Goal: Information Seeking & Learning: Learn about a topic

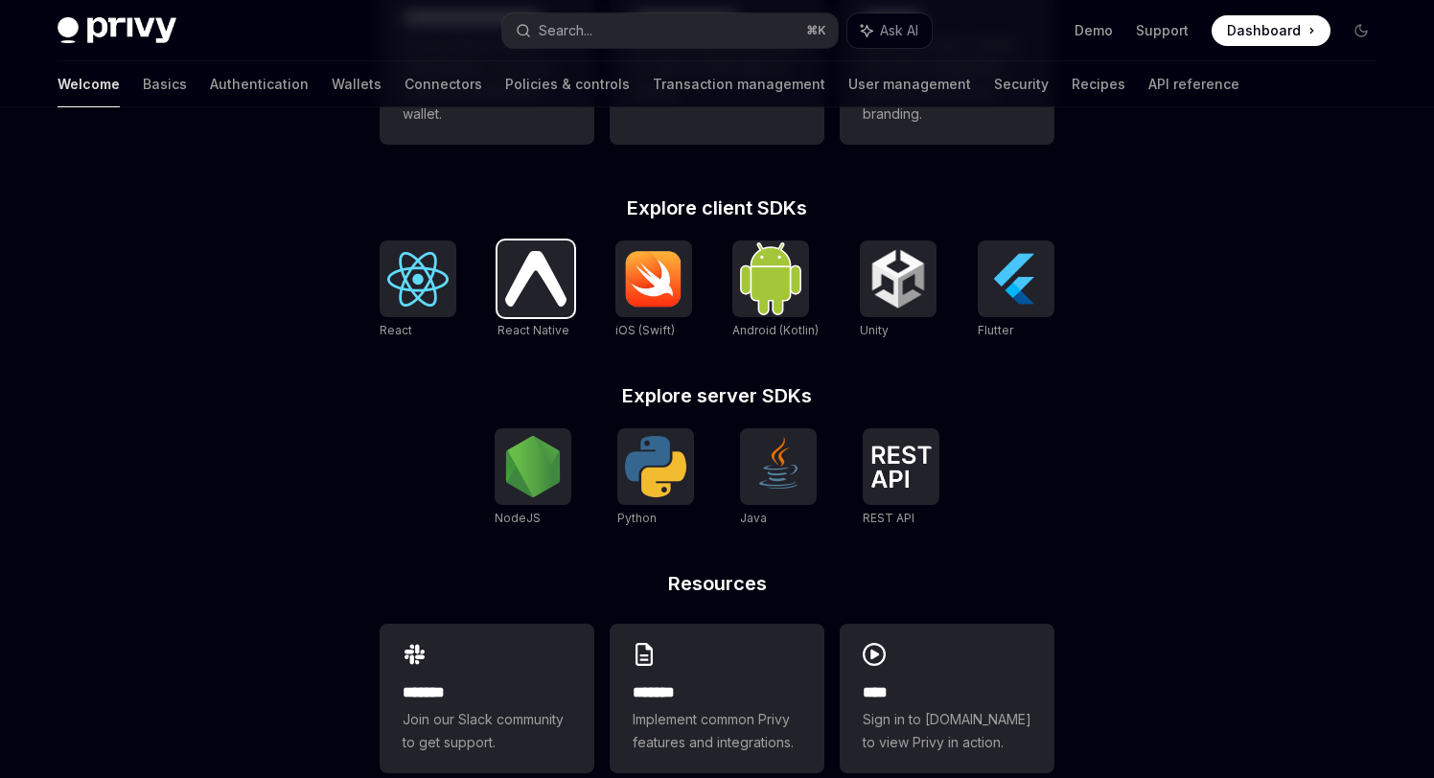
scroll to position [746, 0]
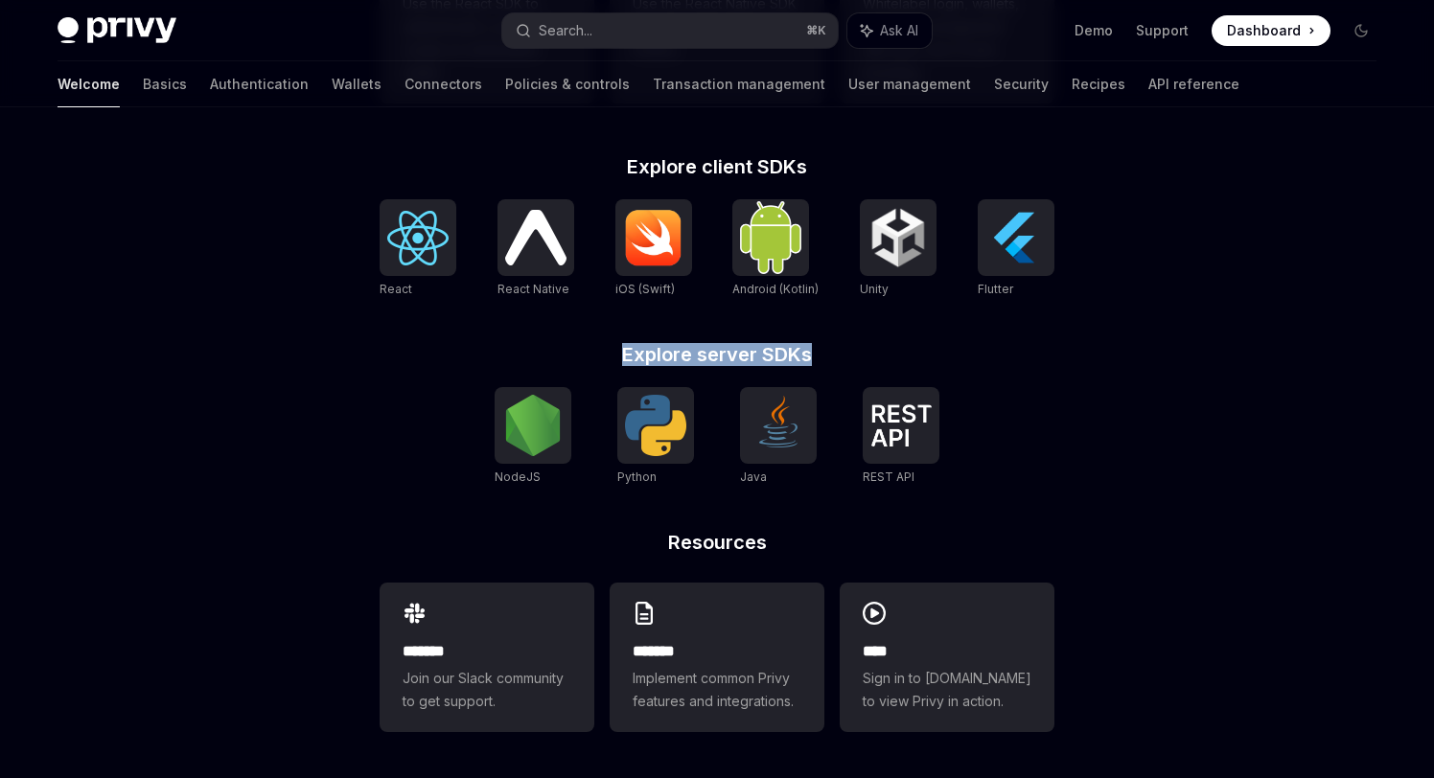
drag, startPoint x: 629, startPoint y: 350, endPoint x: 836, endPoint y: 350, distance: 207.0
click at [834, 350] on h2 "Explore server SDKs" at bounding box center [717, 354] width 675 height 19
click at [836, 350] on h2 "Explore server SDKs" at bounding box center [717, 354] width 675 height 19
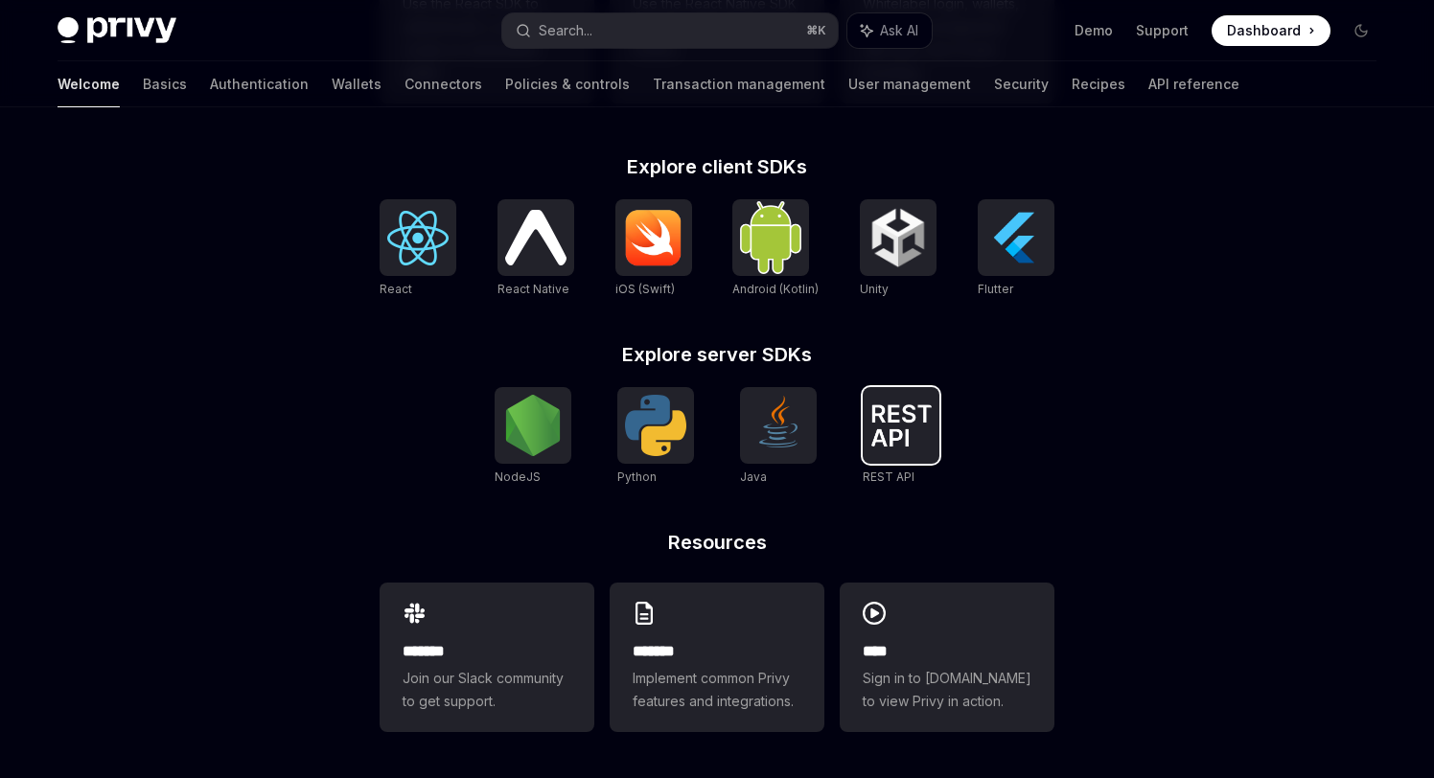
click at [904, 416] on img at bounding box center [900, 425] width 61 height 42
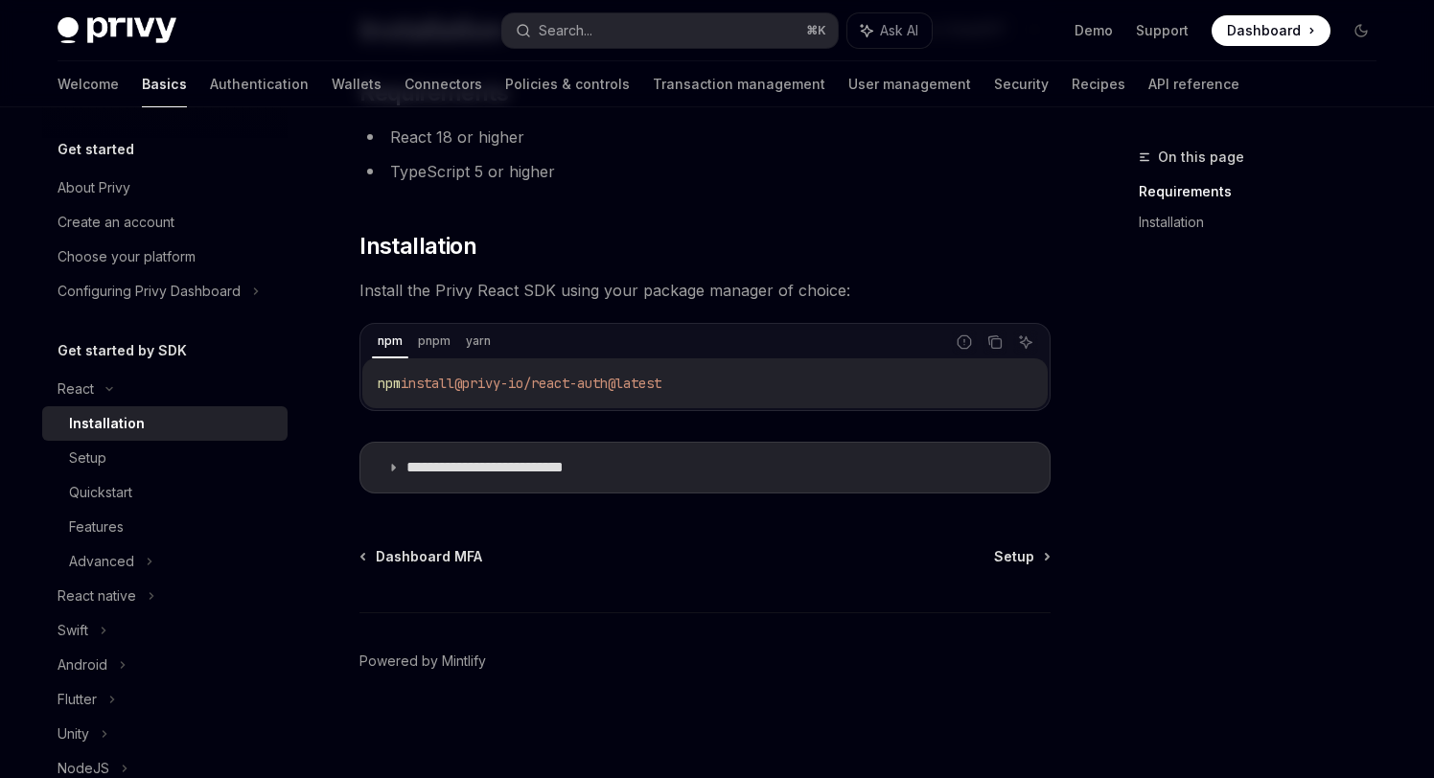
scroll to position [163, 0]
click at [531, 293] on span "Install the Privy React SDK using your package manager of choice:" at bounding box center [704, 291] width 691 height 27
click at [1017, 560] on span "Setup" at bounding box center [1014, 556] width 40 height 19
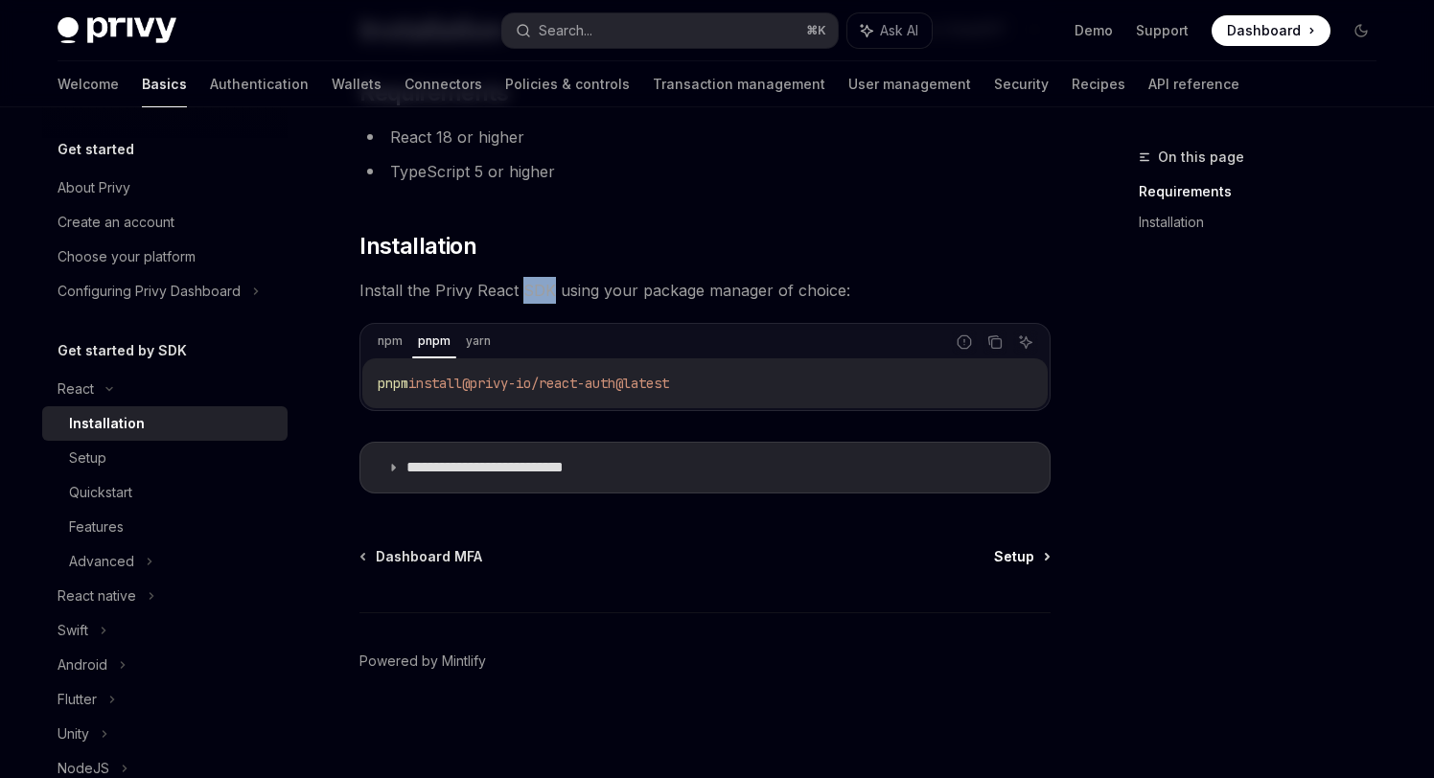
type textarea "*"
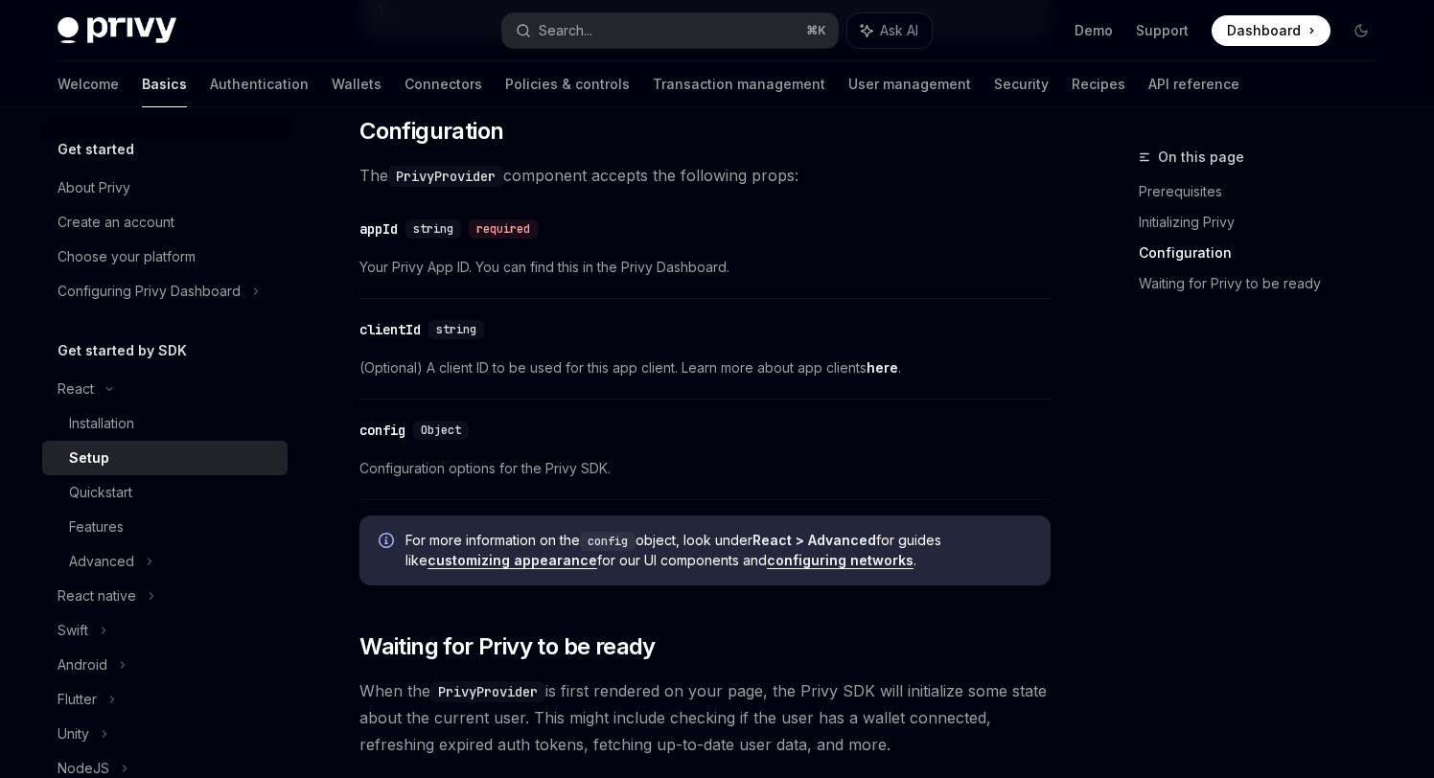
scroll to position [1734, 0]
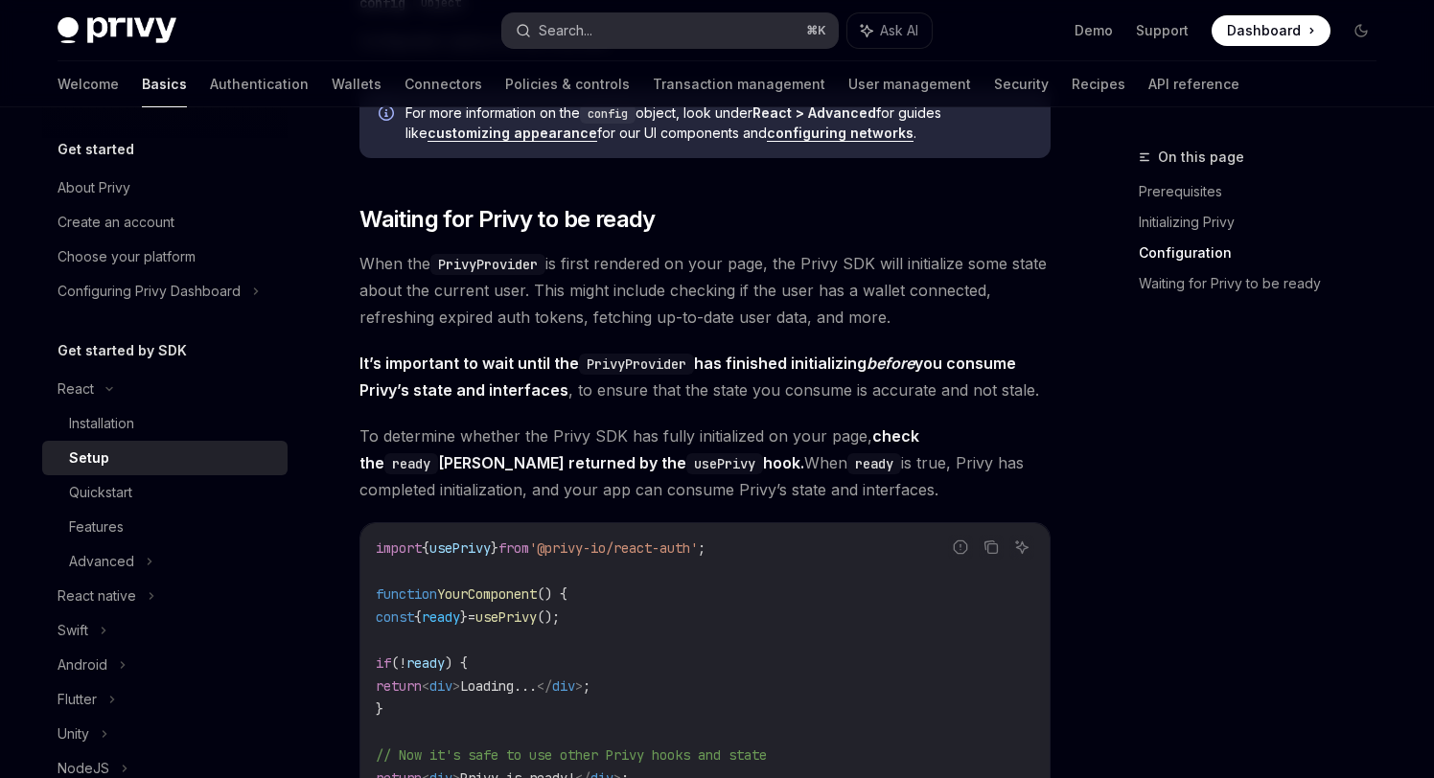
click at [682, 22] on button "Search... ⌘ K" at bounding box center [669, 30] width 335 height 35
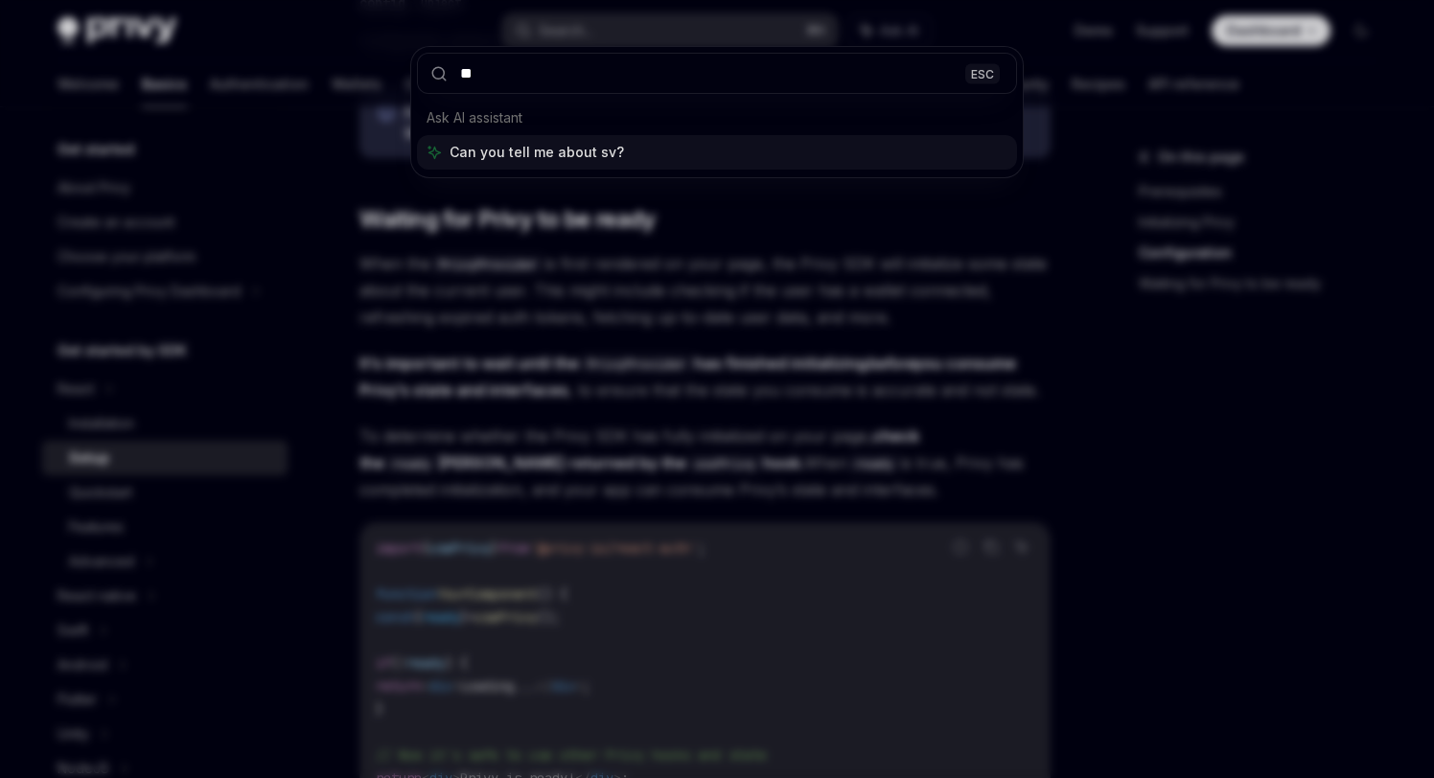
type input "*"
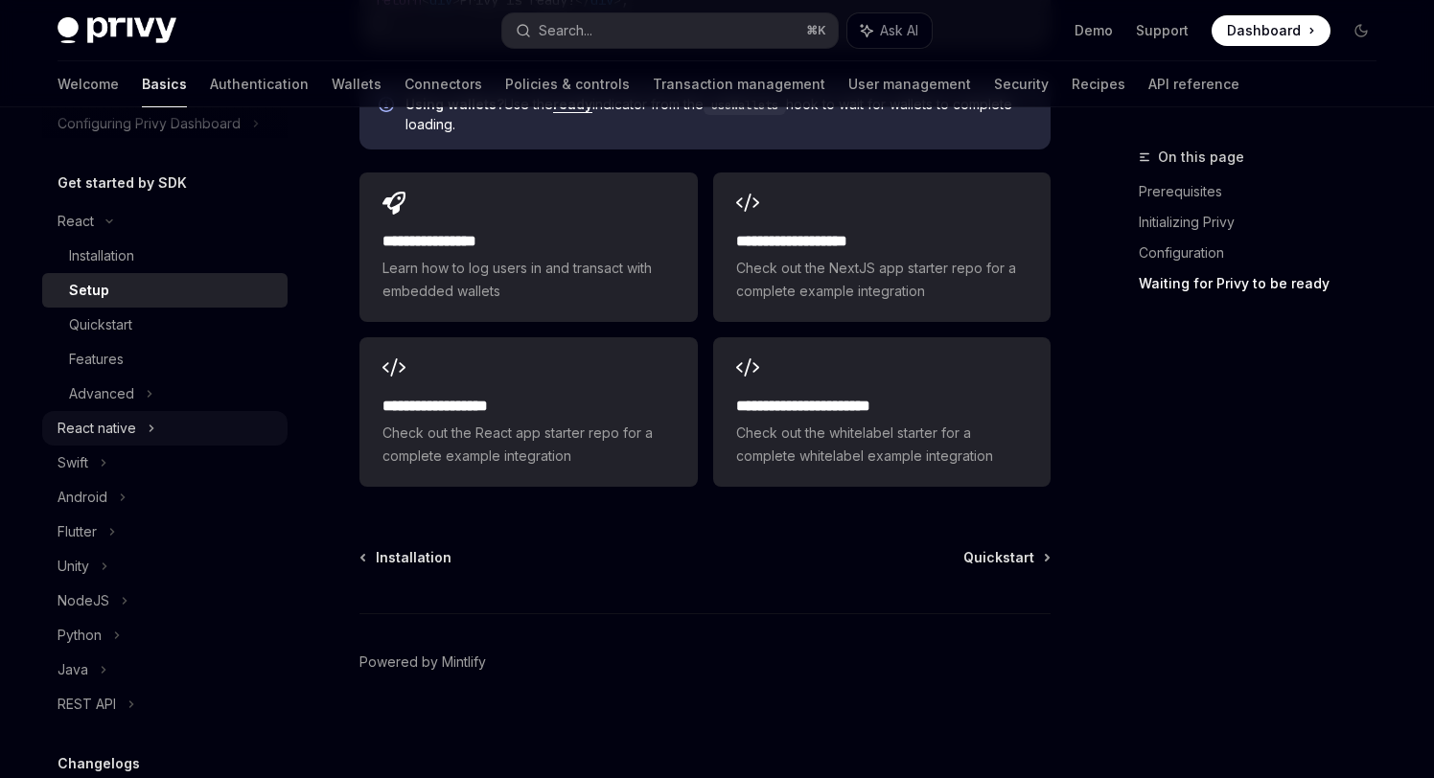
scroll to position [173, 0]
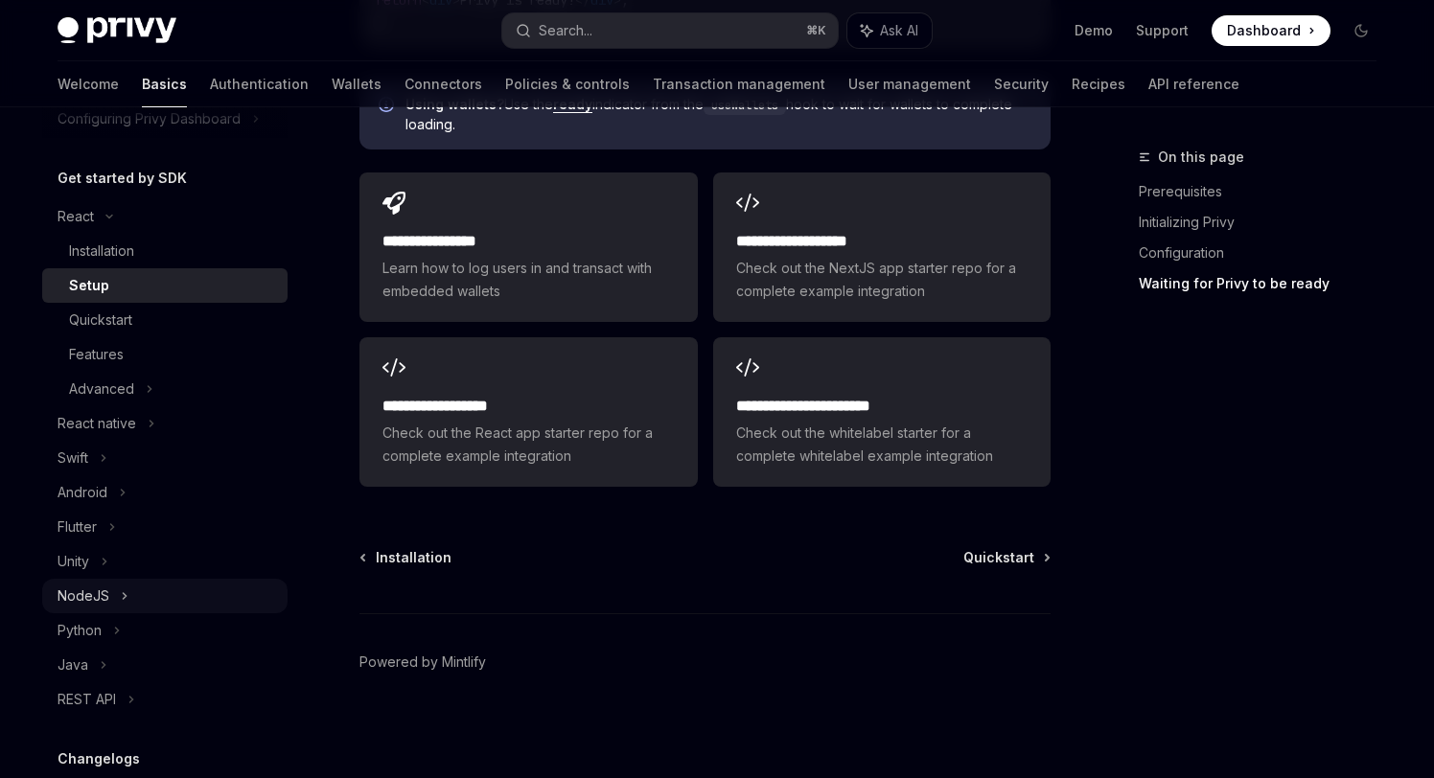
click at [107, 601] on div "NodeJS" at bounding box center [164, 596] width 245 height 35
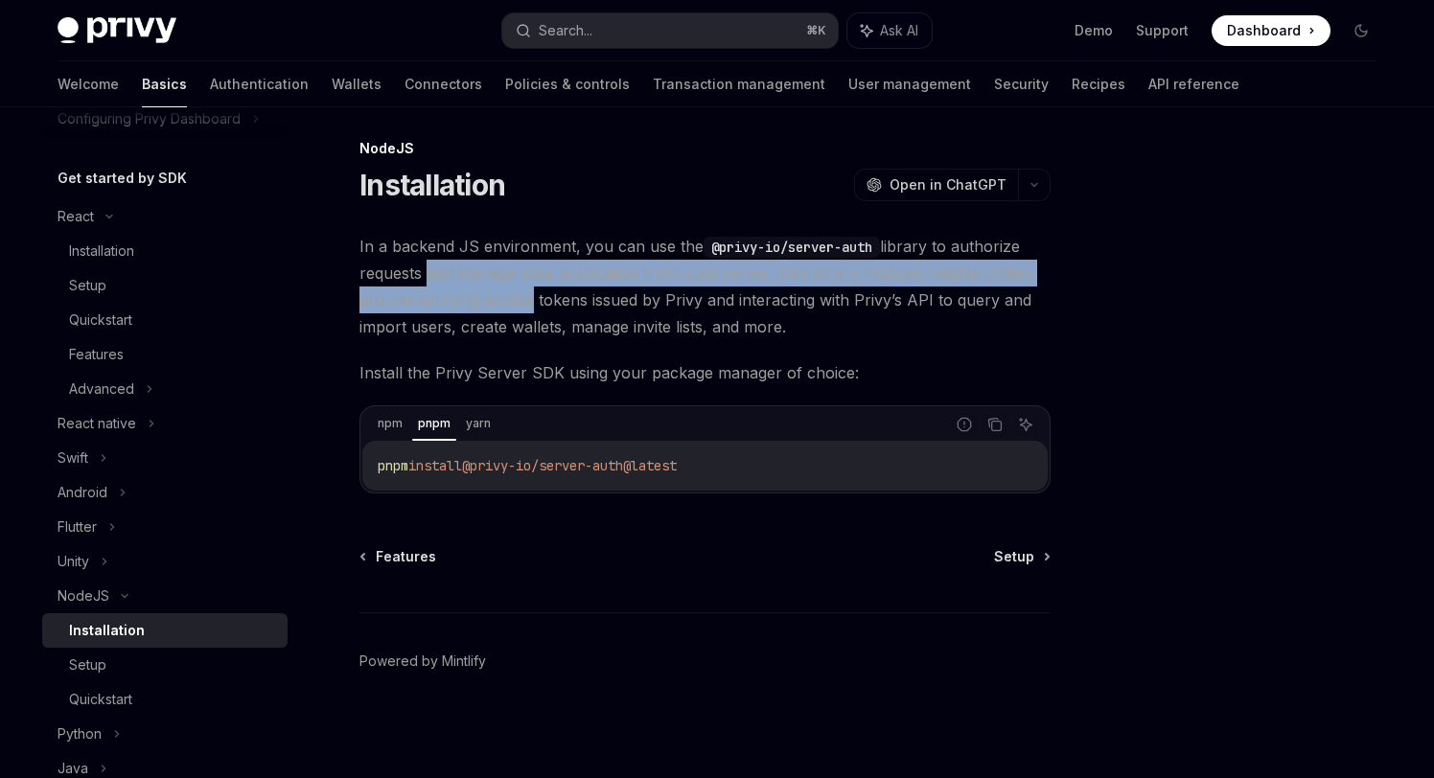
drag, startPoint x: 423, startPoint y: 261, endPoint x: 525, endPoint y: 295, distance: 108.2
click at [525, 299] on span "In a backend JS environment, you can use the @privy-io/server-auth library to a…" at bounding box center [704, 286] width 691 height 107
click at [528, 282] on span "In a backend JS environment, you can use the @privy-io/server-auth library to a…" at bounding box center [704, 286] width 691 height 107
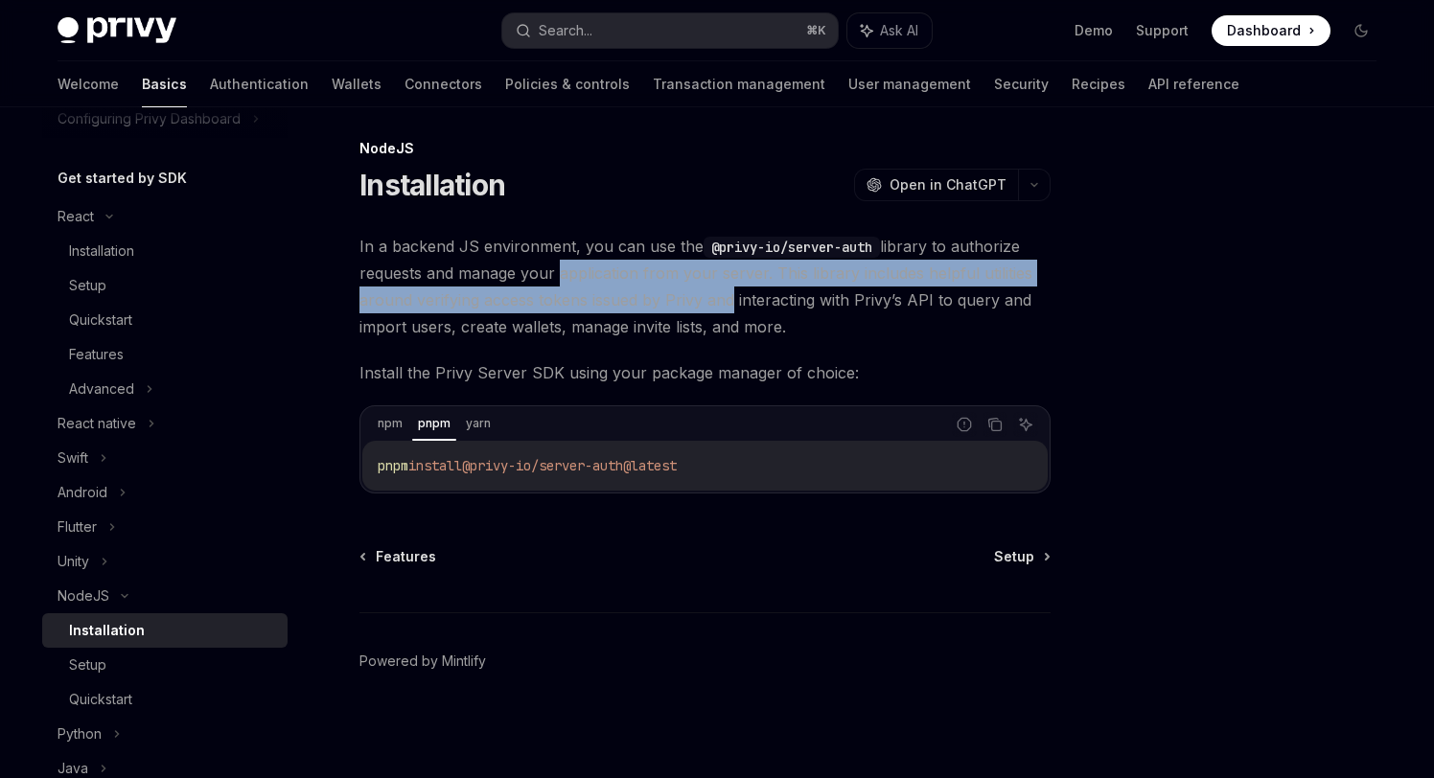
drag, startPoint x: 550, startPoint y: 276, endPoint x: 720, endPoint y: 293, distance: 170.5
click at [720, 293] on span "In a backend JS environment, you can use the @privy-io/server-auth library to a…" at bounding box center [704, 286] width 691 height 107
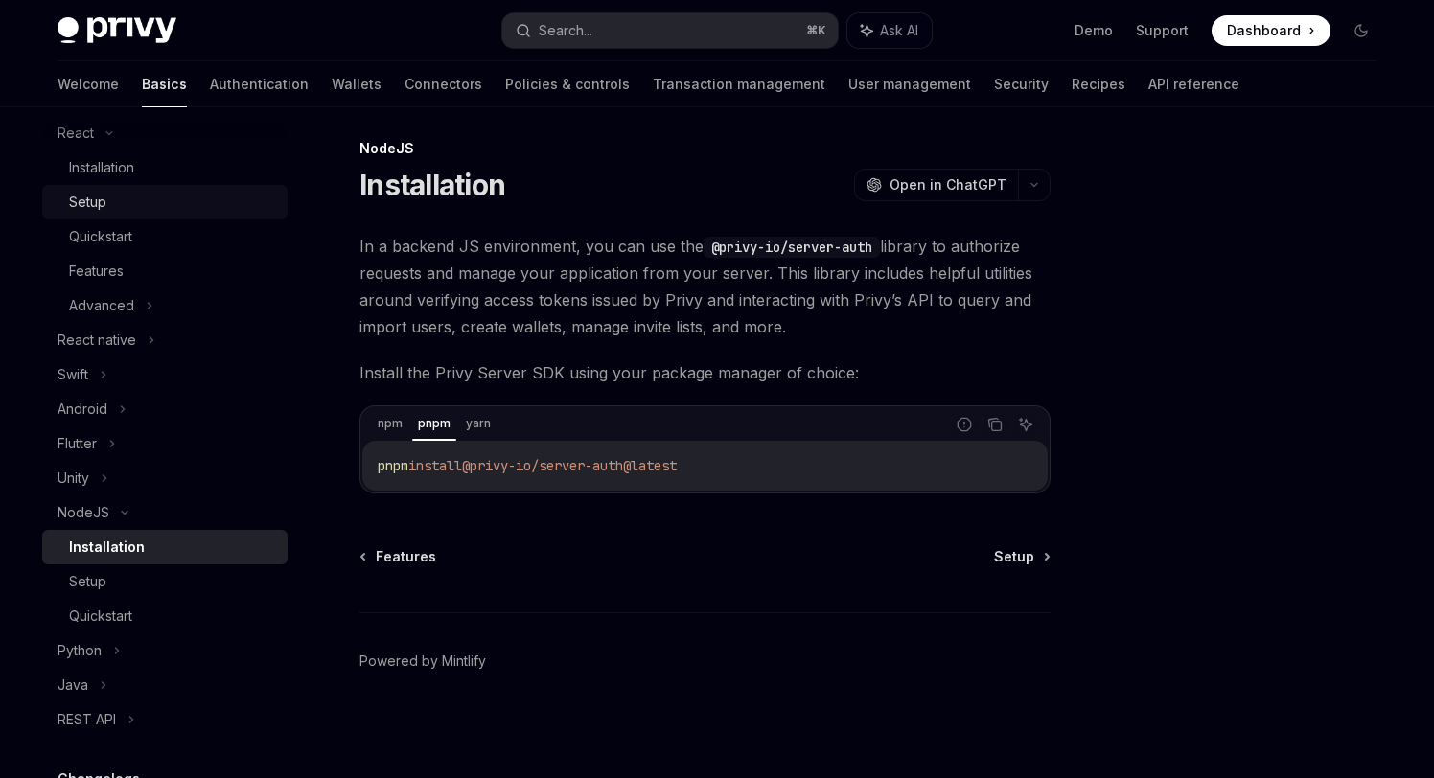
scroll to position [268, 0]
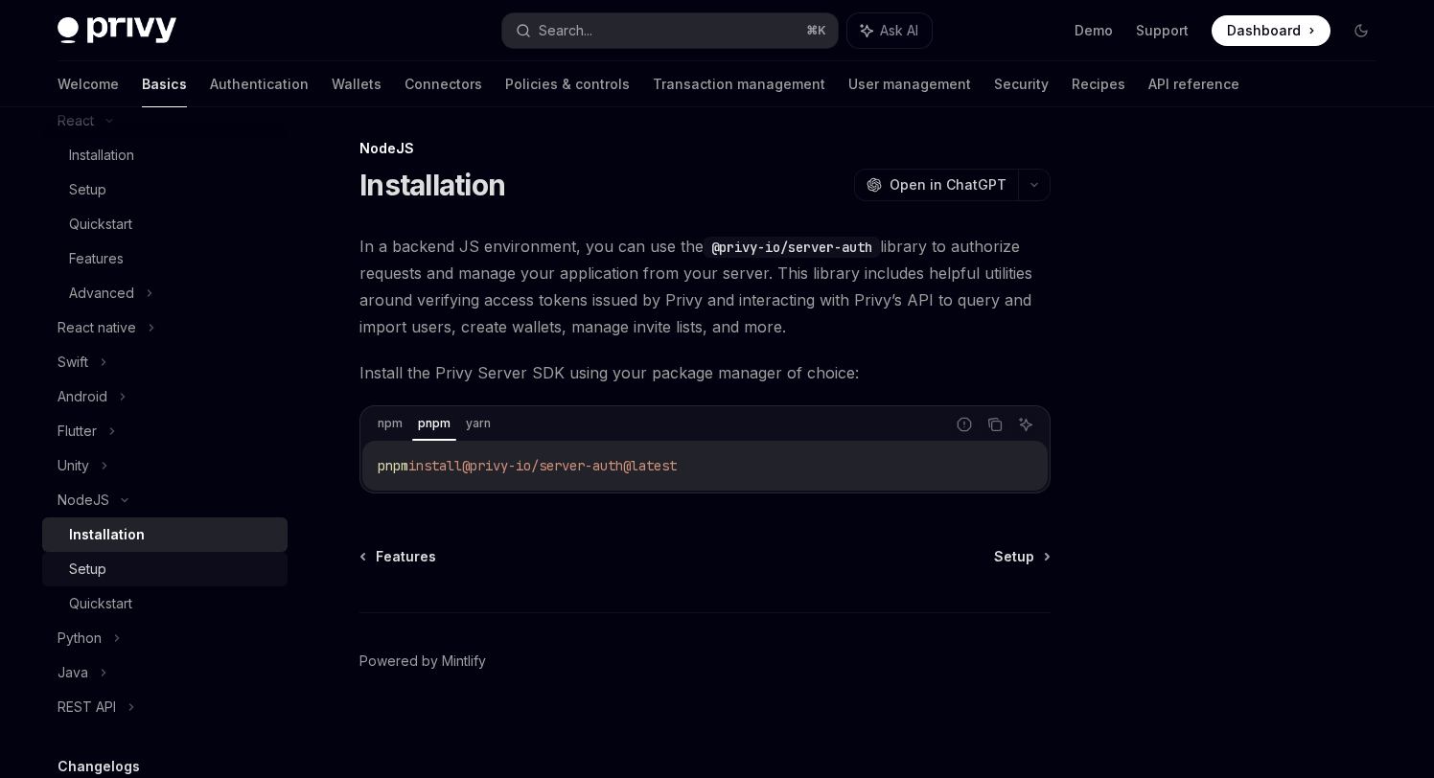
click at [143, 564] on div "Setup" at bounding box center [172, 569] width 207 height 23
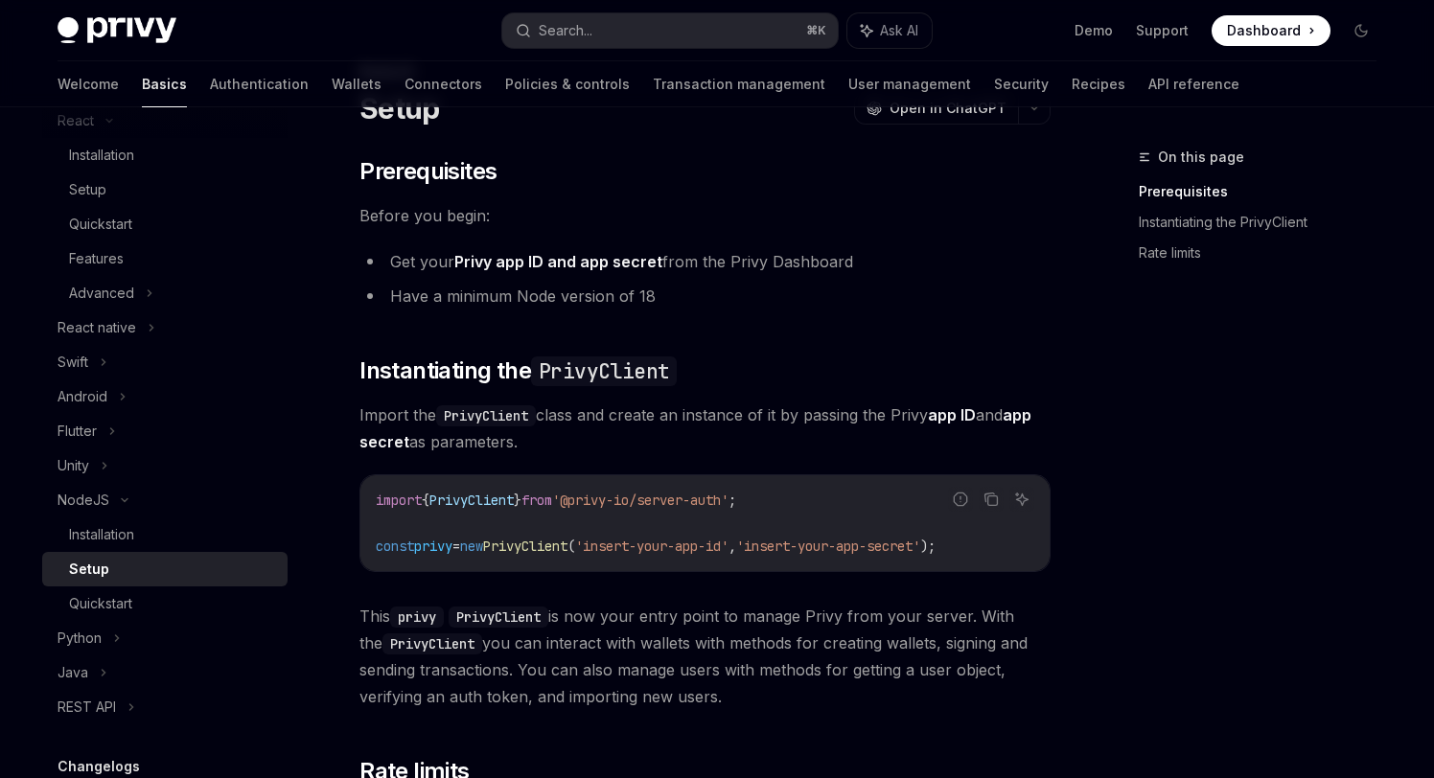
scroll to position [66, 0]
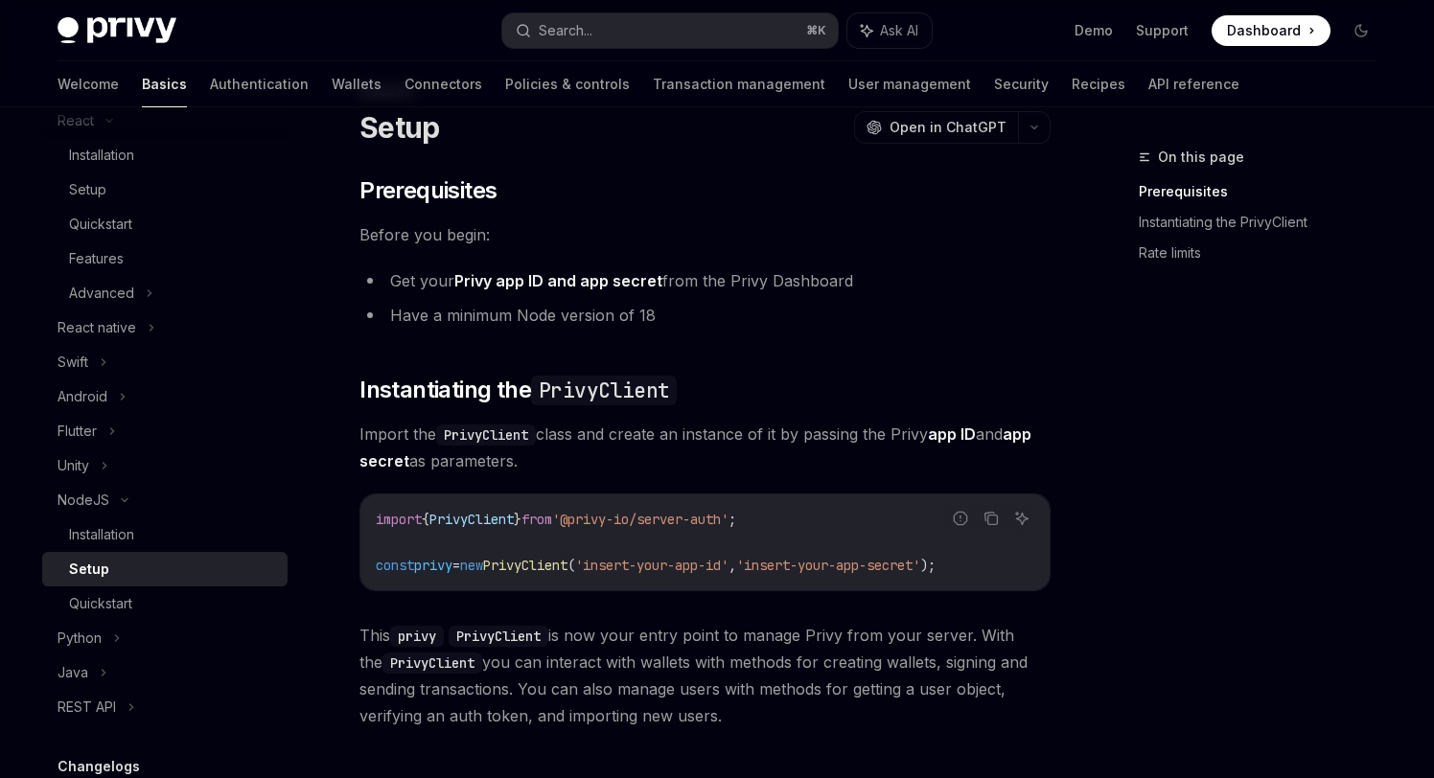
drag, startPoint x: 467, startPoint y: 266, endPoint x: 719, endPoint y: 266, distance: 252.1
click at [719, 267] on li "Get your Privy app ID and app secret from the Privy Dashboard" at bounding box center [704, 280] width 691 height 27
click at [719, 314] on li "Have a minimum Node version of 18" at bounding box center [704, 315] width 691 height 27
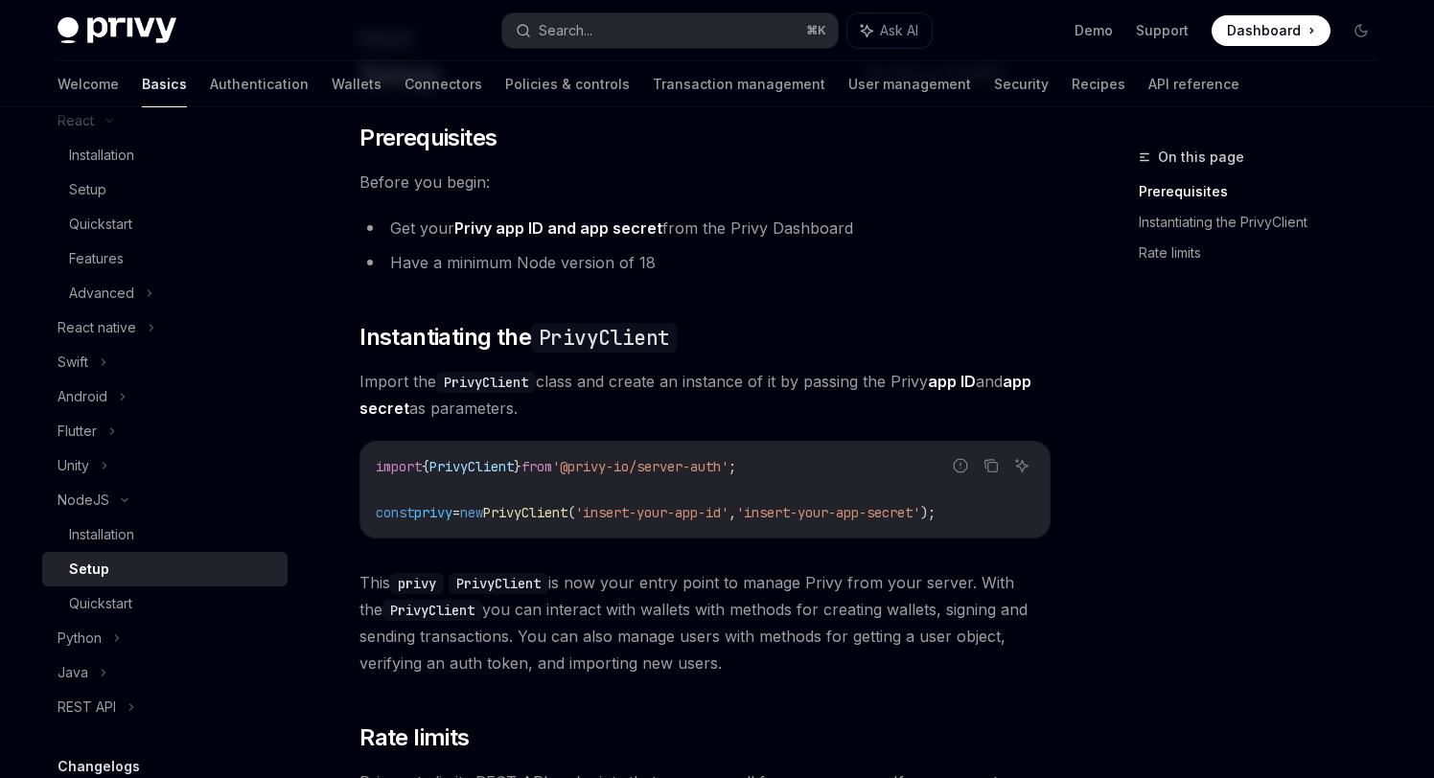
scroll to position [135, 0]
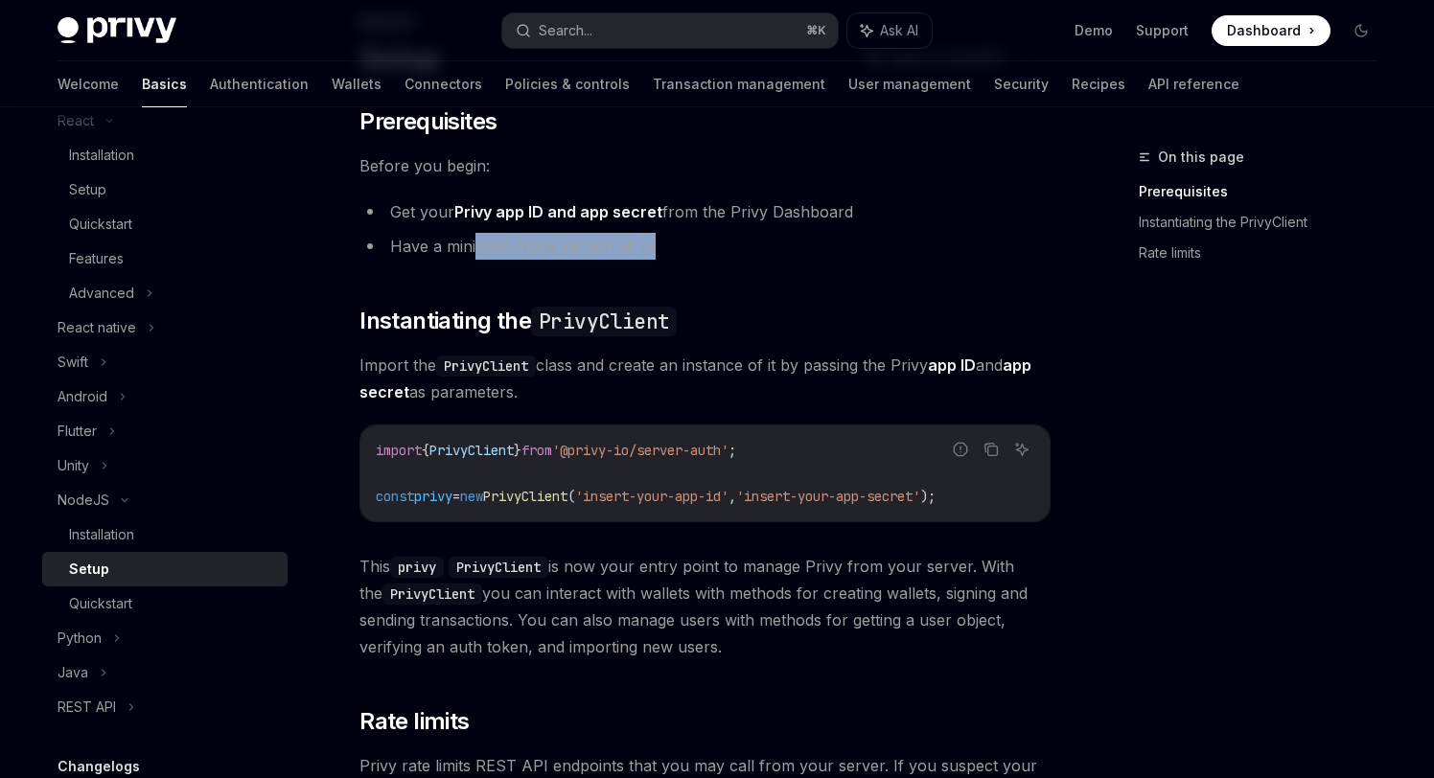
drag, startPoint x: 486, startPoint y: 242, endPoint x: 660, endPoint y: 245, distance: 174.5
click at [658, 245] on li "Have a minimum Node version of 18" at bounding box center [704, 246] width 691 height 27
click at [660, 245] on li "Have a minimum Node version of 18" at bounding box center [704, 246] width 691 height 27
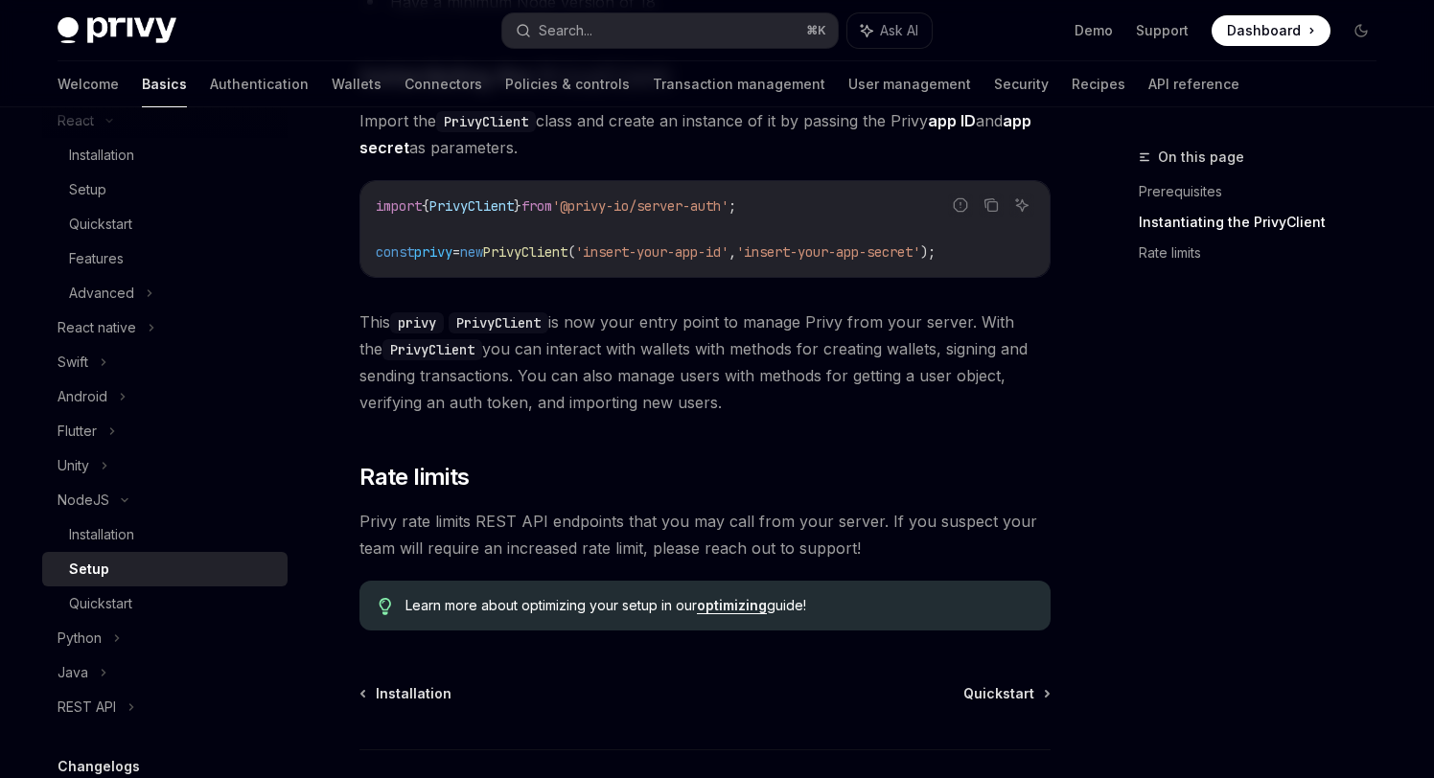
scroll to position [389, 0]
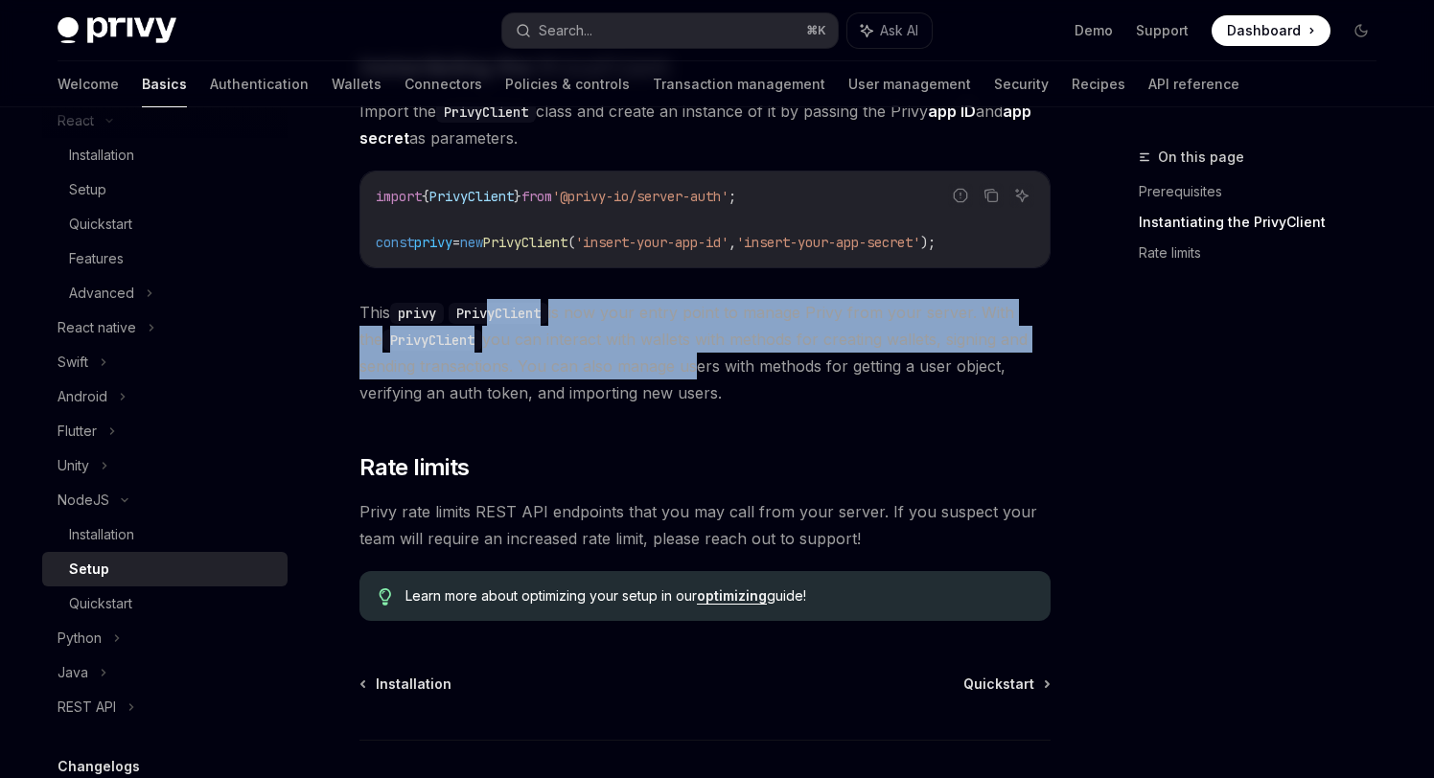
drag, startPoint x: 494, startPoint y: 310, endPoint x: 690, endPoint y: 378, distance: 207.9
click at [690, 378] on span "This privy PrivyClient is now your entry point to manage Privy from your server…" at bounding box center [704, 352] width 691 height 107
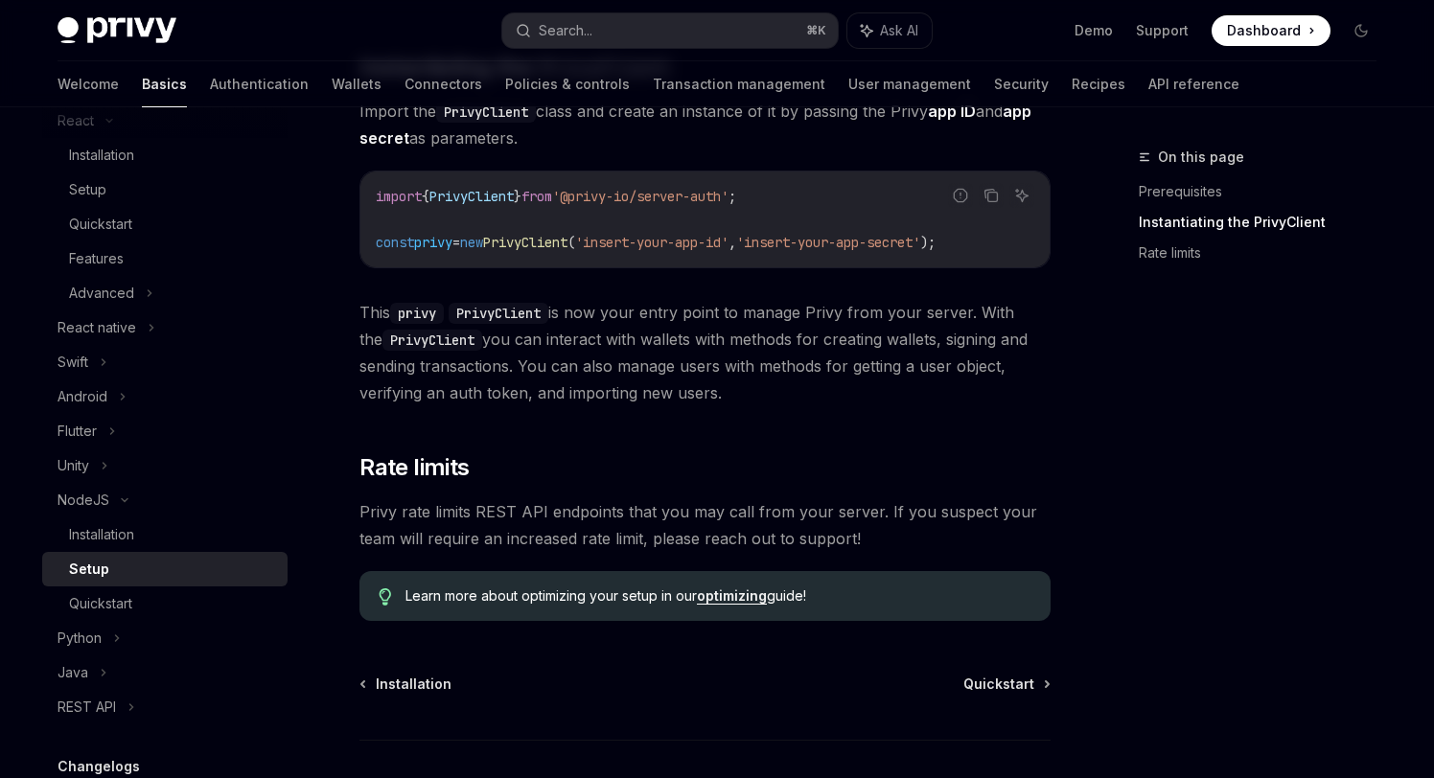
click at [670, 436] on div "​ Prerequisites Before you begin: Get your Privy app ID and app secret from the…" at bounding box center [704, 236] width 691 height 769
drag, startPoint x: 543, startPoint y: 507, endPoint x: 719, endPoint y: 506, distance: 175.4
click at [719, 506] on span "Privy rate limits REST API endpoints that you may call from your server. If you…" at bounding box center [704, 525] width 691 height 54
click at [722, 507] on span "Privy rate limits REST API endpoints that you may call from your server. If you…" at bounding box center [704, 525] width 691 height 54
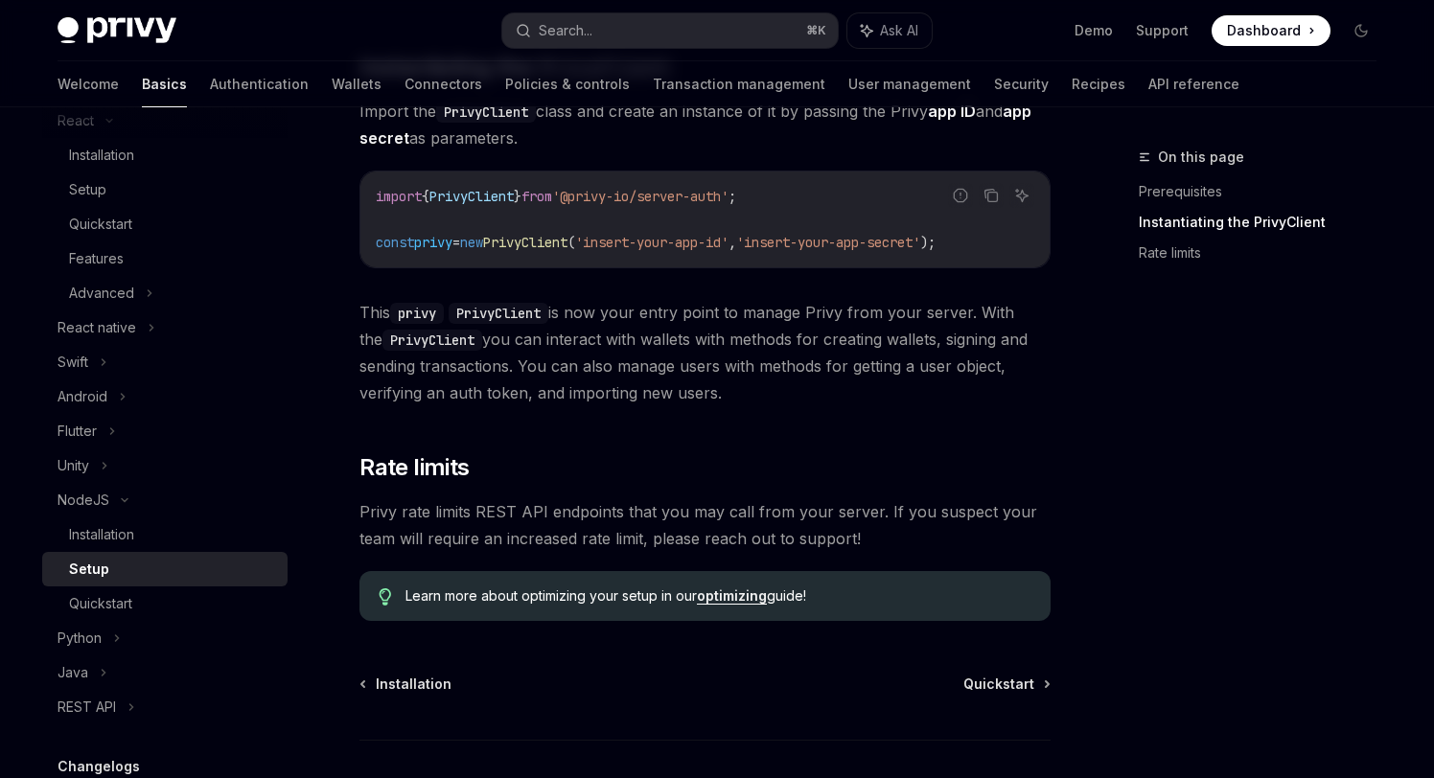
scroll to position [461, 0]
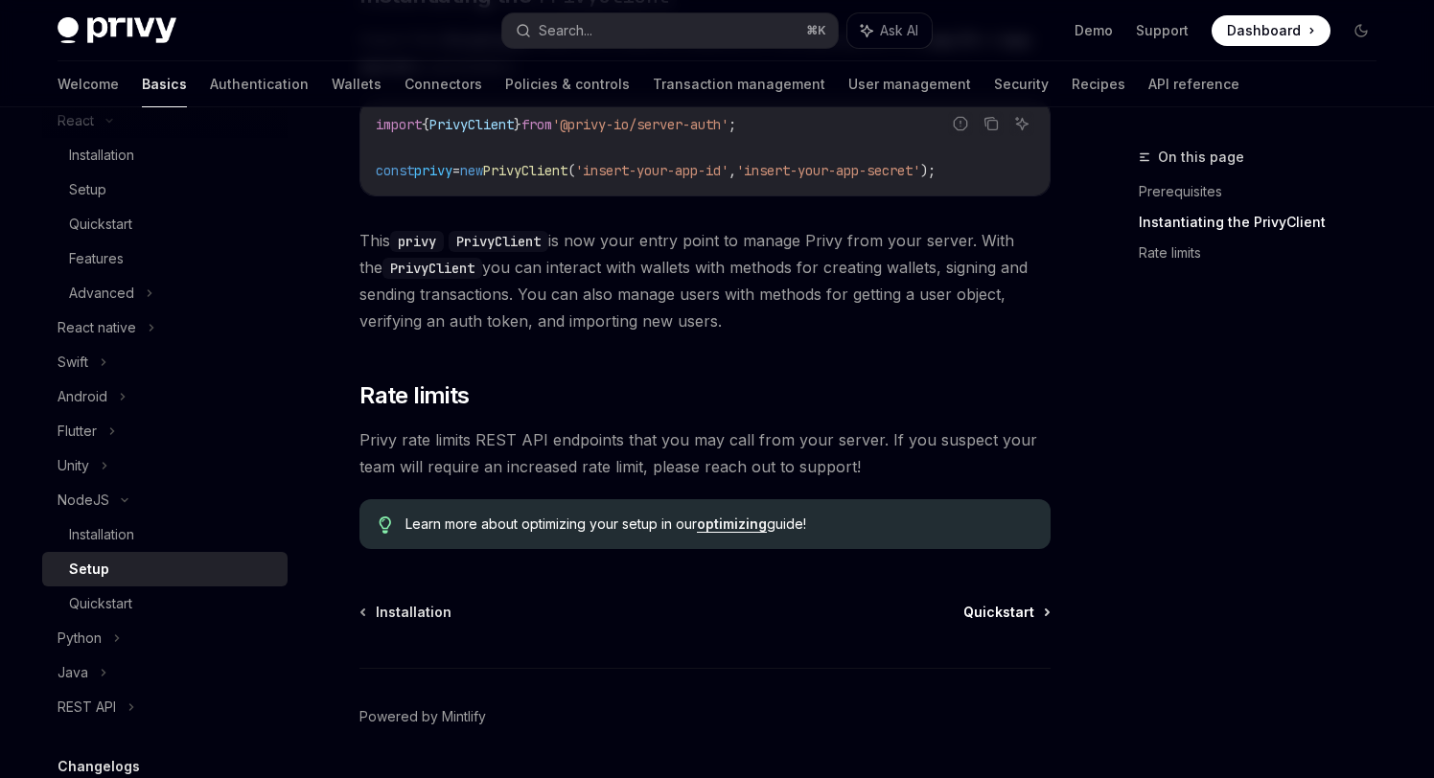
click at [983, 604] on span "Quickstart" at bounding box center [998, 612] width 71 height 19
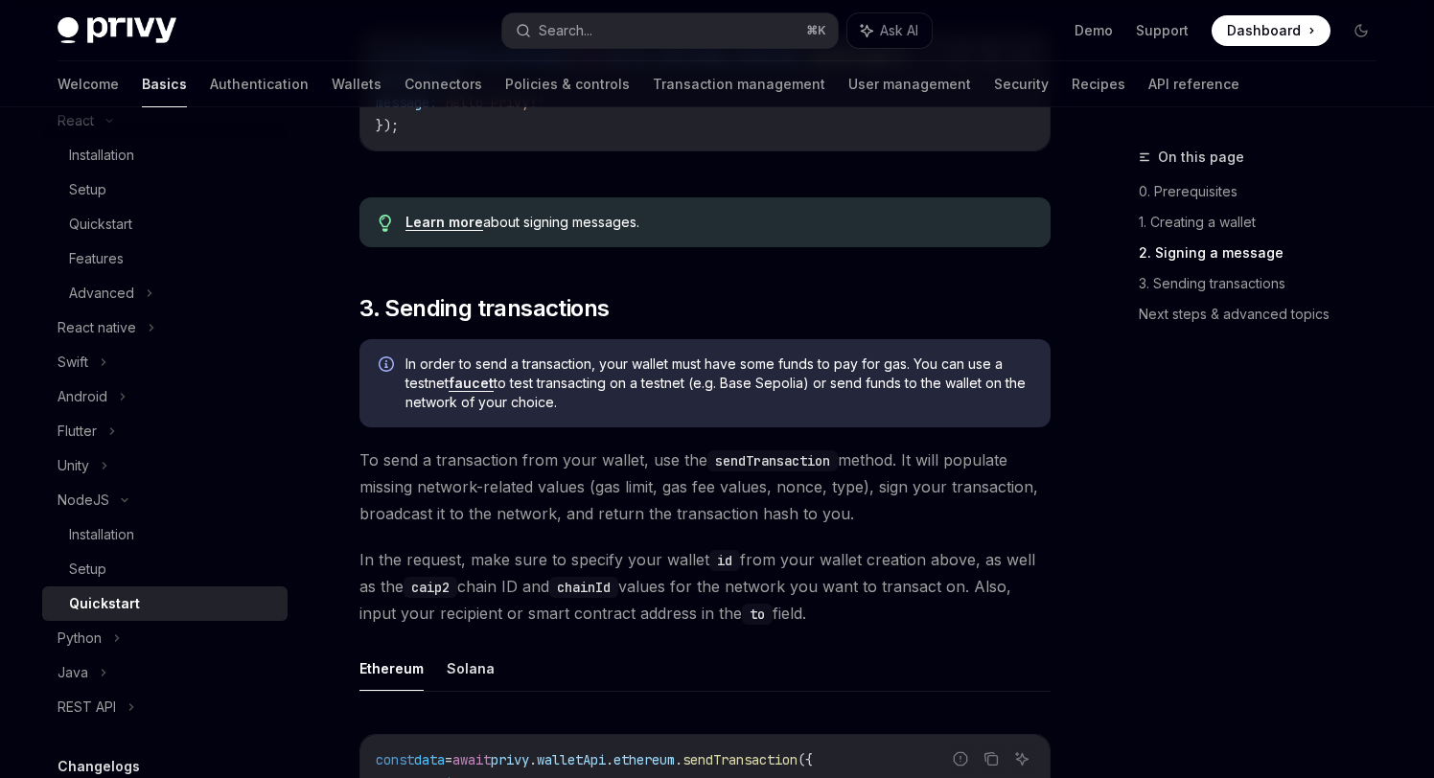
scroll to position [1055, 0]
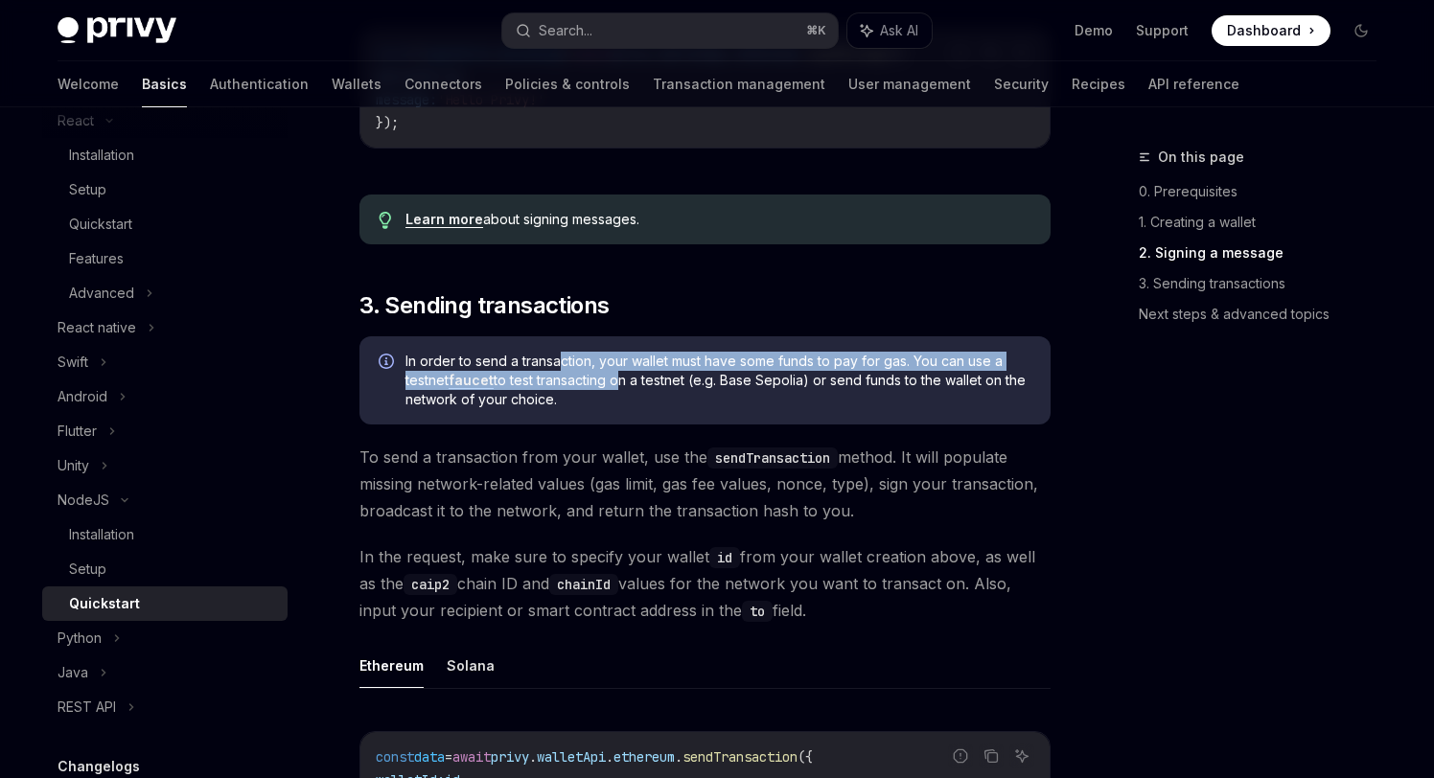
drag, startPoint x: 559, startPoint y: 364, endPoint x: 612, endPoint y: 386, distance: 58.0
click at [617, 395] on span "In order to send a transaction, your wallet must have some funds to pay for gas…" at bounding box center [718, 381] width 626 height 58
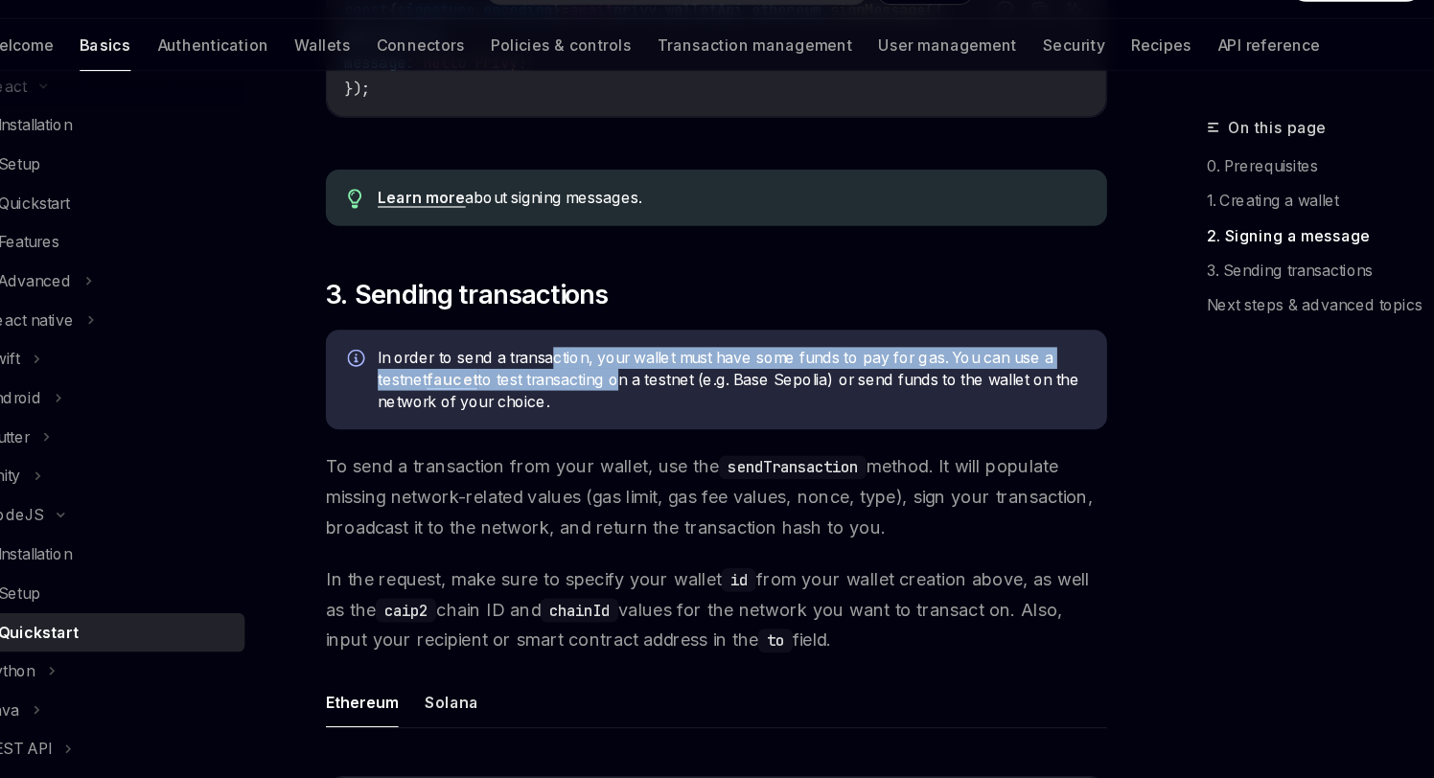
click at [612, 392] on span "In order to send a transaction, your wallet must have some funds to pay for gas…" at bounding box center [718, 381] width 626 height 58
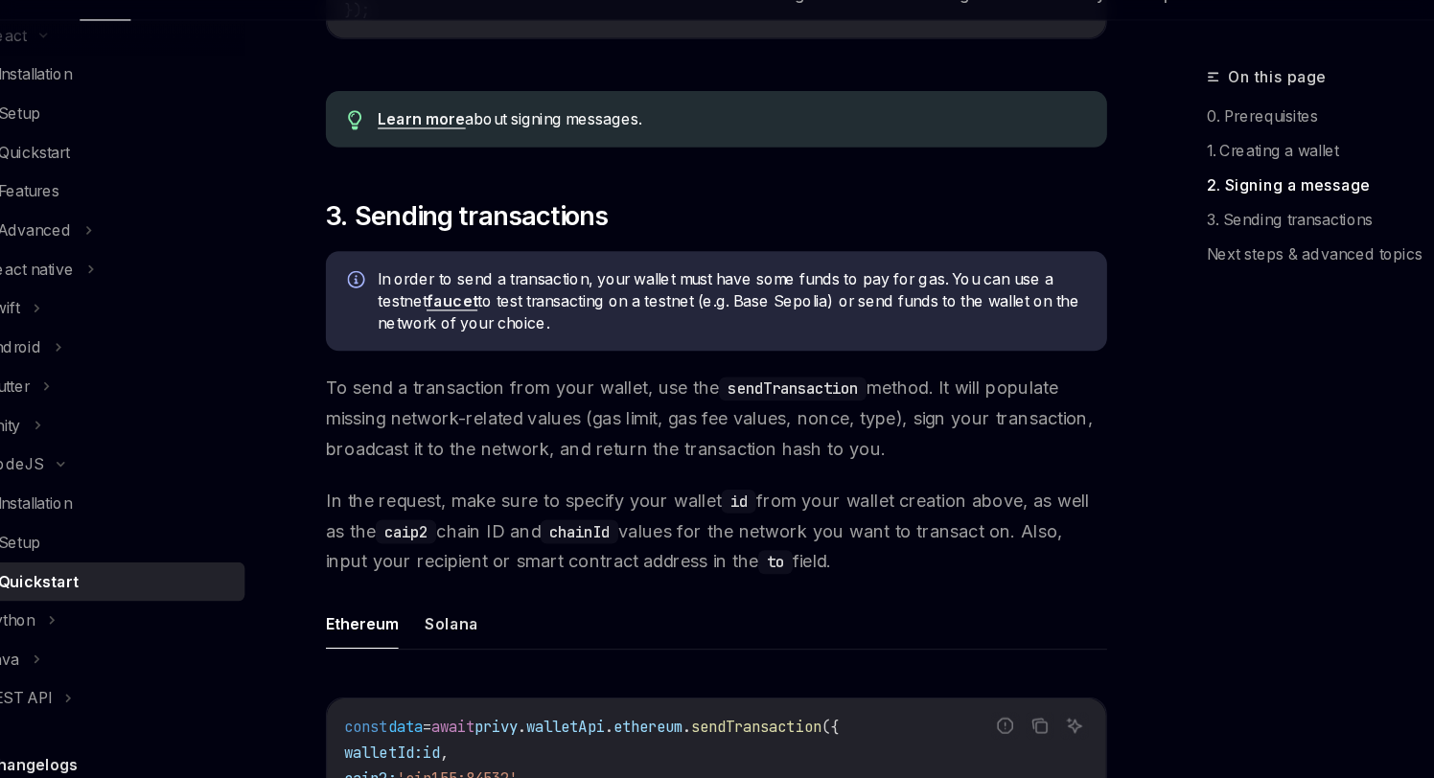
scroll to position [1084, 0]
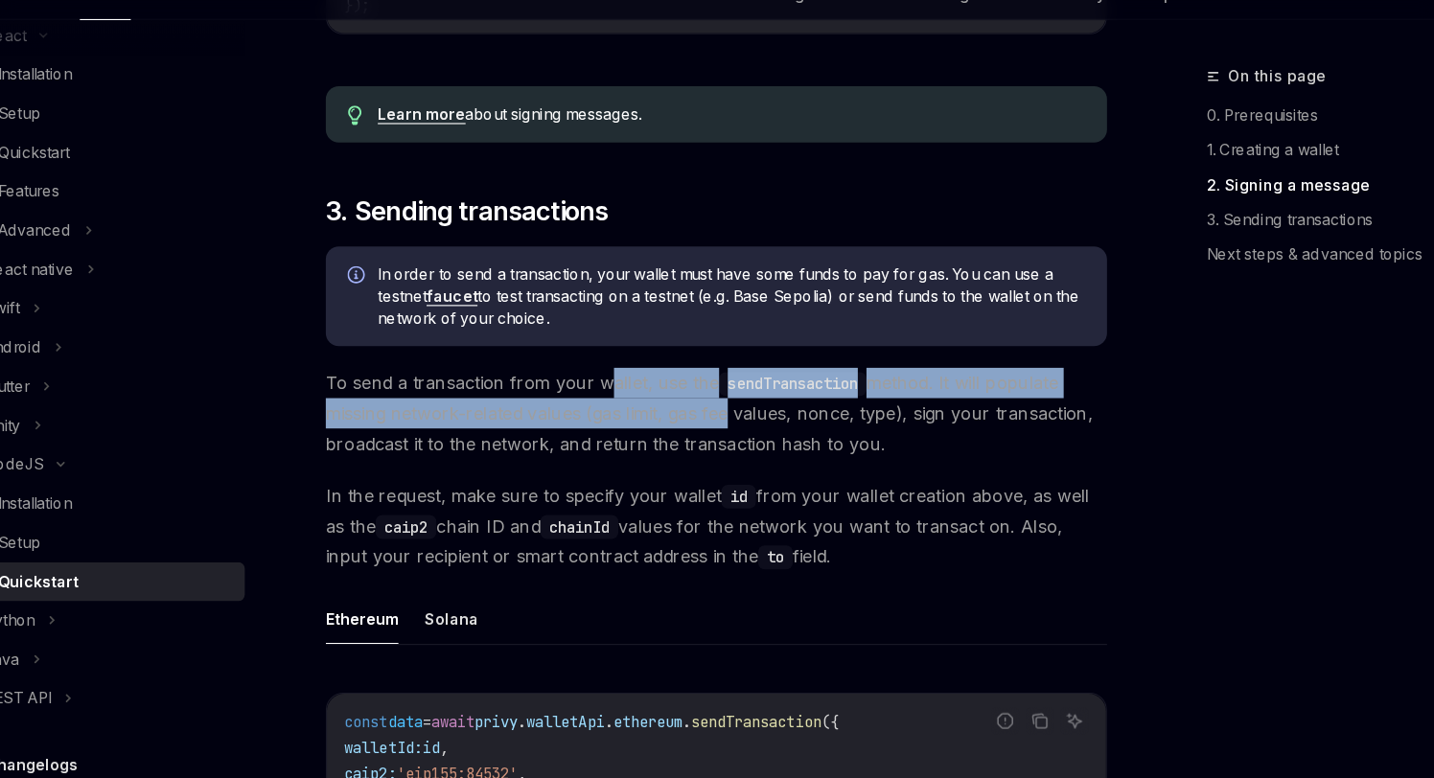
drag, startPoint x: 601, startPoint y: 436, endPoint x: 709, endPoint y: 472, distance: 114.3
click at [709, 472] on span "To send a transaction from your wallet, use the sendTransaction method. It will…" at bounding box center [704, 455] width 691 height 81
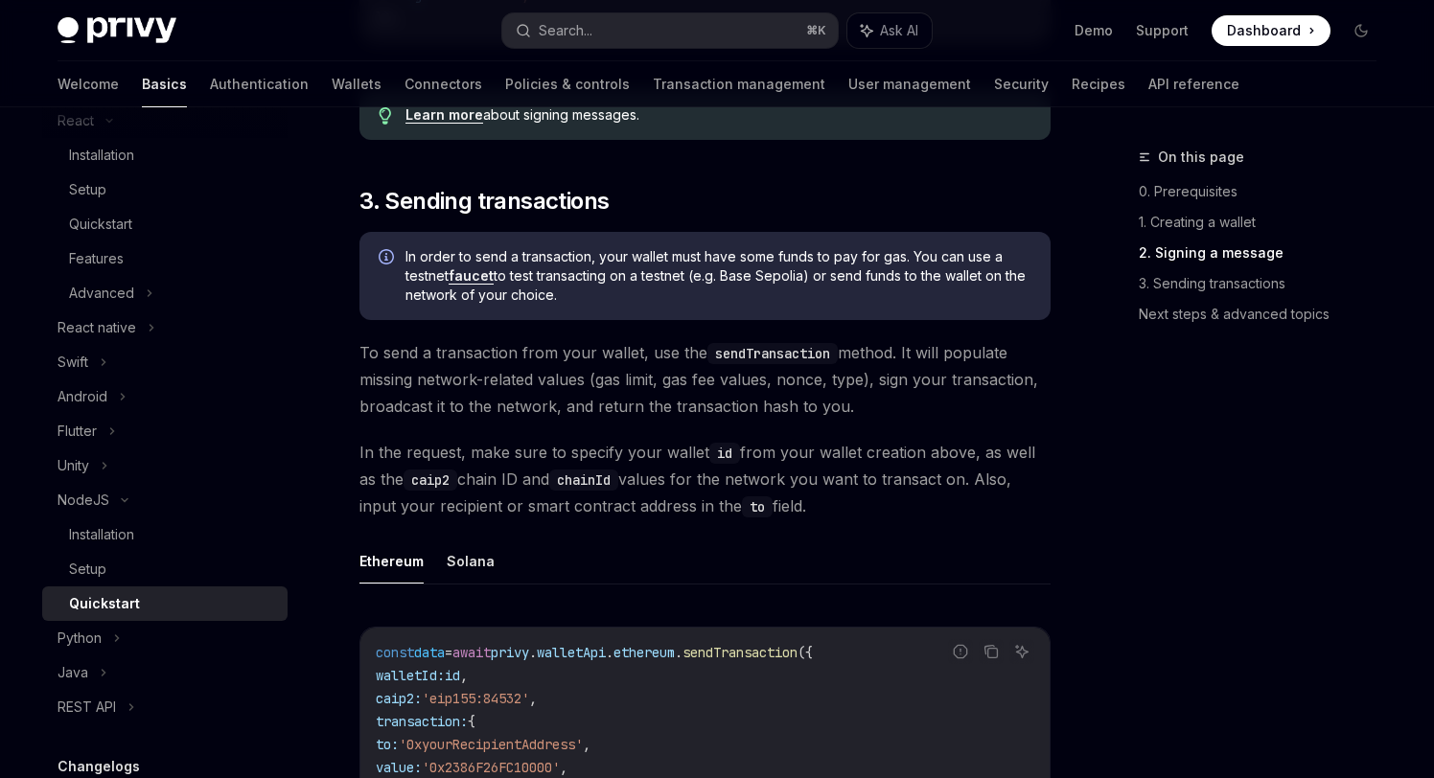
scroll to position [1219, 0]
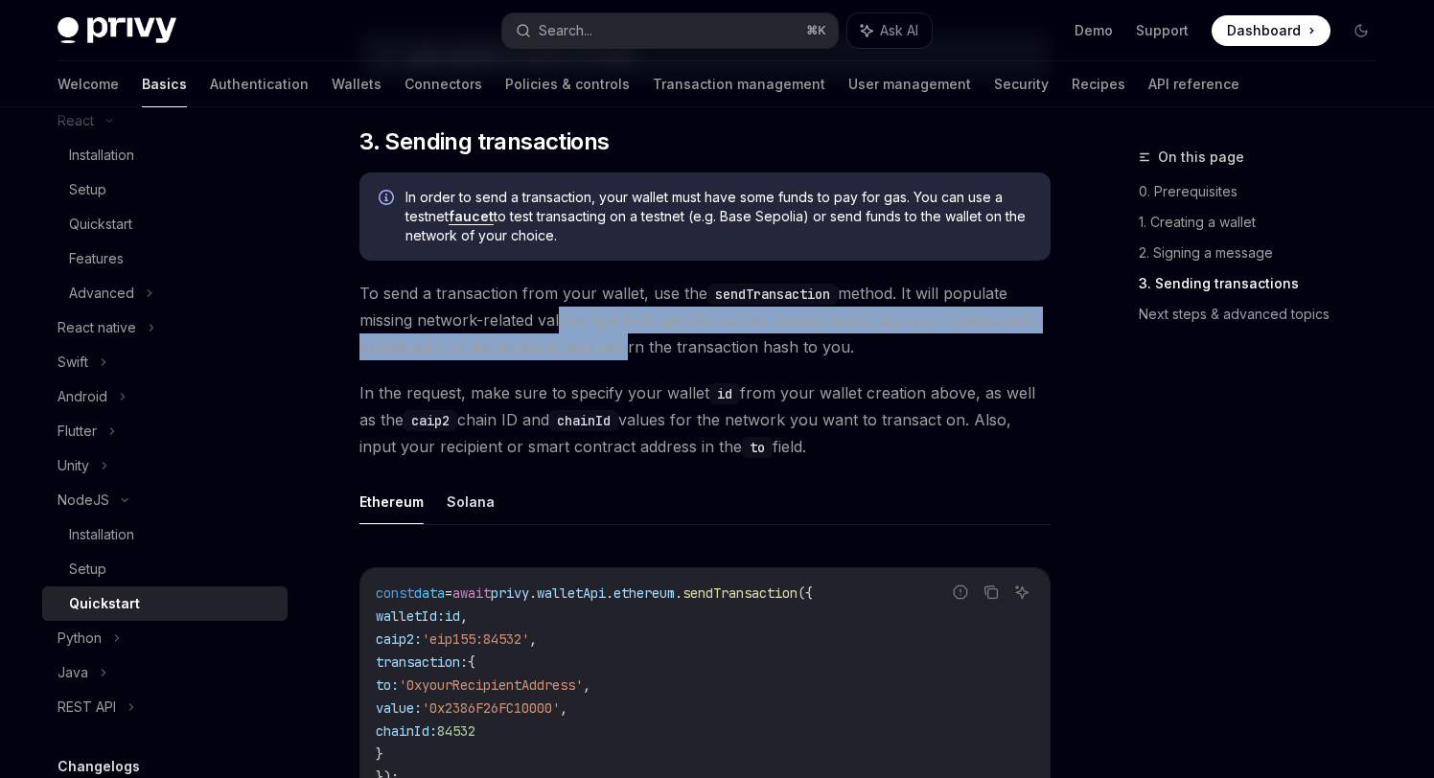
drag, startPoint x: 554, startPoint y: 325, endPoint x: 612, endPoint y: 350, distance: 63.6
click at [612, 350] on span "To send a transaction from your wallet, use the sendTransaction method. It will…" at bounding box center [704, 320] width 691 height 81
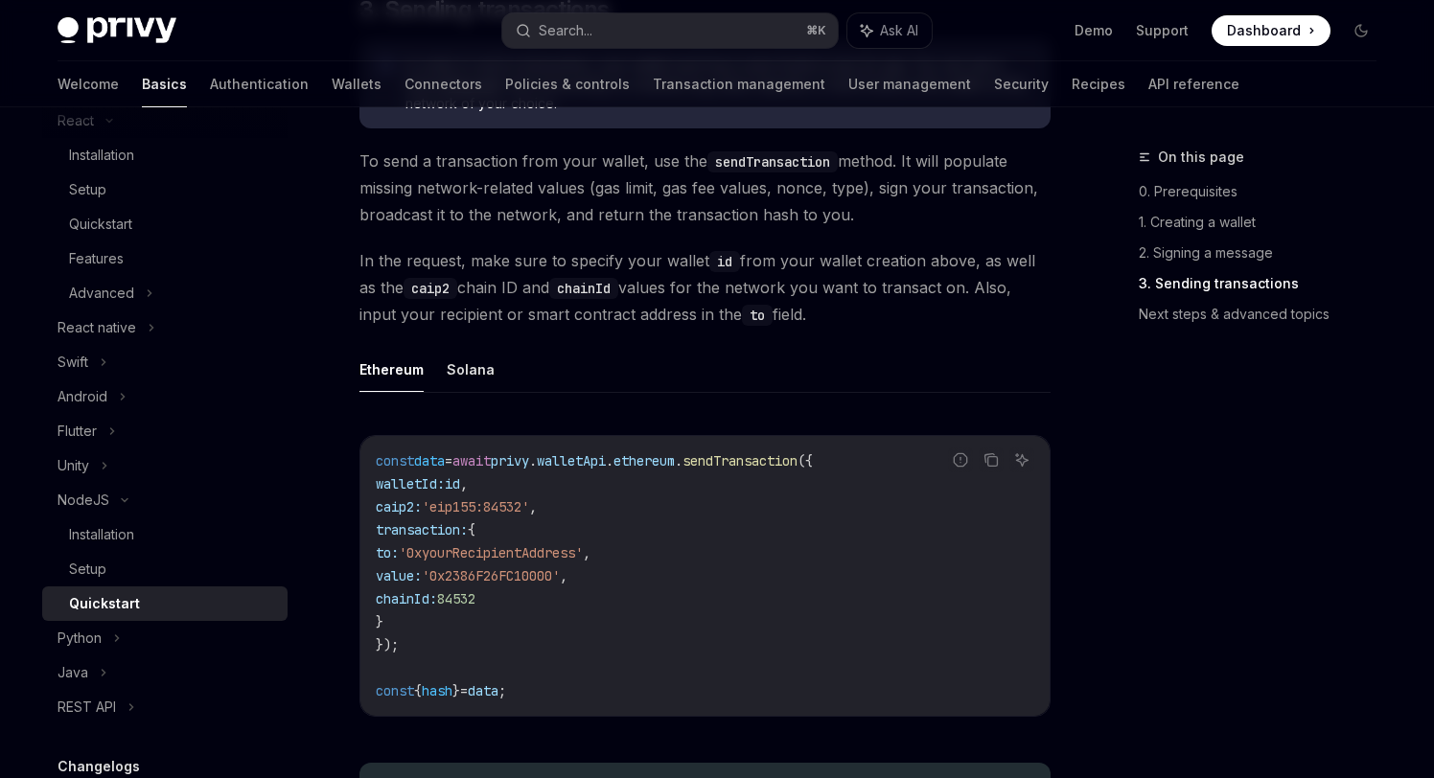
scroll to position [1352, 0]
click at [468, 490] on span "walletId: id ," at bounding box center [422, 482] width 92 height 17
drag, startPoint x: 422, startPoint y: 525, endPoint x: 541, endPoint y: 523, distance: 118.9
click at [543, 524] on code "const data = await privy . walletApi . ethereum . sendTransaction ({ walletId: …" at bounding box center [705, 575] width 658 height 253
click at [514, 537] on code "const data = await privy . walletApi . ethereum . sendTransaction ({ walletId: …" at bounding box center [705, 575] width 658 height 253
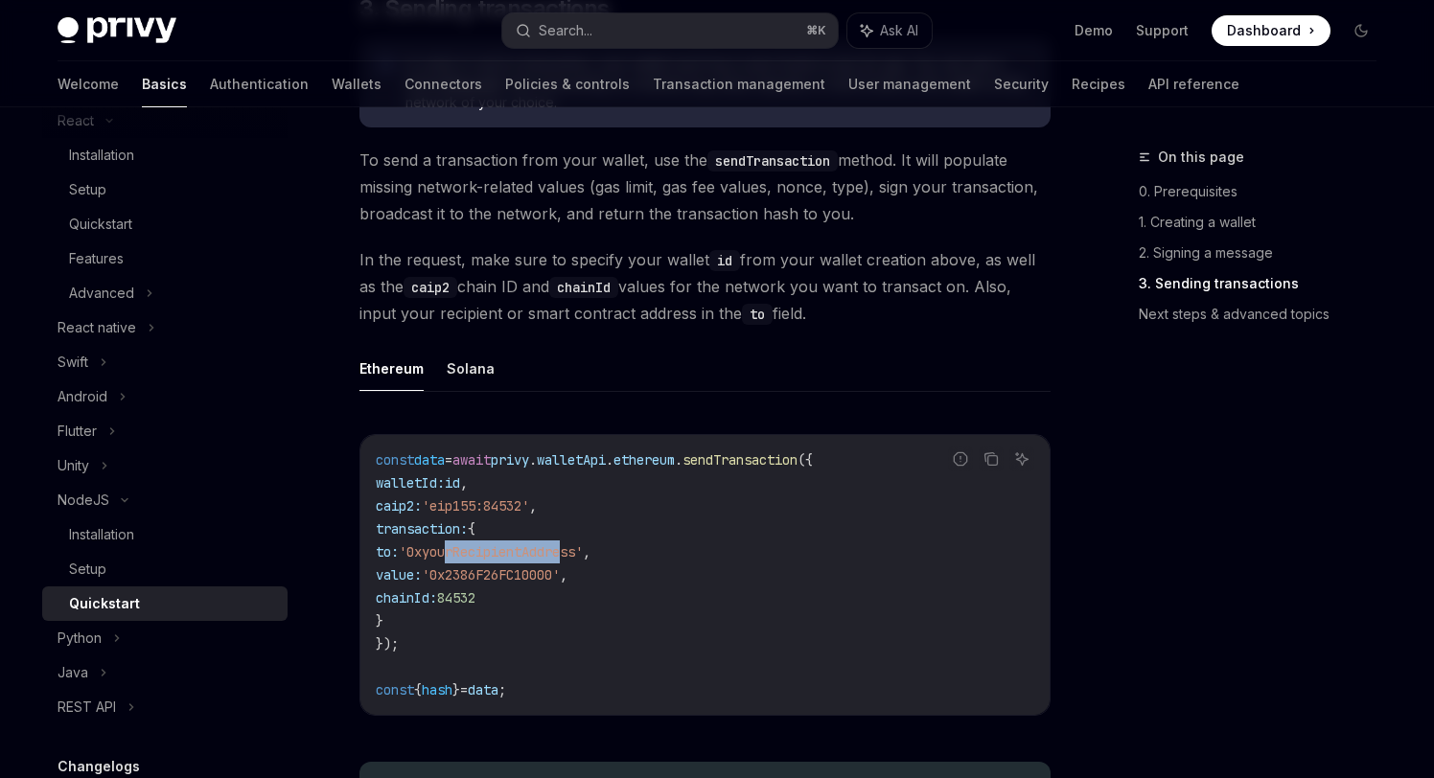
drag, startPoint x: 479, startPoint y: 554, endPoint x: 602, endPoint y: 547, distance: 122.9
click at [583, 552] on span "'0xyourRecipientAddress'" at bounding box center [491, 551] width 184 height 17
click at [547, 584] on span "'0x2386F26FC10000'" at bounding box center [491, 574] width 138 height 17
drag, startPoint x: 541, startPoint y: 585, endPoint x: 615, endPoint y: 584, distance: 74.8
click at [567, 584] on span "value: '0x2386F26FC10000' ," at bounding box center [472, 574] width 192 height 17
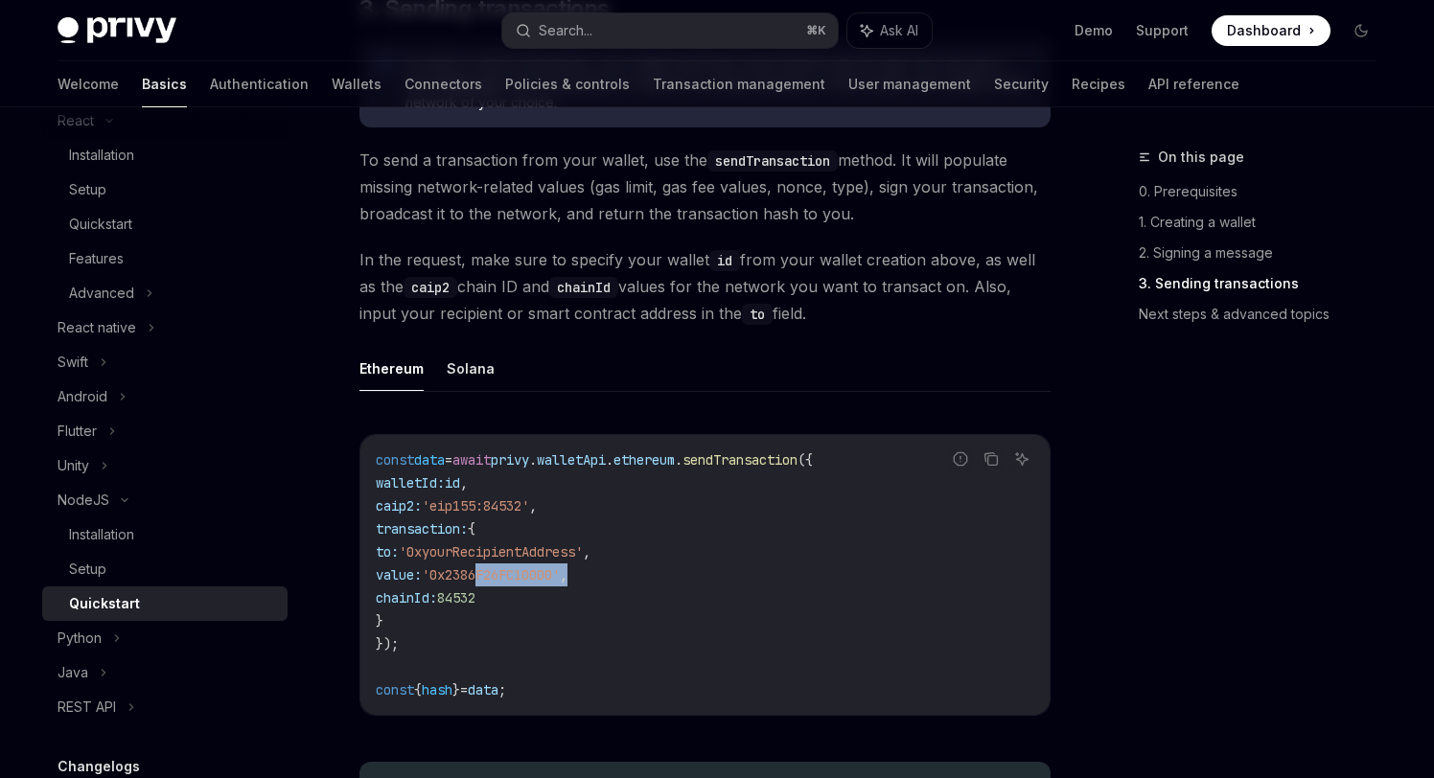
click at [567, 584] on span "," at bounding box center [564, 574] width 8 height 17
drag, startPoint x: 479, startPoint y: 603, endPoint x: 536, endPoint y: 603, distance: 56.5
click at [536, 603] on code "const data = await privy . walletApi . ethereum . sendTransaction ({ walletId: …" at bounding box center [705, 575] width 658 height 253
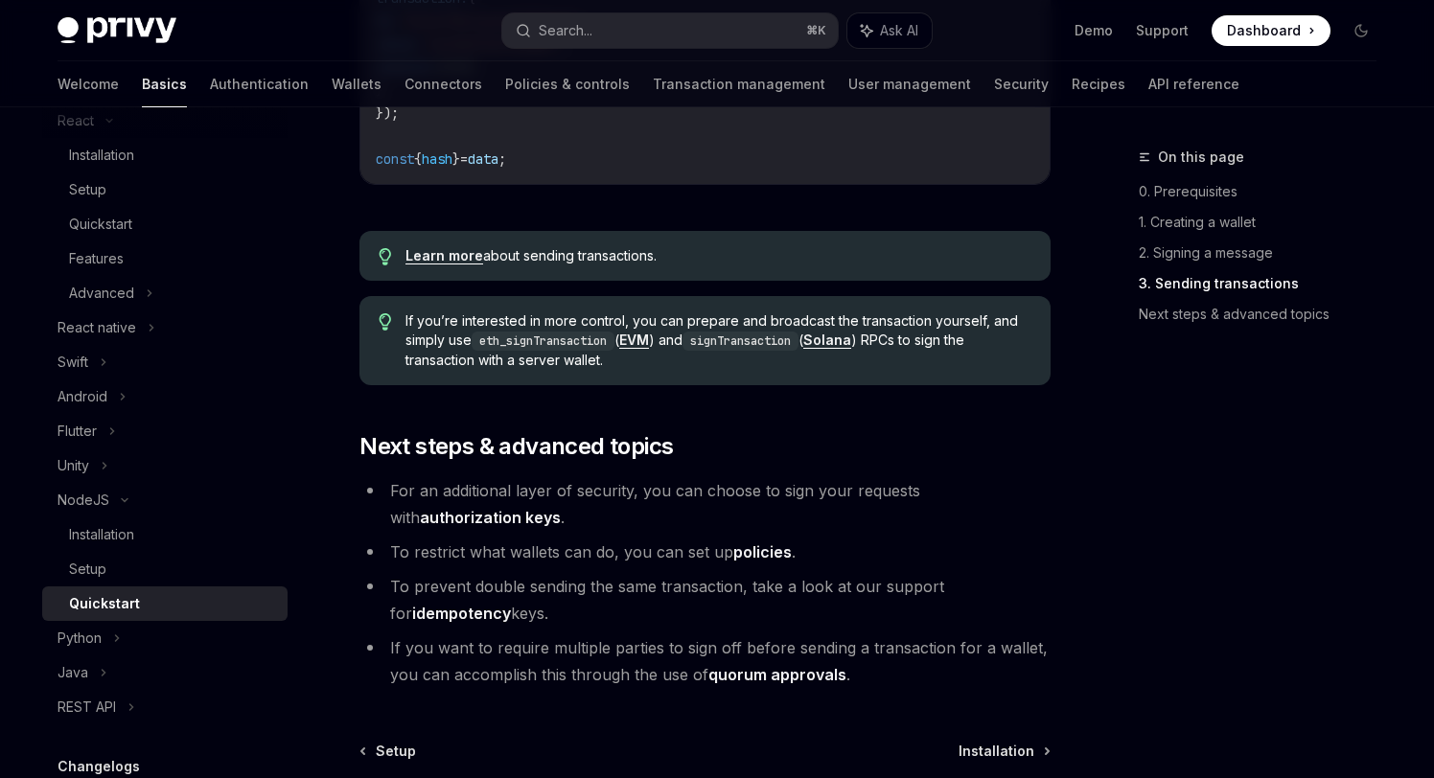
scroll to position [1933, 0]
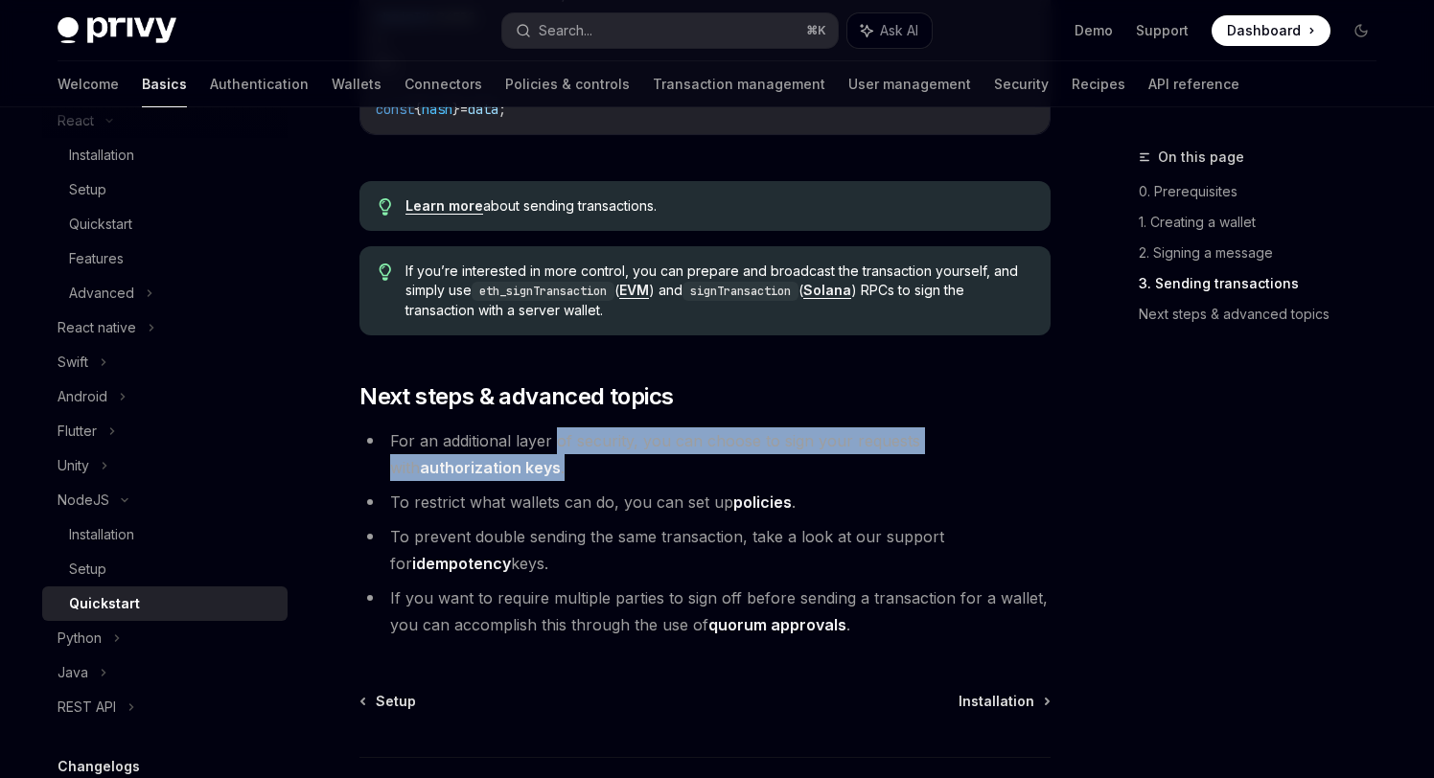
drag, startPoint x: 554, startPoint y: 443, endPoint x: 604, endPoint y: 471, distance: 57.1
click at [604, 471] on li "For an additional layer of security, you can choose to sign your requests with …" at bounding box center [704, 454] width 691 height 54
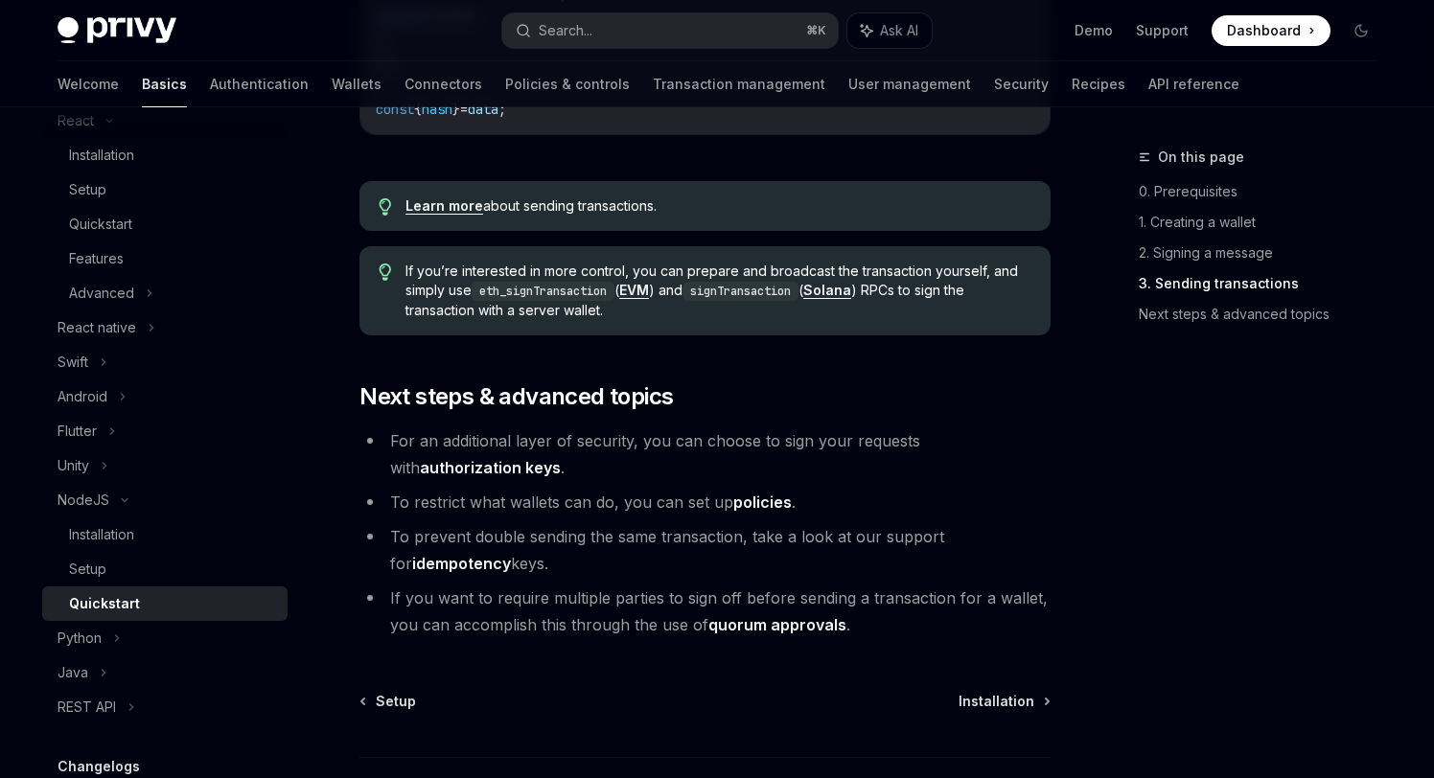
click at [561, 458] on link "authorization keys" at bounding box center [490, 468] width 141 height 20
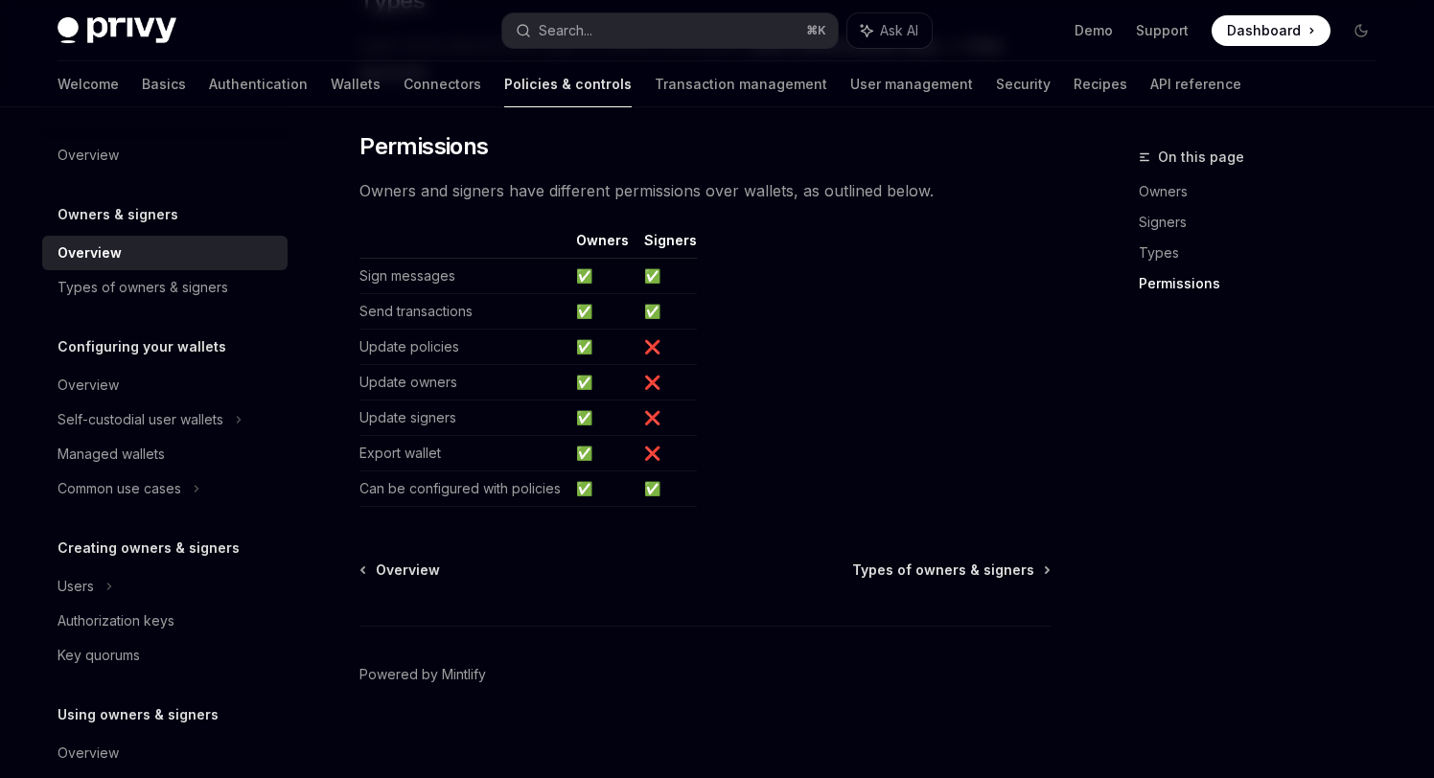
scroll to position [1646, 0]
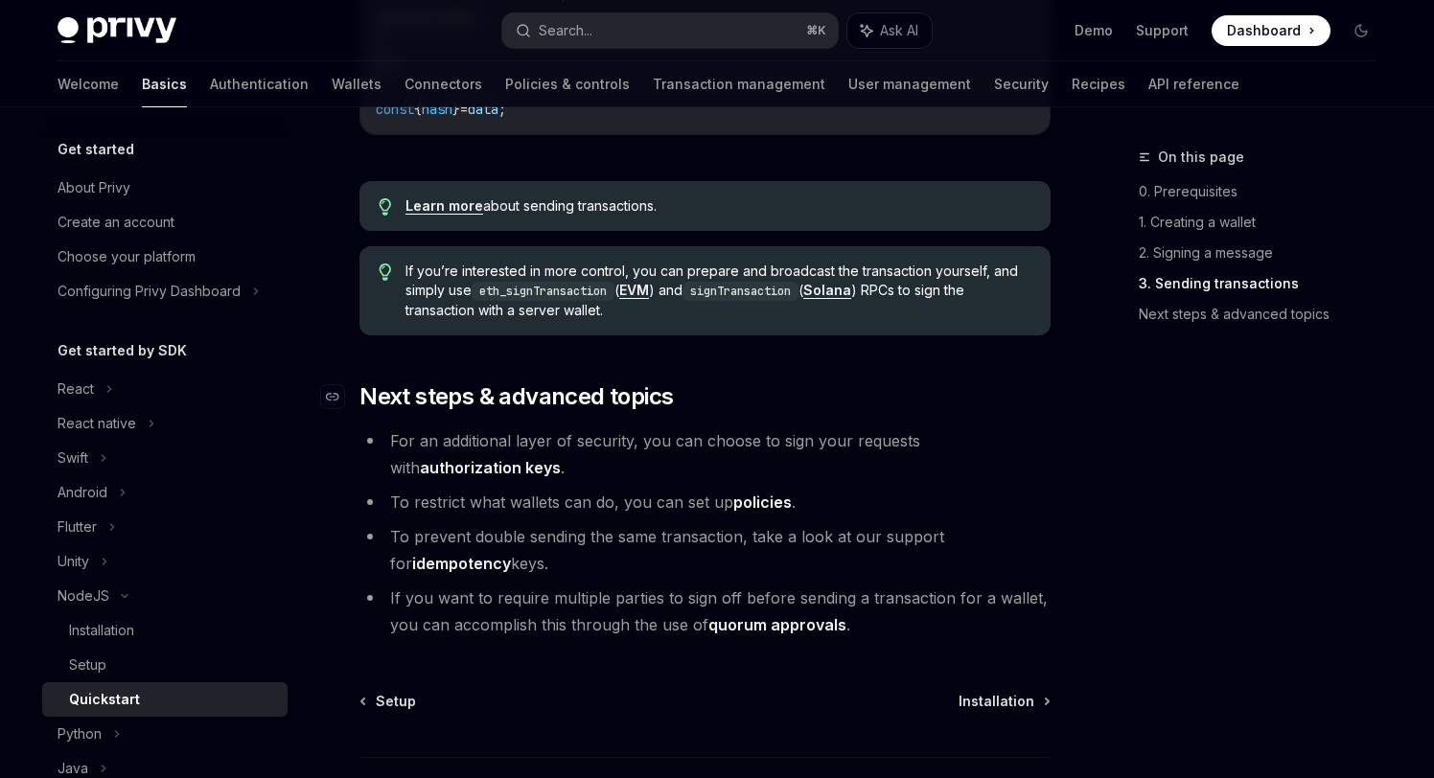
scroll to position [2011, 0]
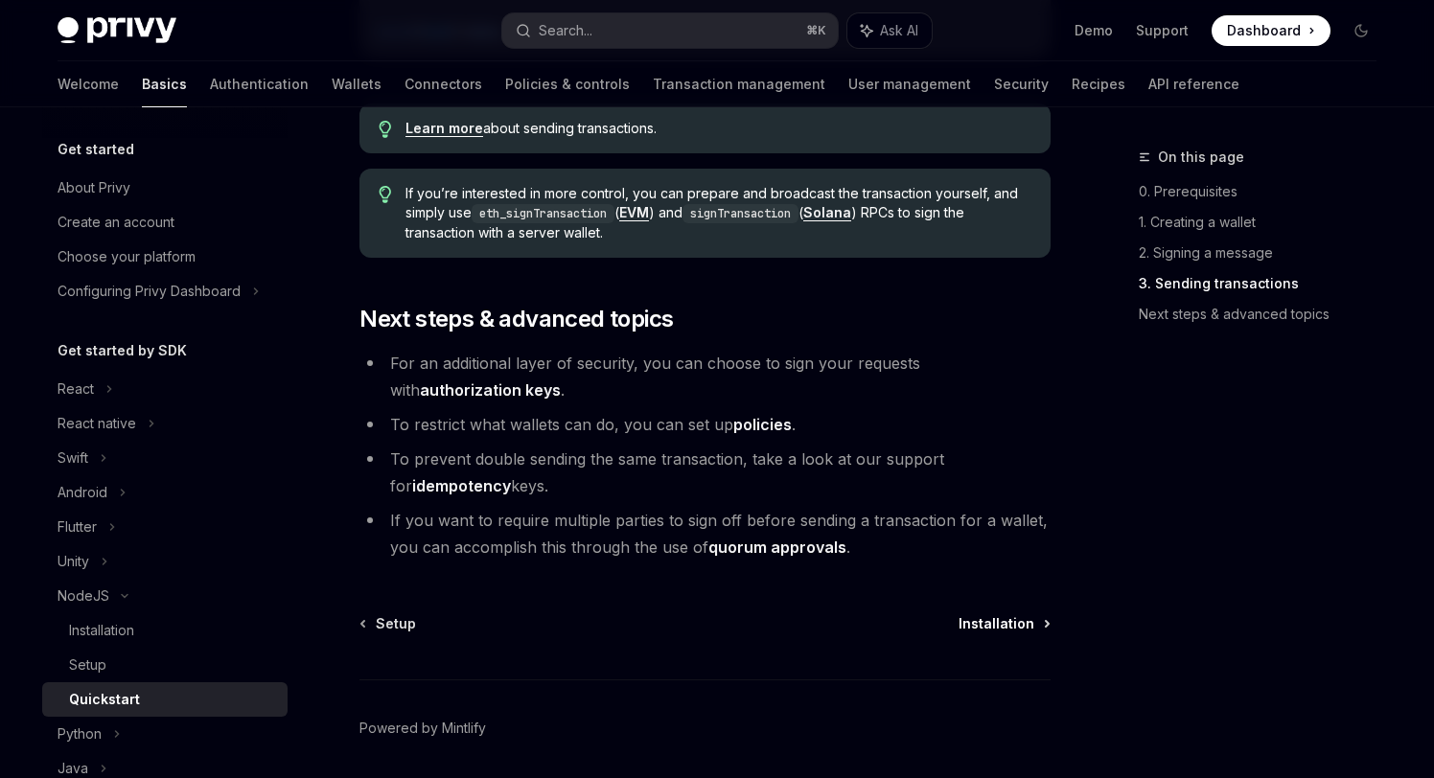
click at [1002, 633] on span "Installation" at bounding box center [996, 623] width 76 height 19
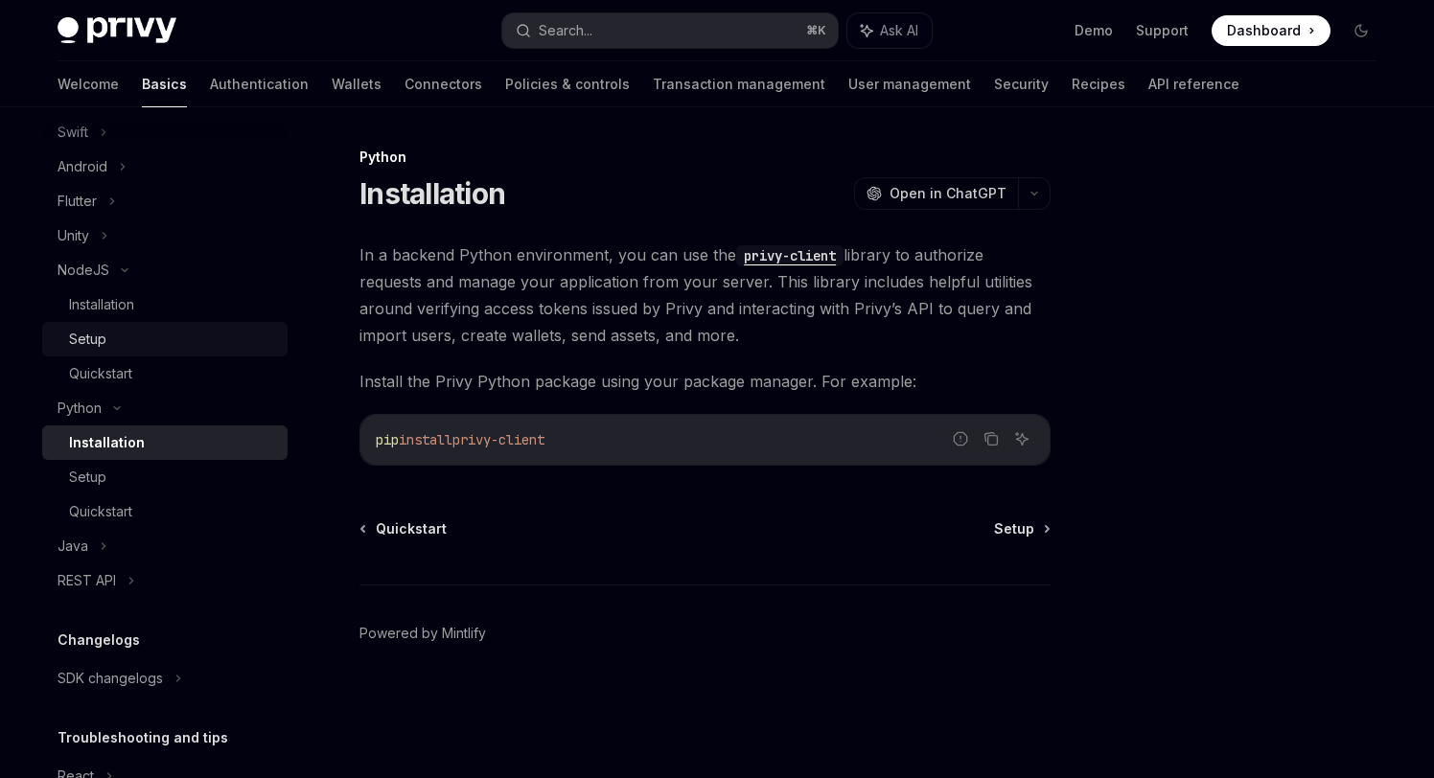
click at [139, 337] on div "Setup" at bounding box center [172, 339] width 207 height 23
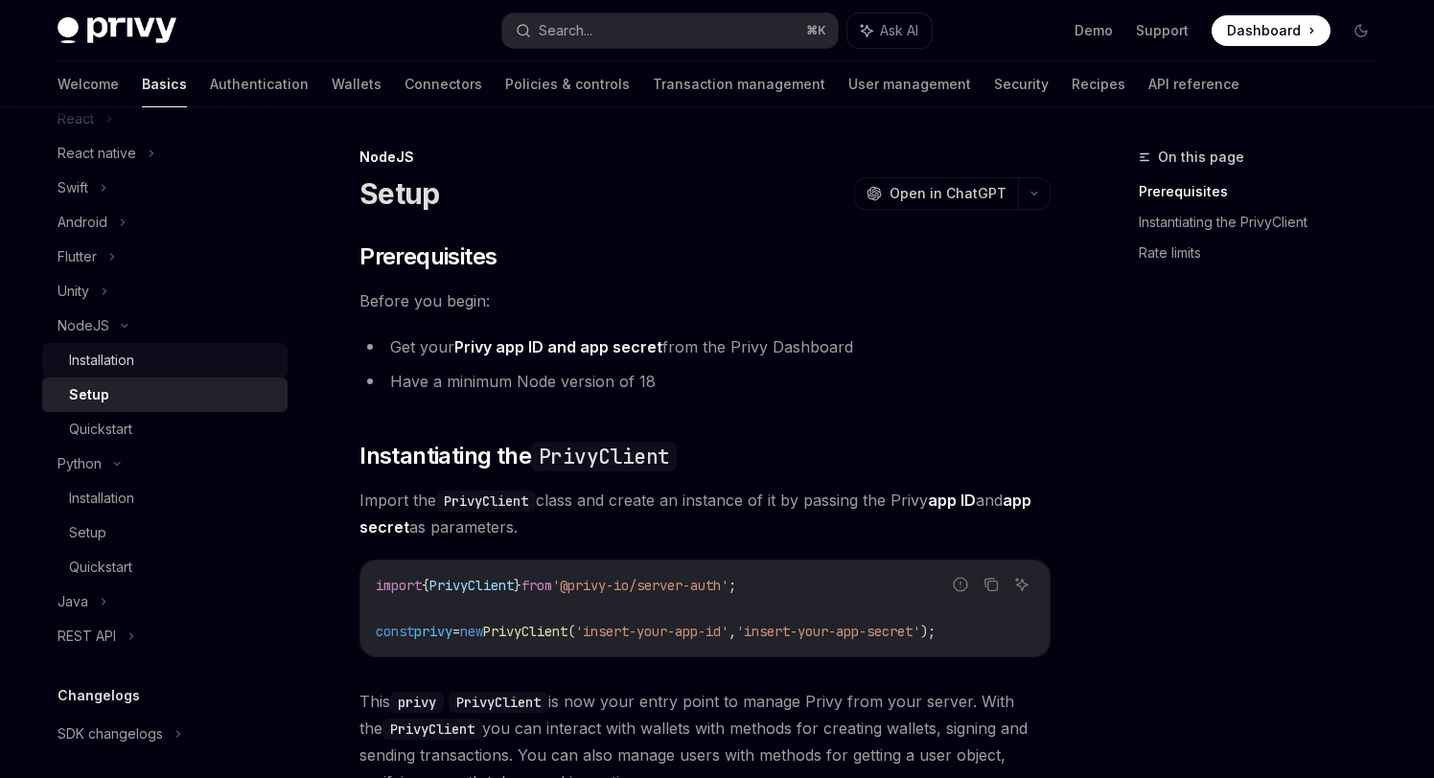
scroll to position [196, 0]
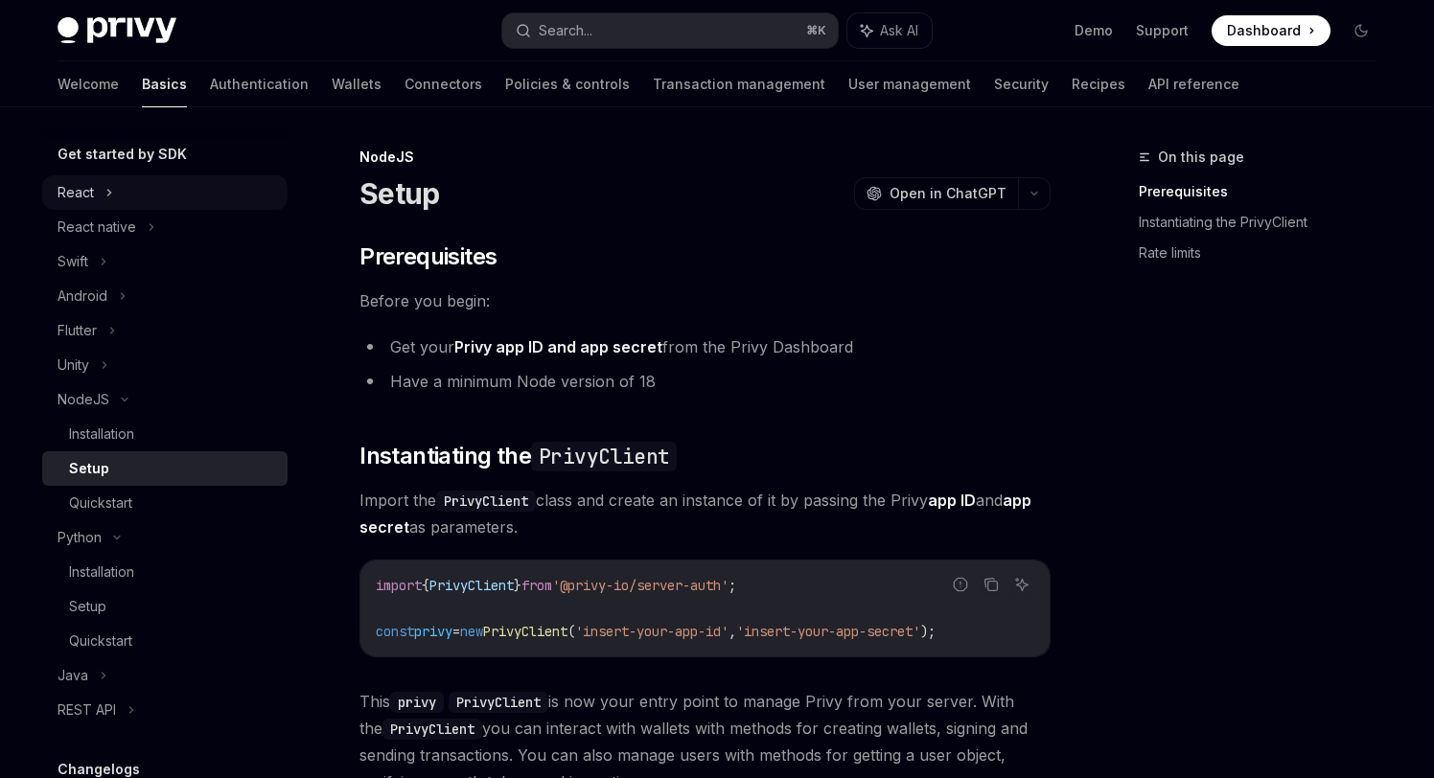
click at [142, 186] on div "React" at bounding box center [164, 192] width 245 height 35
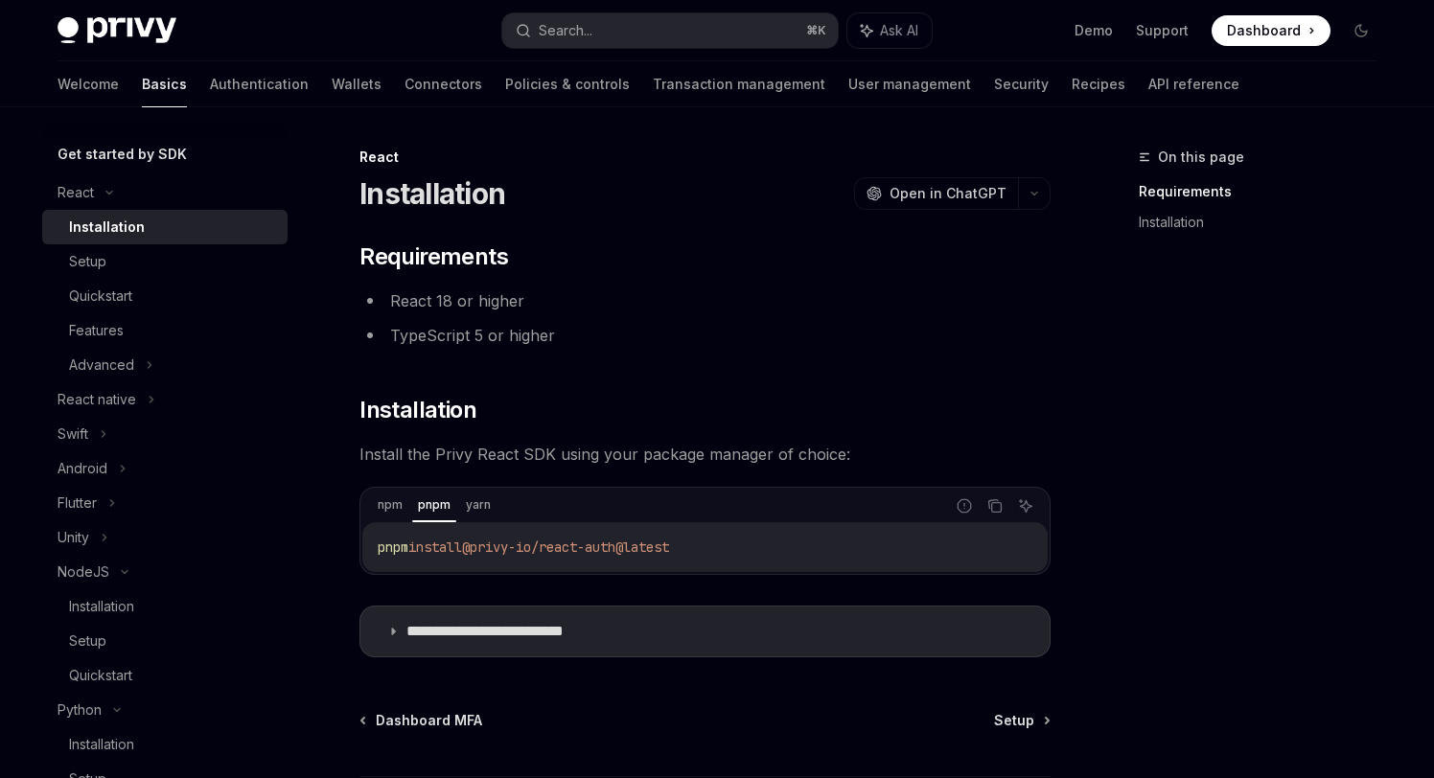
click at [168, 219] on div "Installation" at bounding box center [172, 227] width 207 height 23
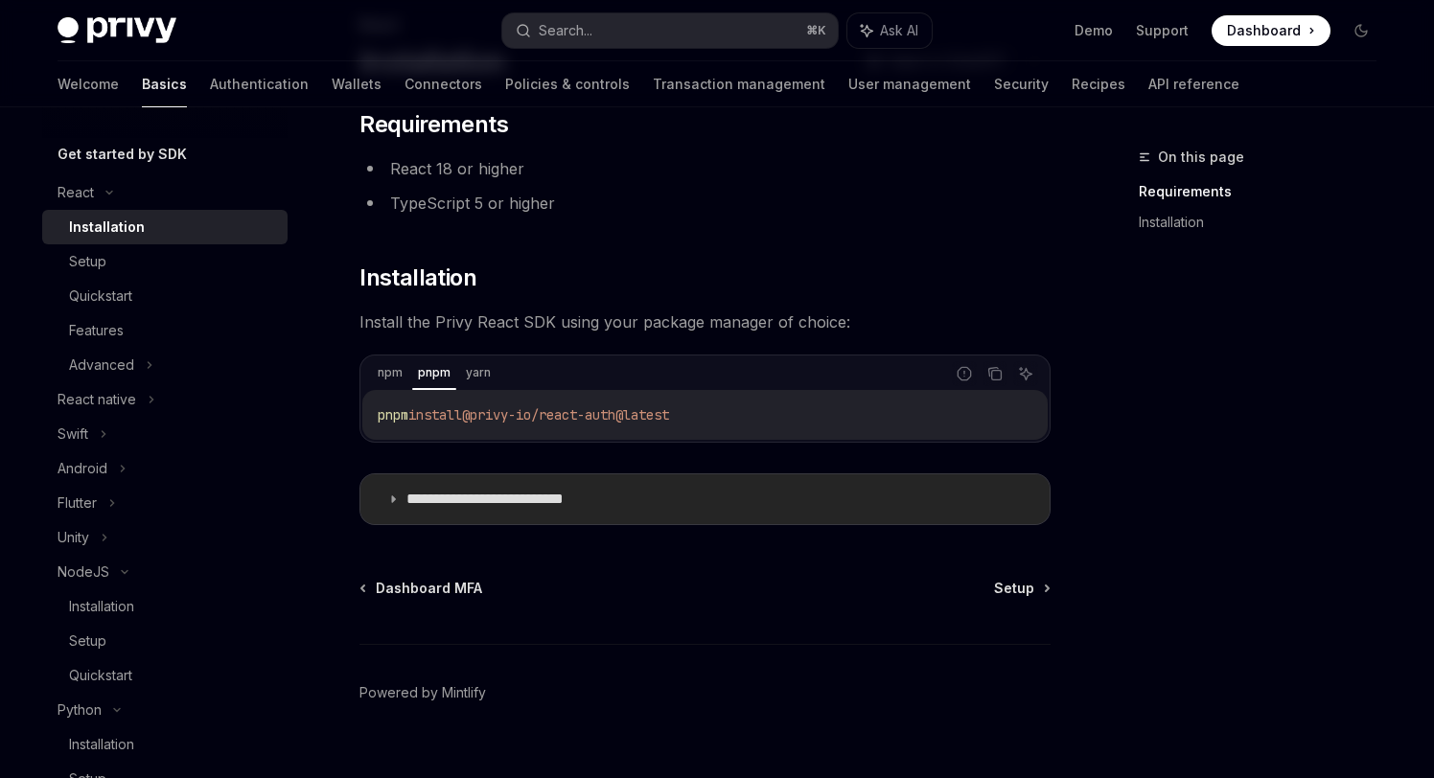
scroll to position [106, 0]
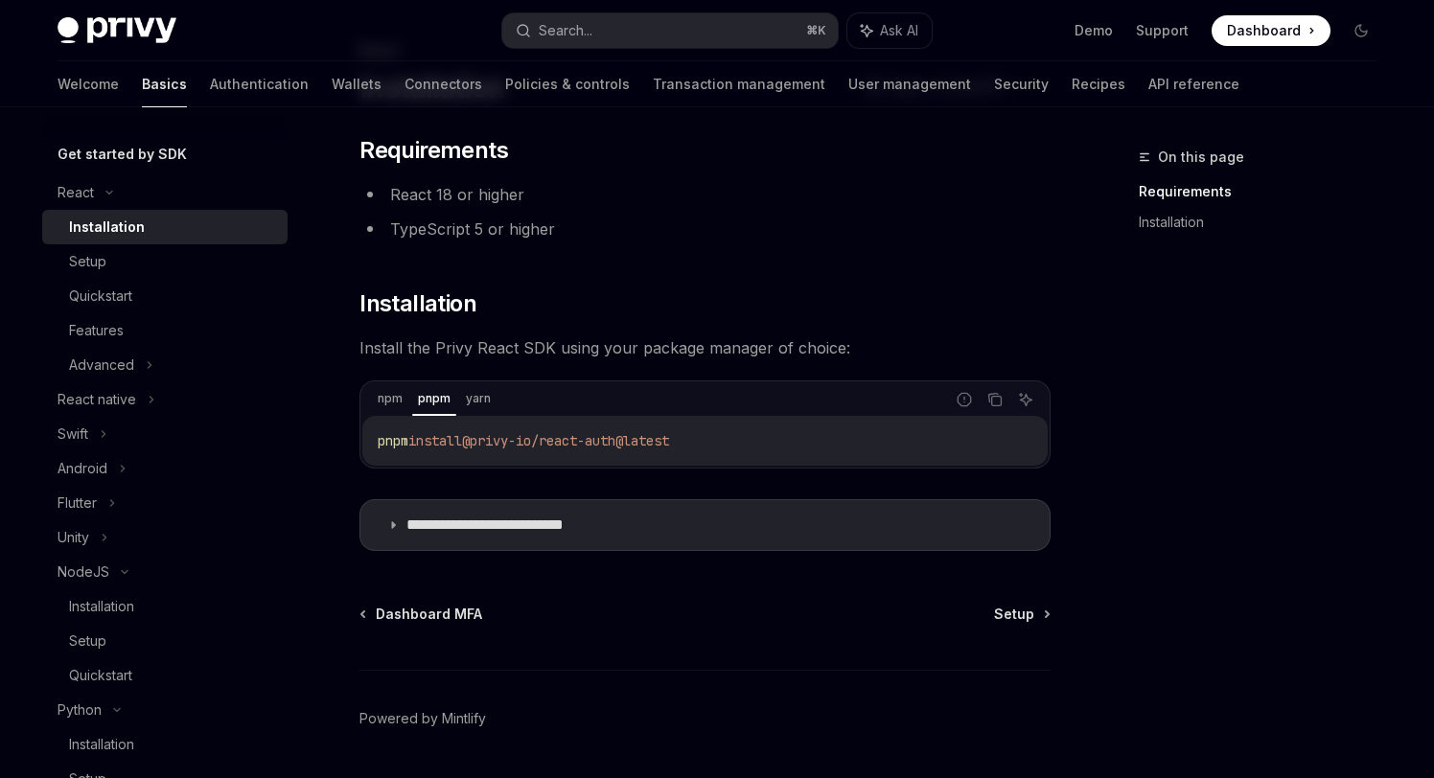
click at [994, 607] on div "Dashboard MFA Setup" at bounding box center [704, 614] width 691 height 19
click at [1005, 605] on span "Setup" at bounding box center [1014, 614] width 40 height 19
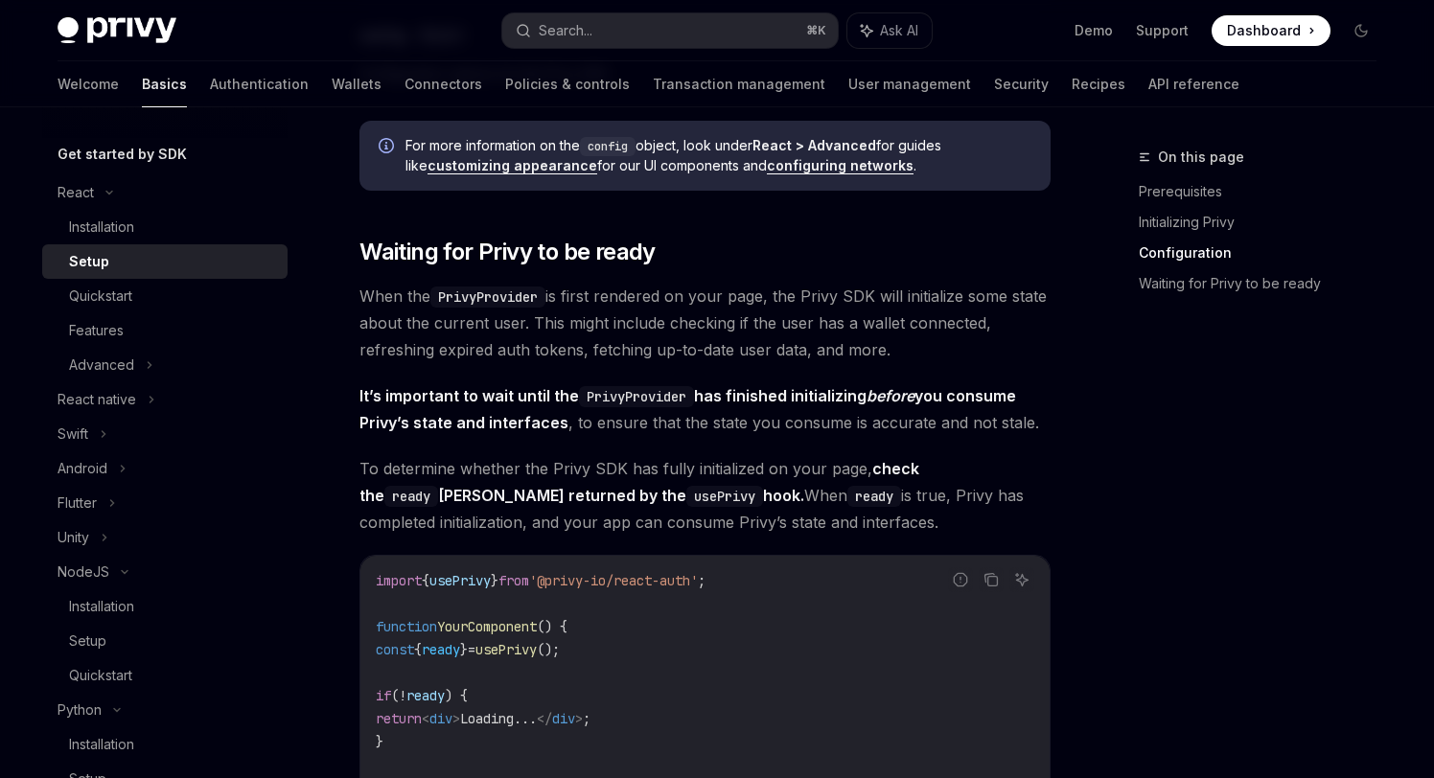
scroll to position [1703, 0]
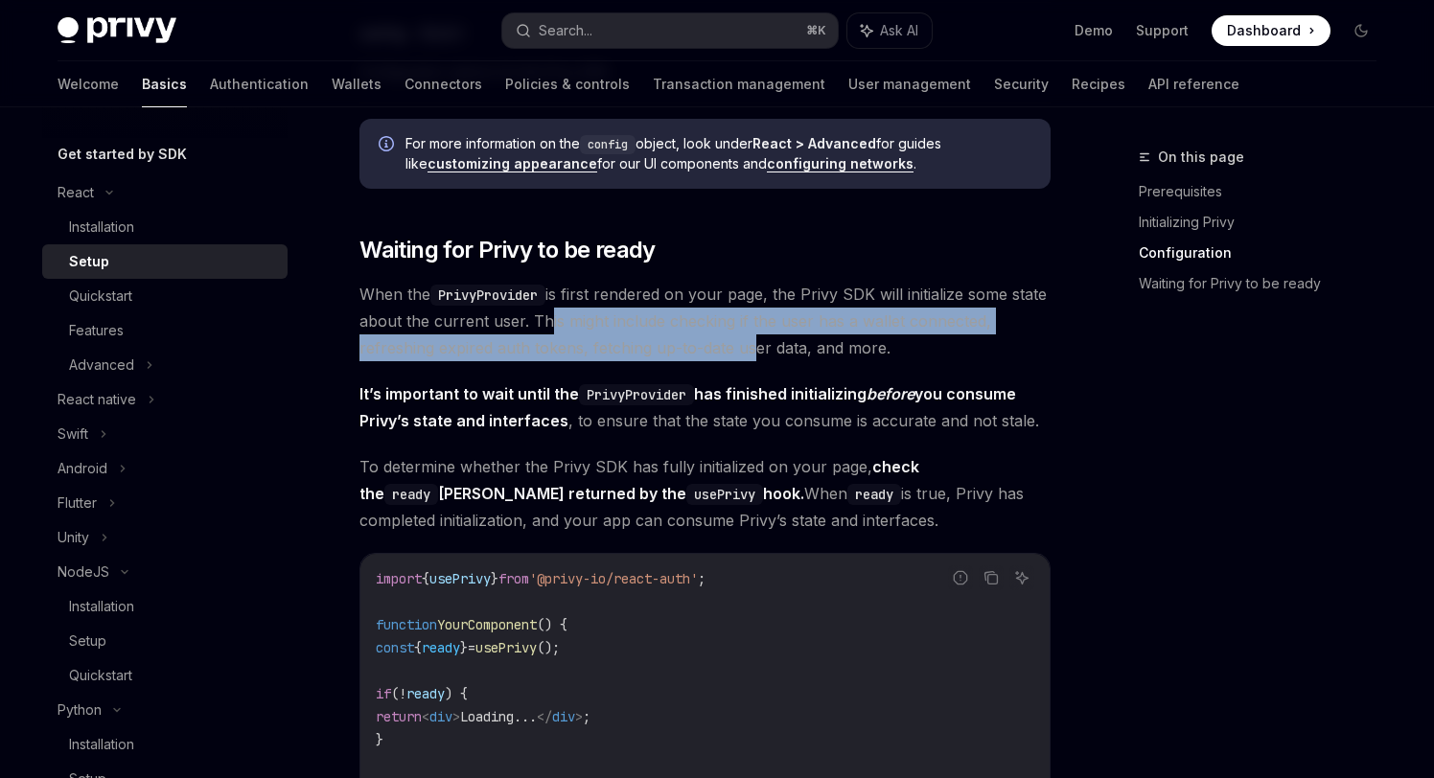
drag, startPoint x: 582, startPoint y: 312, endPoint x: 742, endPoint y: 351, distance: 164.6
click at [742, 351] on span "When the PrivyProvider is first rendered on your page, the Privy SDK will initi…" at bounding box center [704, 321] width 691 height 81
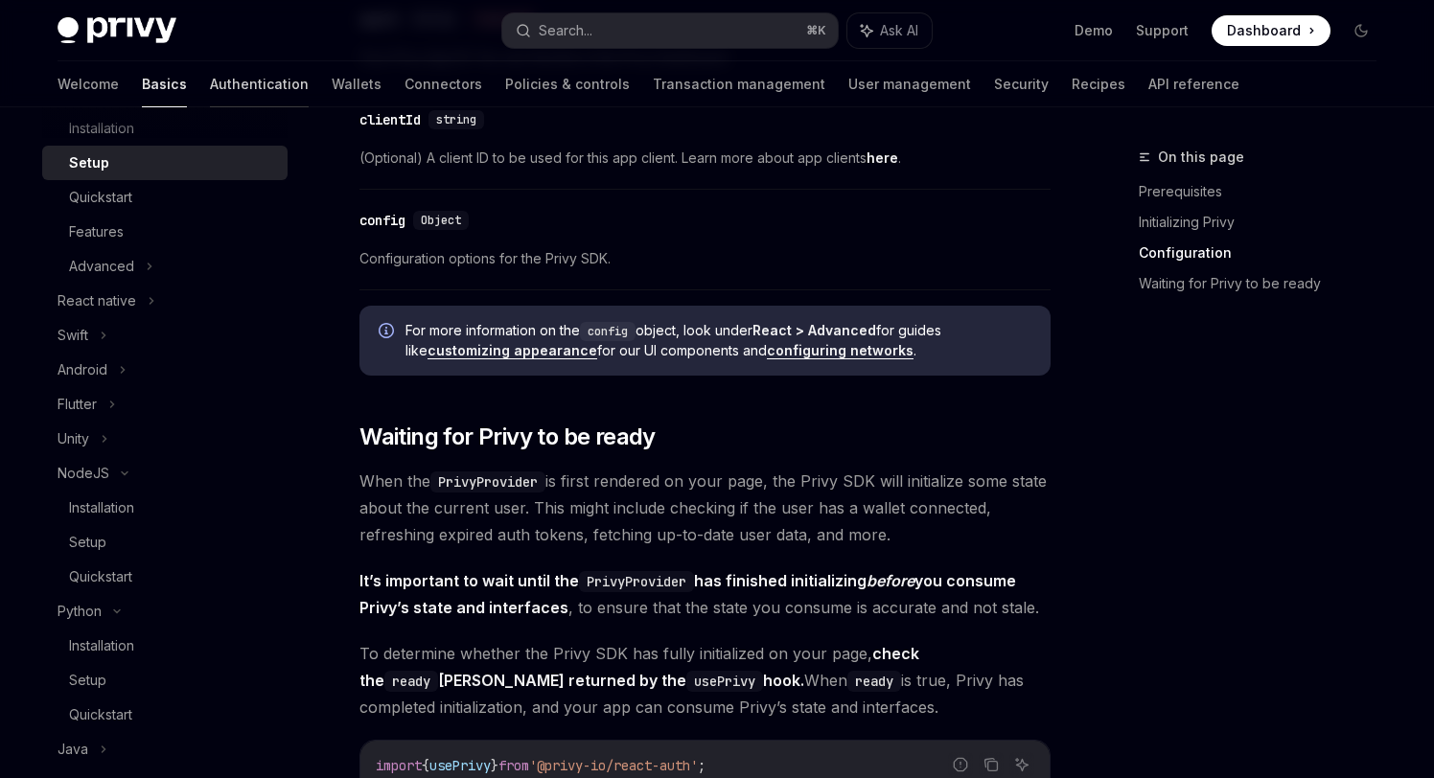
scroll to position [1386, 0]
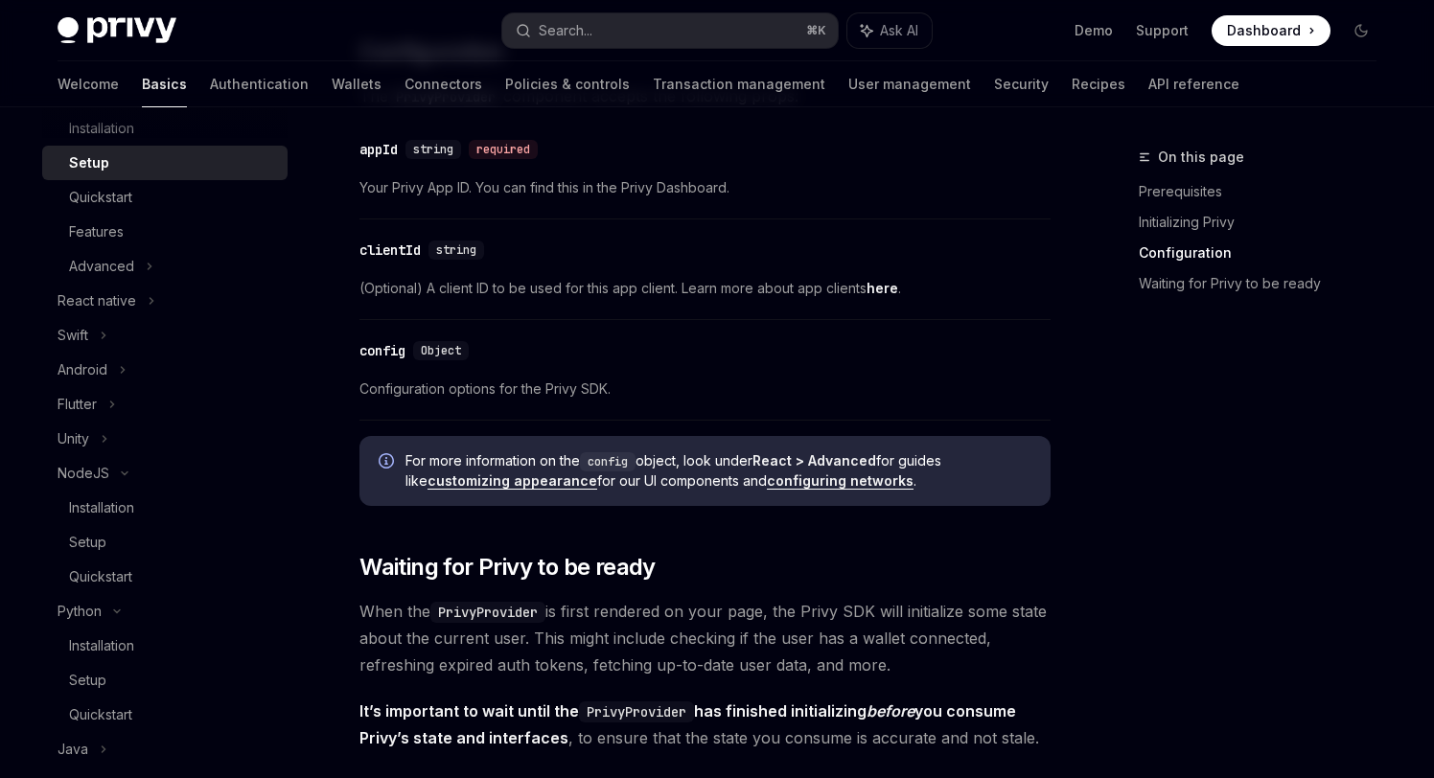
click at [63, 33] on img at bounding box center [117, 30] width 119 height 27
type textarea "*"
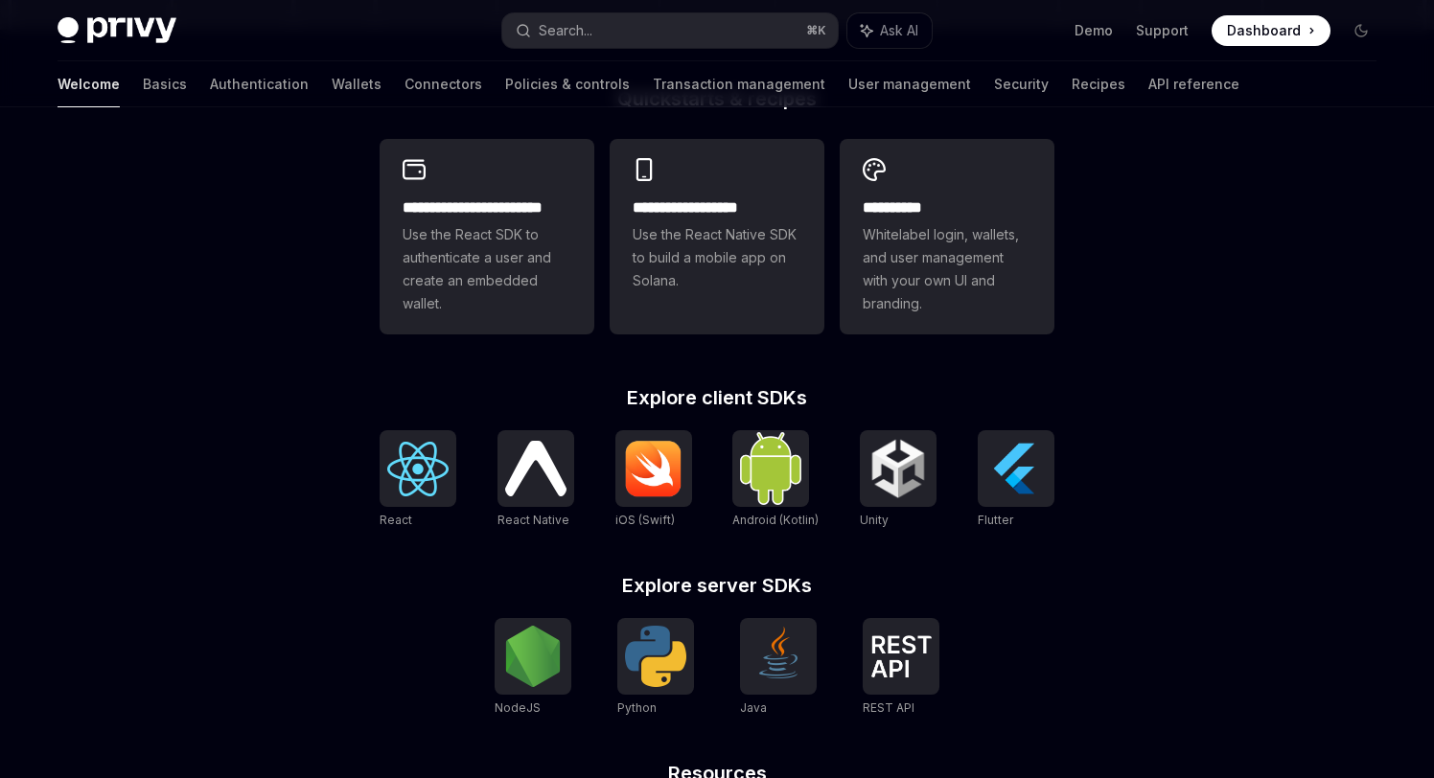
scroll to position [588, 0]
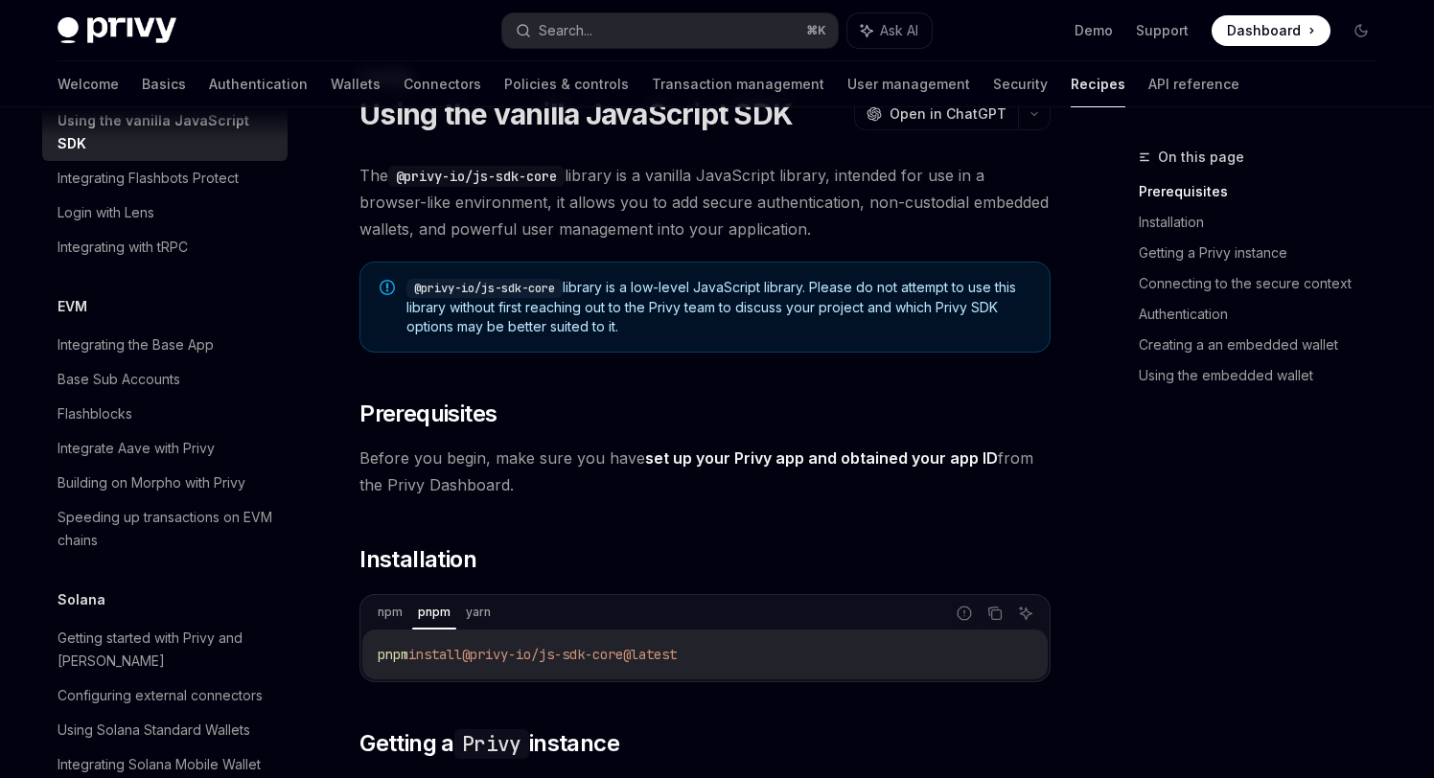
scroll to position [2575, 0]
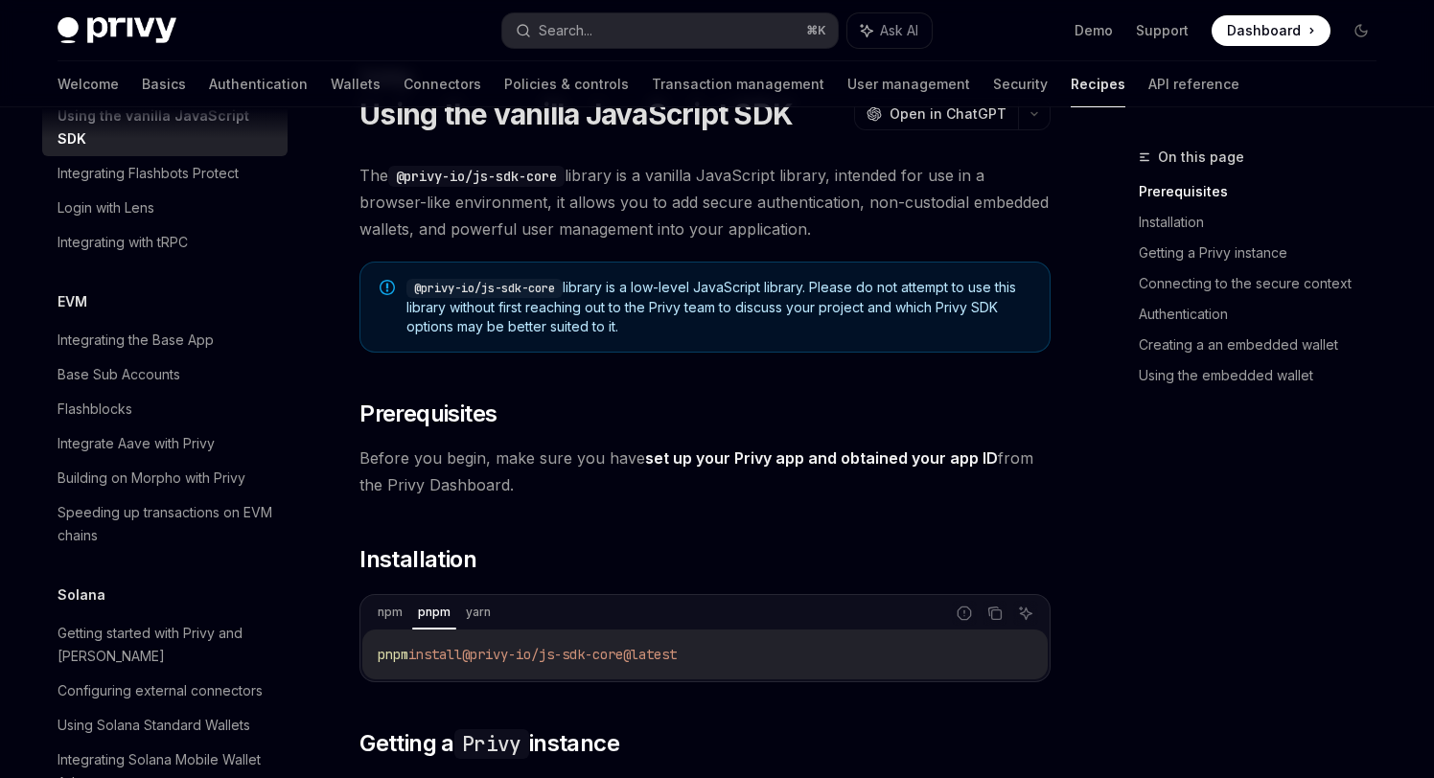
click at [787, 306] on span "@privy-io/js-sdk-core library is a low-level JavaScript library. Please do not …" at bounding box center [718, 307] width 624 height 58
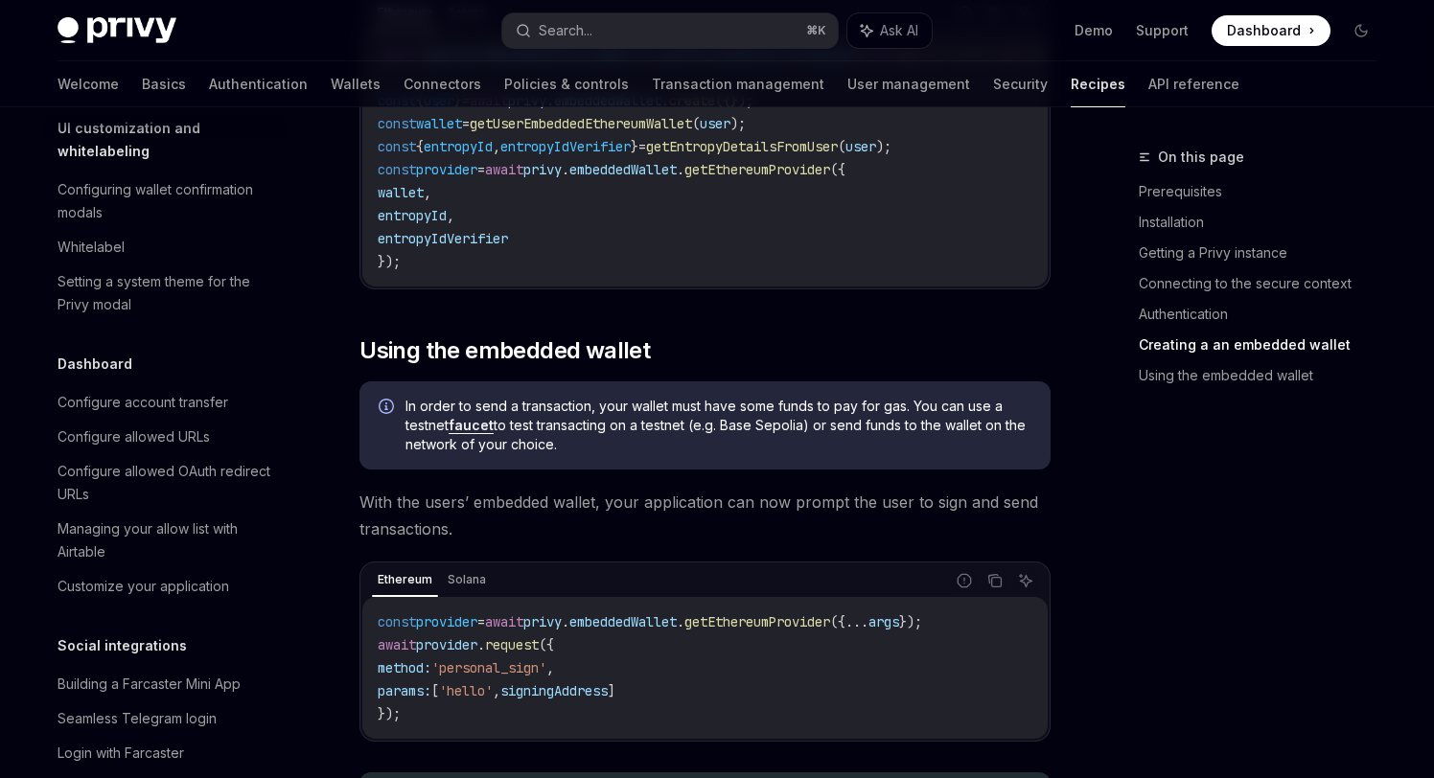
scroll to position [974, 0]
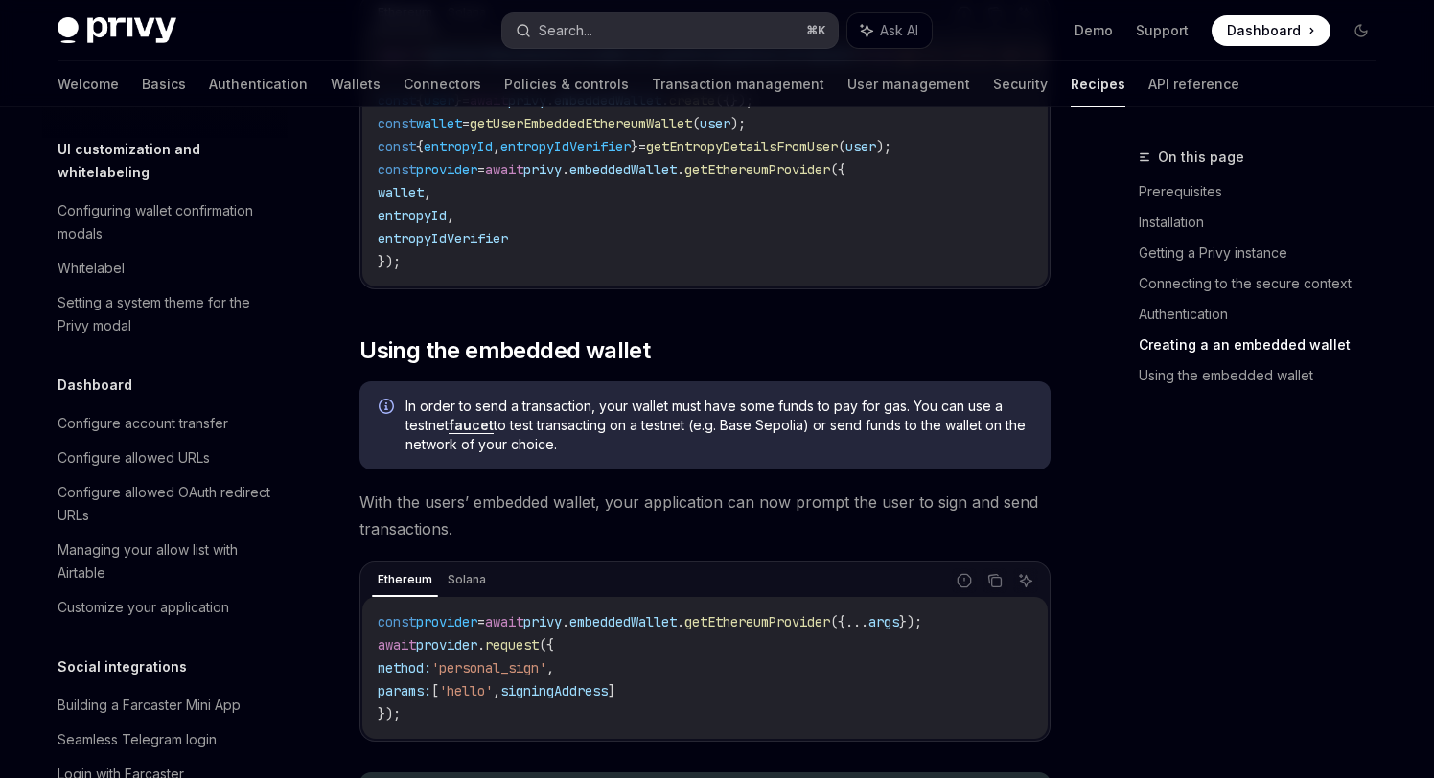
click at [665, 19] on button "Search... ⌘ K" at bounding box center [669, 30] width 335 height 35
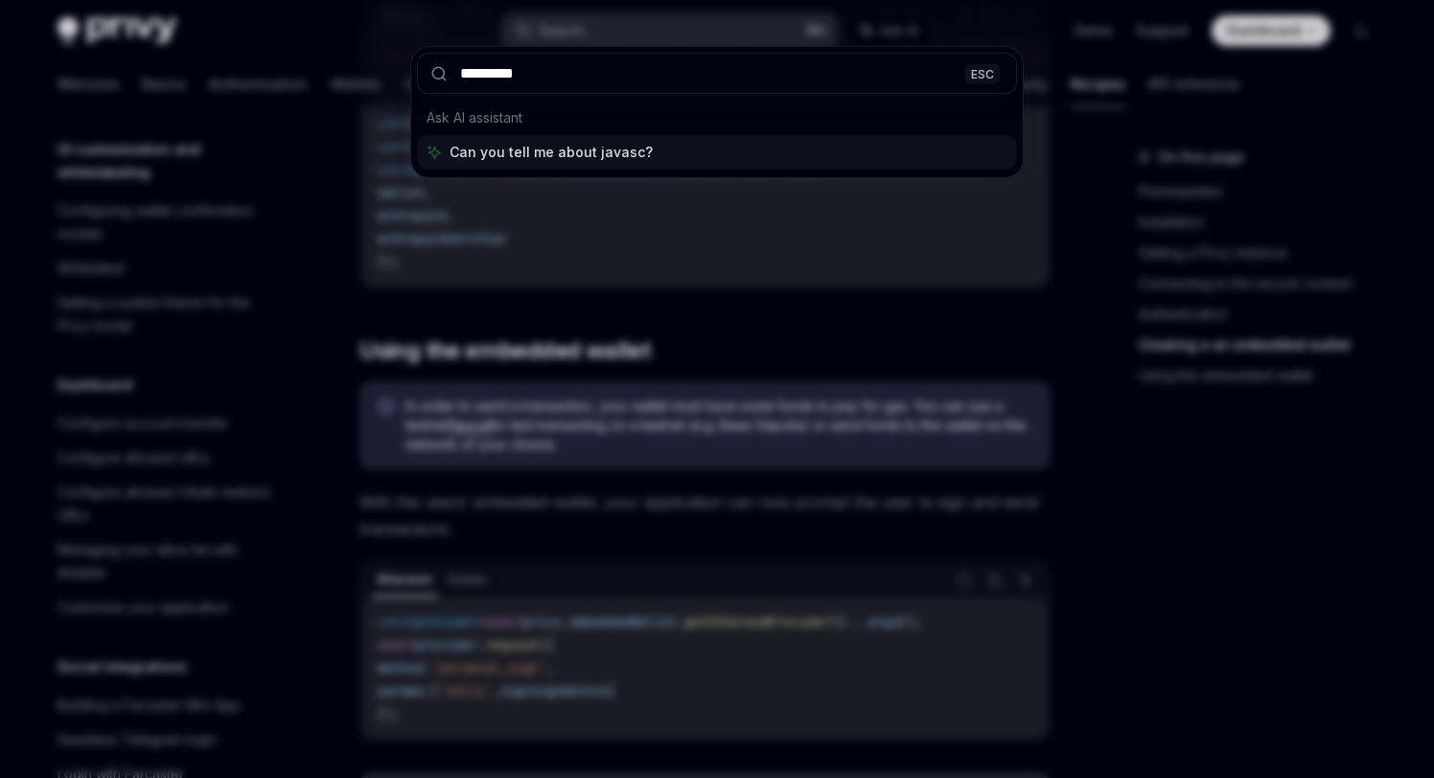
type input "**********"
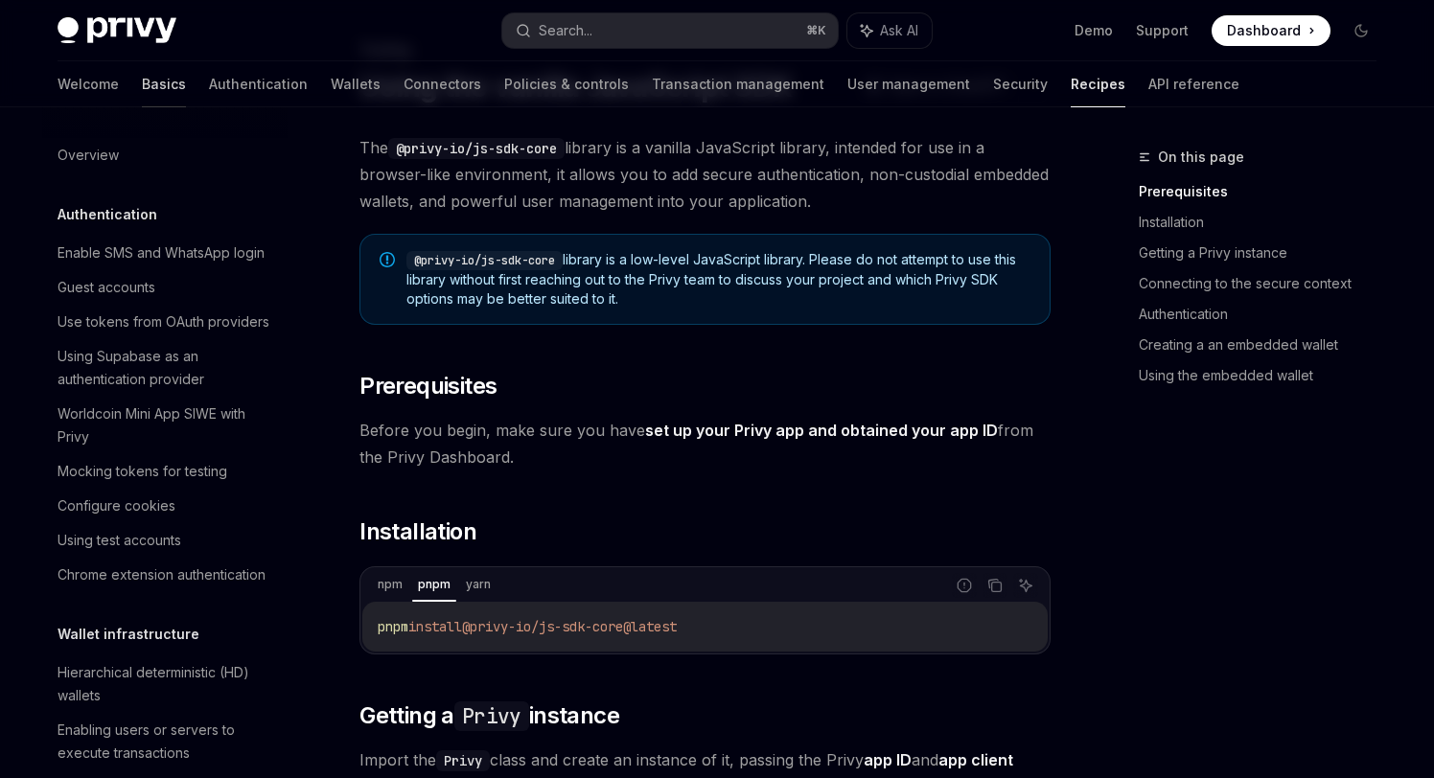
click at [142, 88] on link "Basics" at bounding box center [164, 84] width 44 height 46
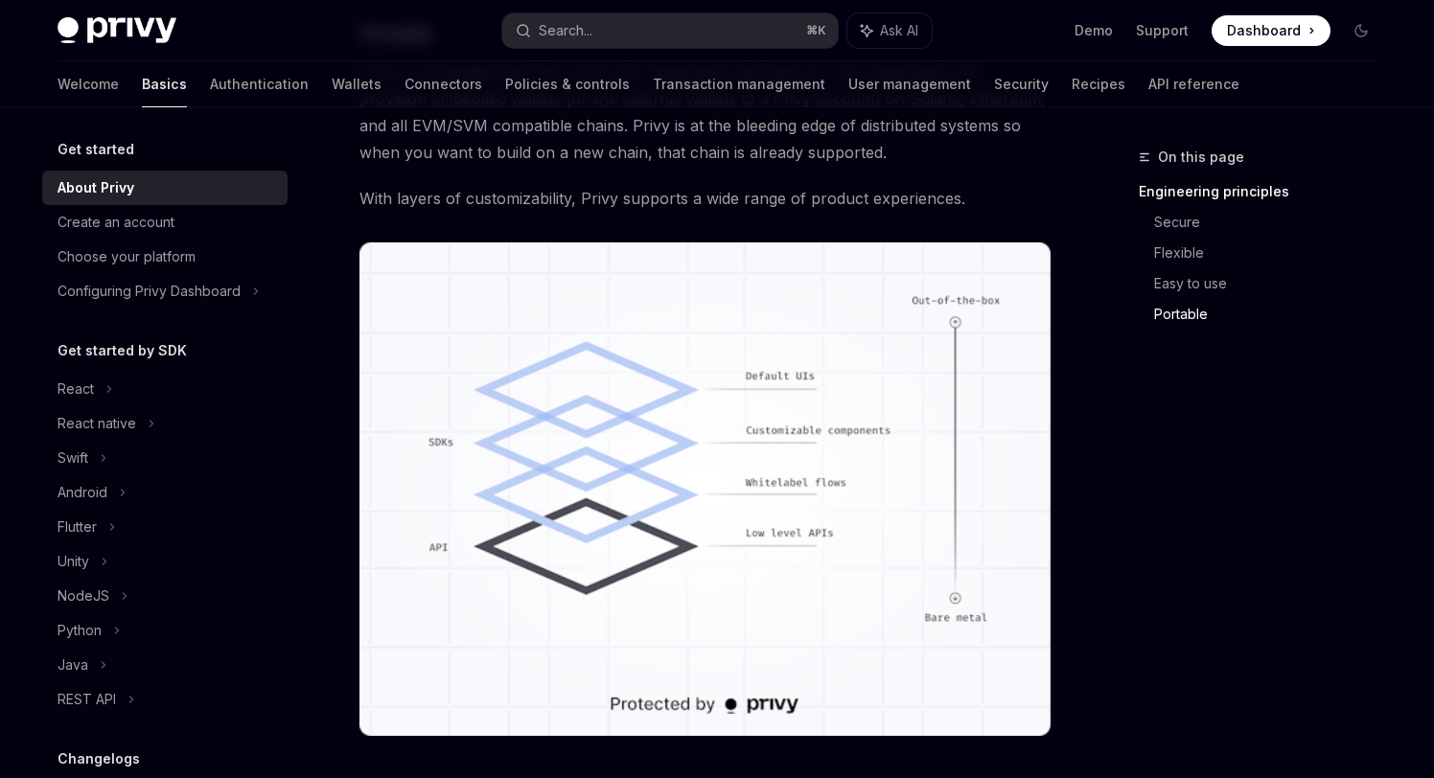
scroll to position [1071, 0]
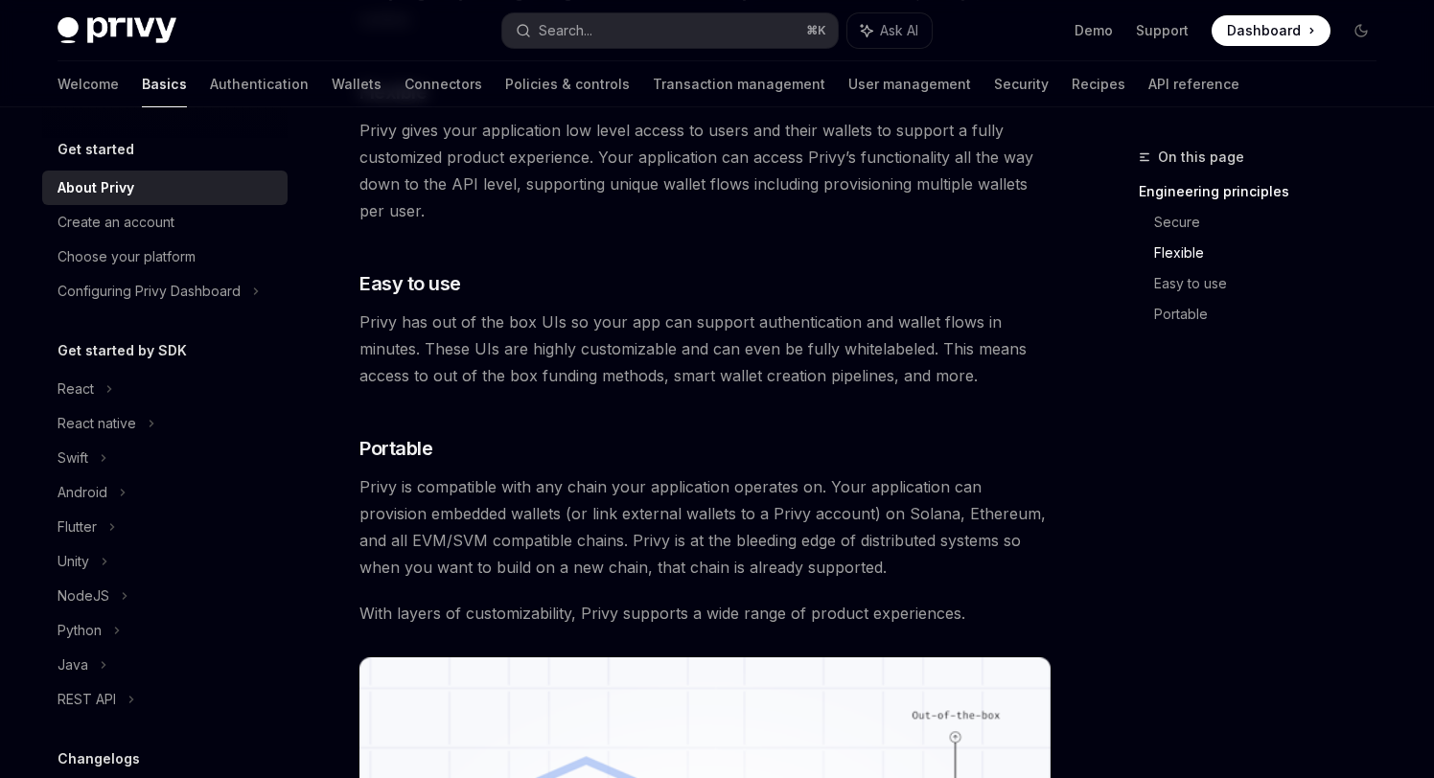
click at [148, 30] on img at bounding box center [117, 30] width 119 height 27
type textarea "*"
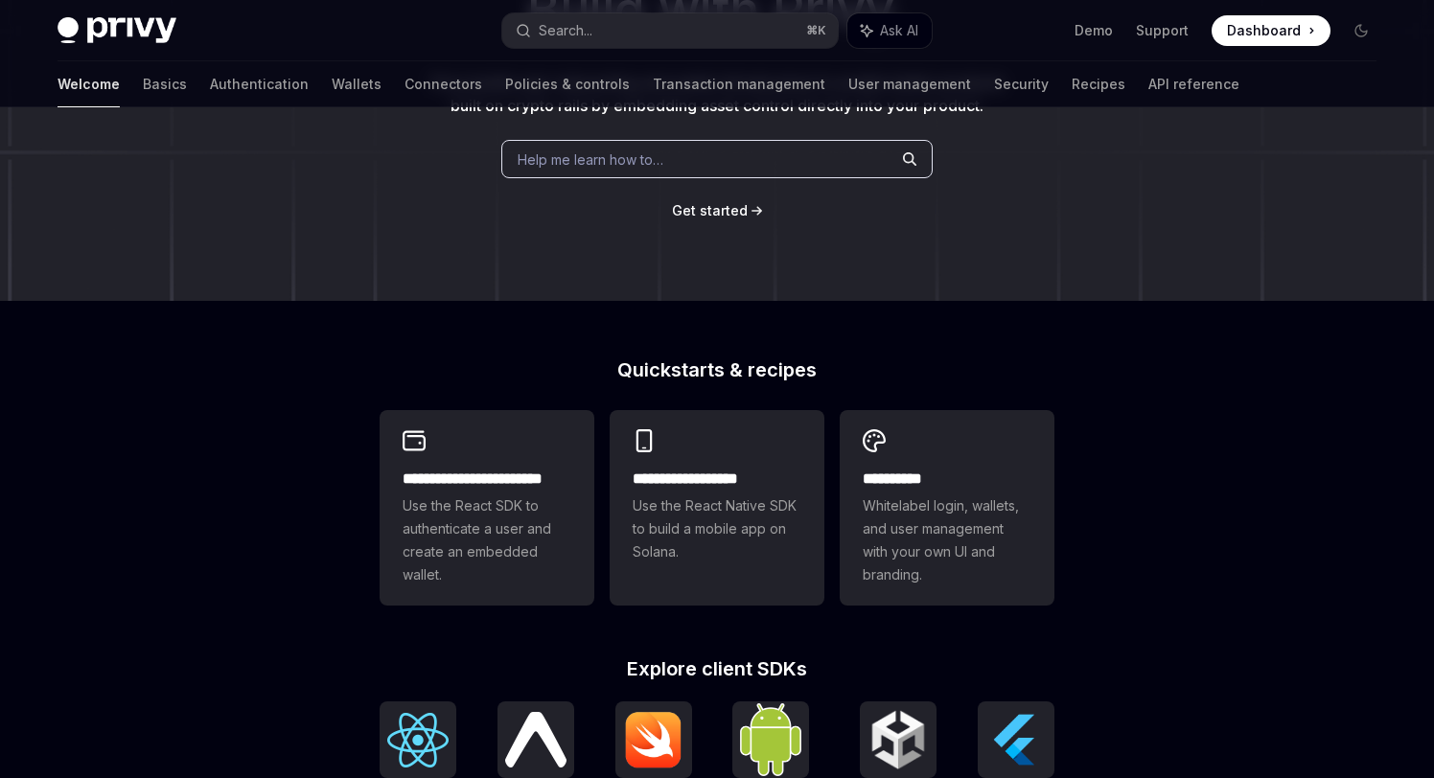
scroll to position [746, 0]
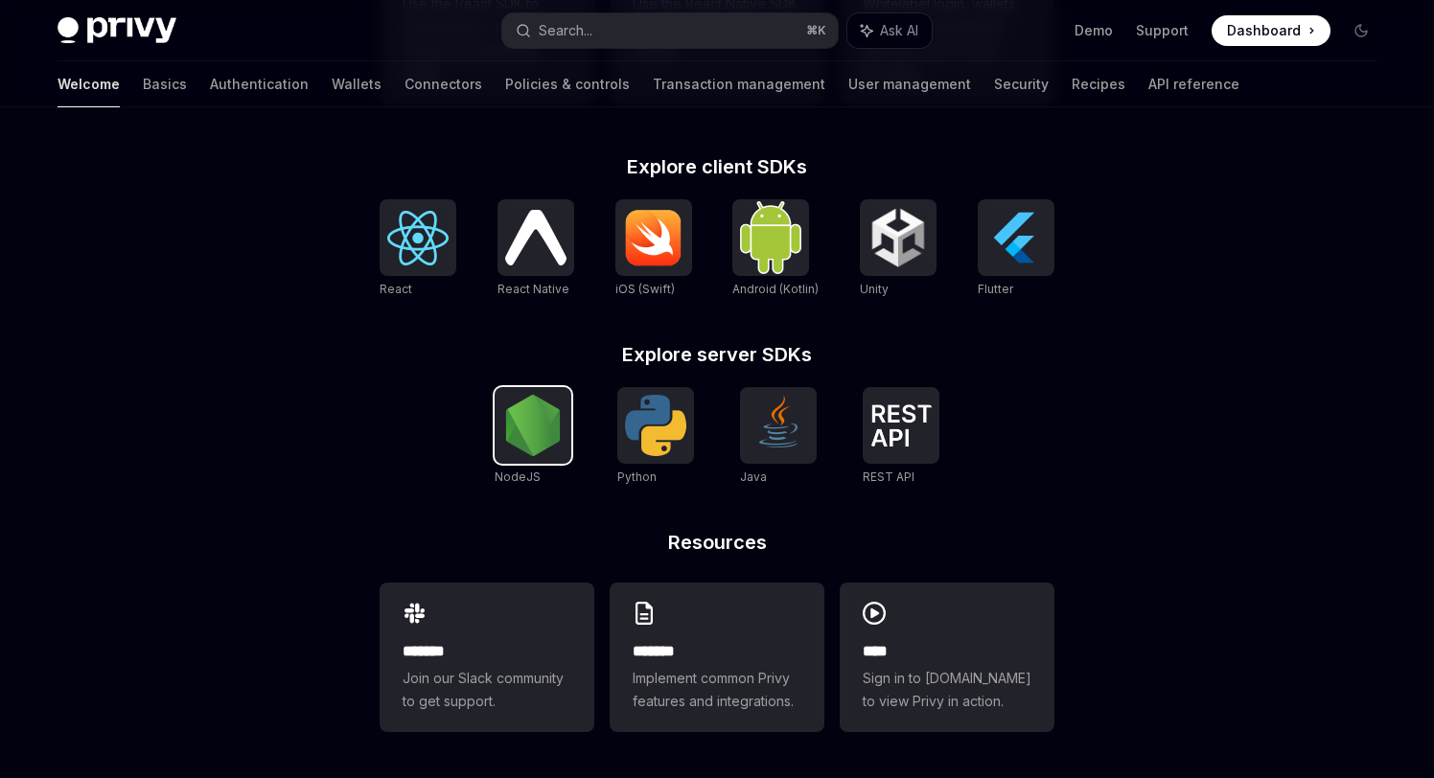
click at [548, 419] on img at bounding box center [532, 425] width 61 height 61
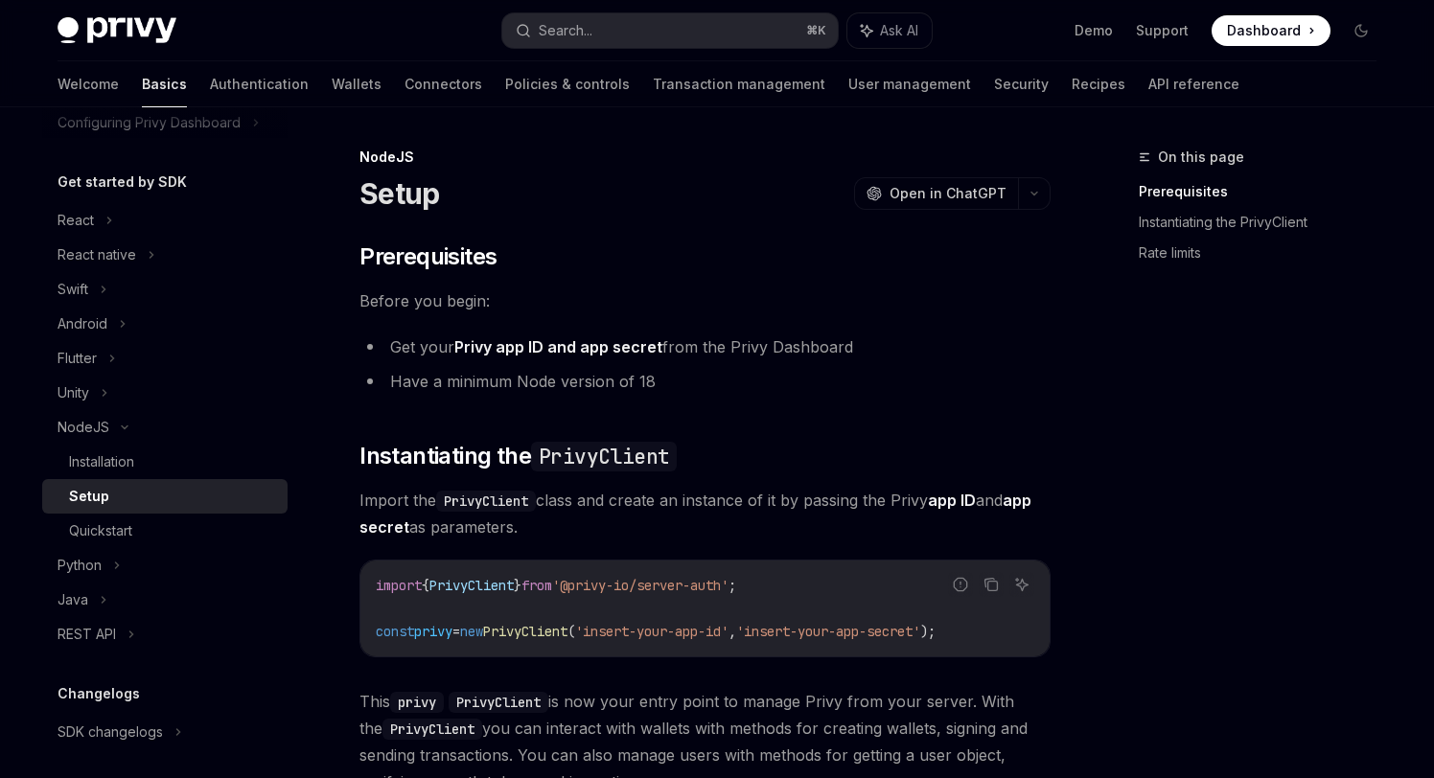
scroll to position [175, 0]
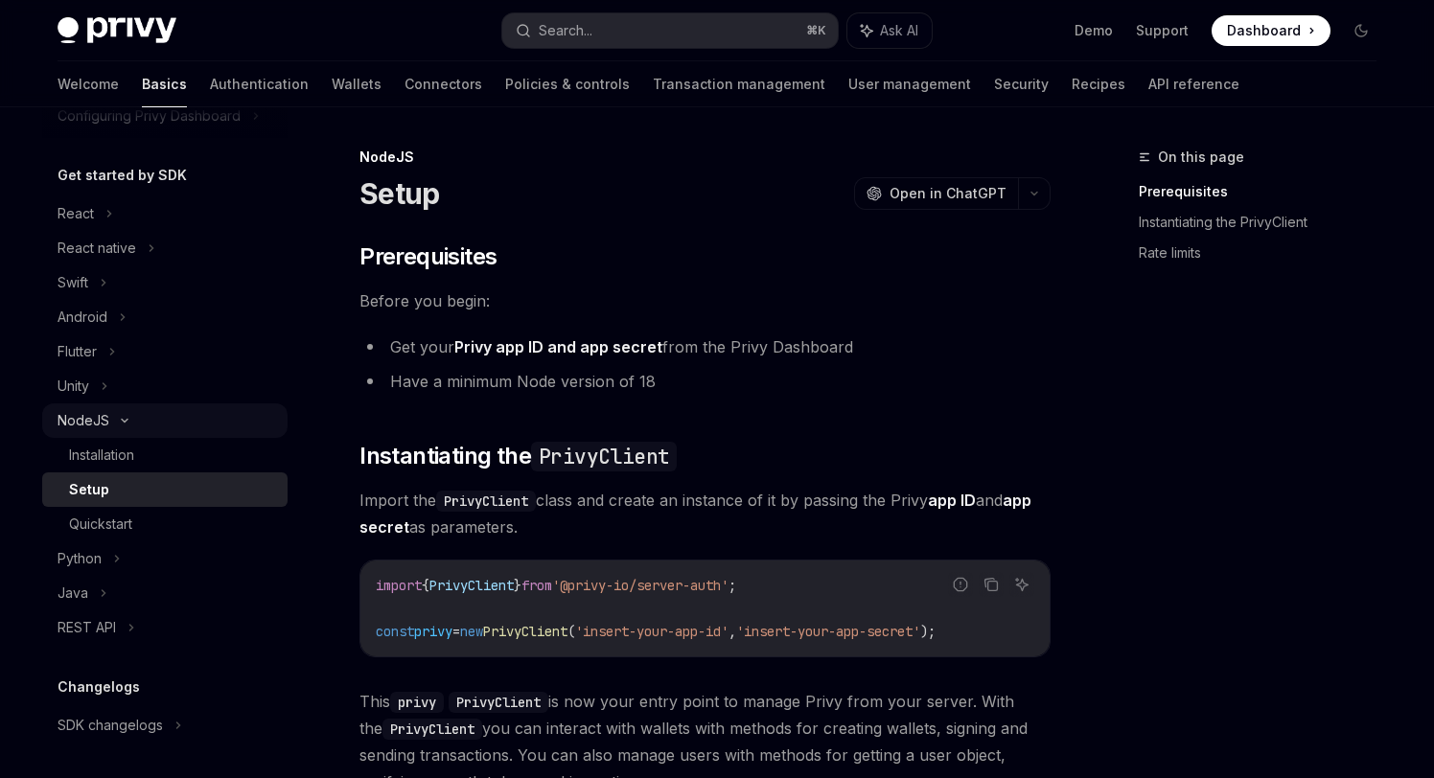
click at [106, 418] on div "NodeJS" at bounding box center [84, 420] width 52 height 23
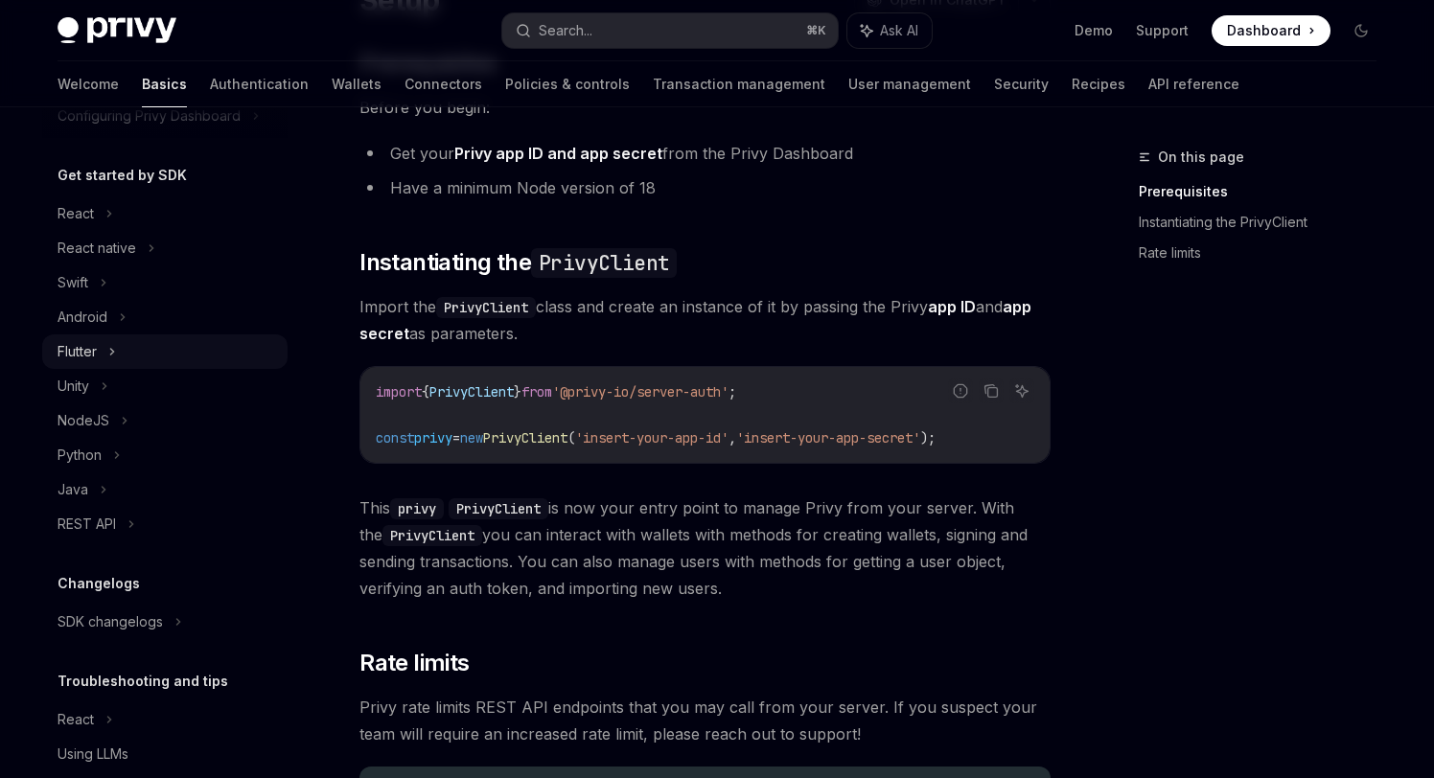
scroll to position [242, 0]
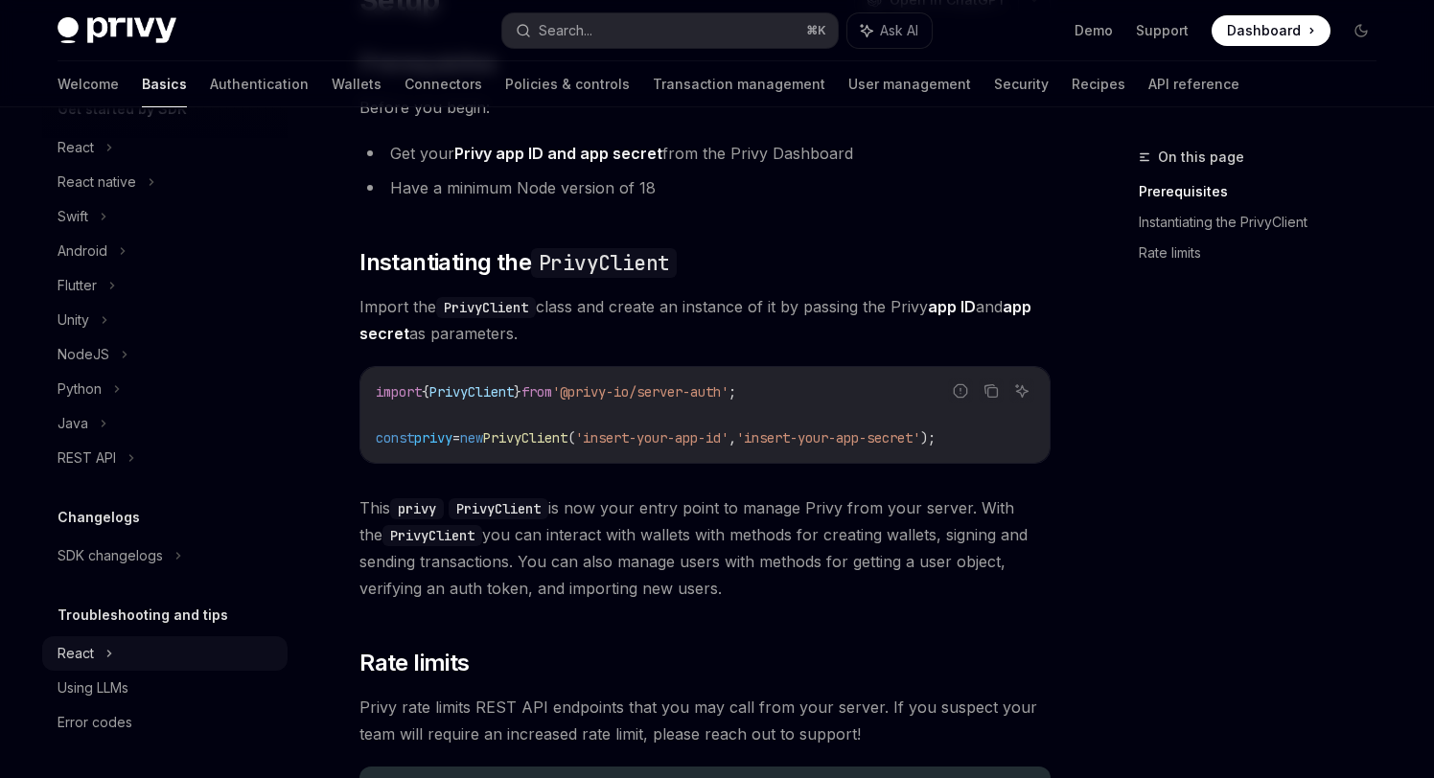
click at [116, 658] on div "React" at bounding box center [164, 653] width 245 height 35
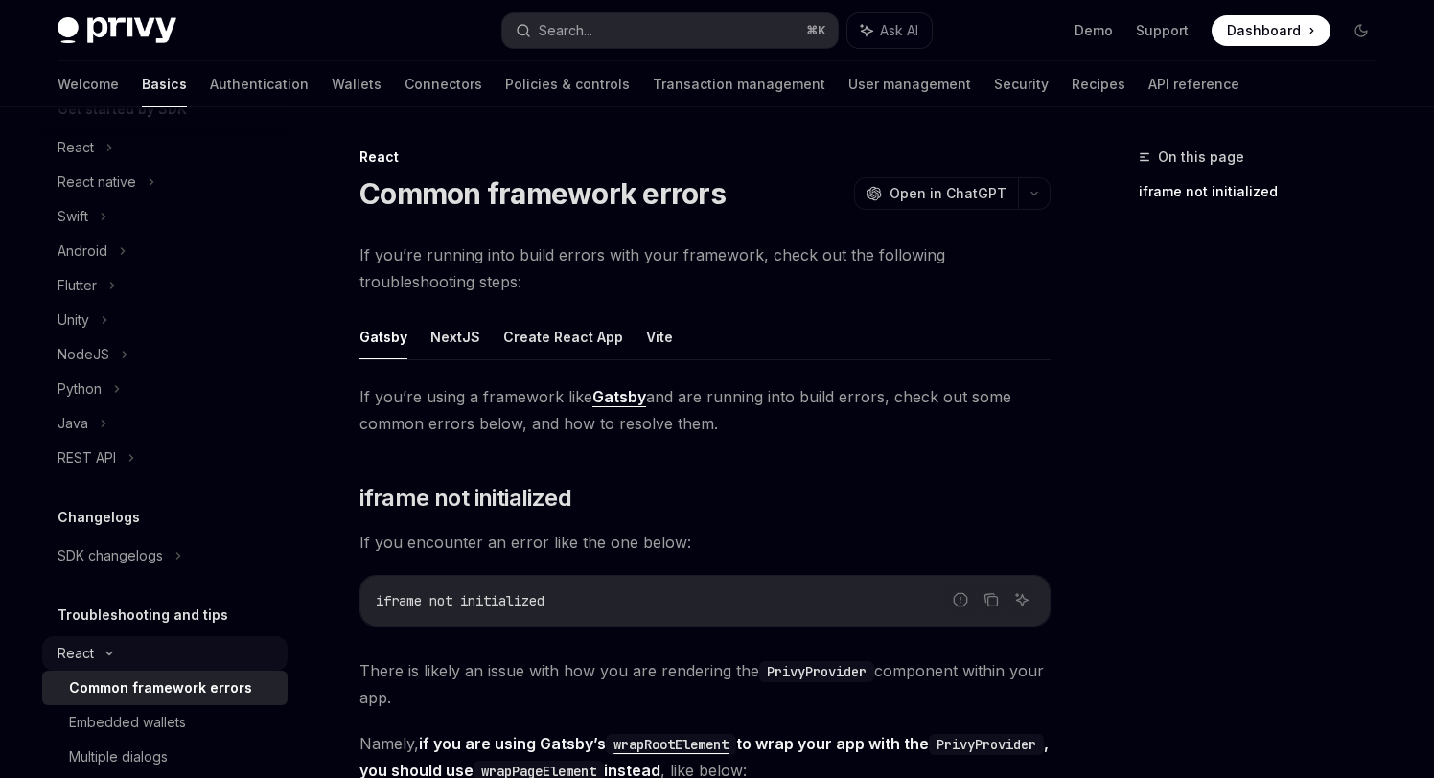
click at [116, 655] on icon at bounding box center [109, 654] width 23 height 8
click at [123, 645] on div "React" at bounding box center [164, 653] width 245 height 35
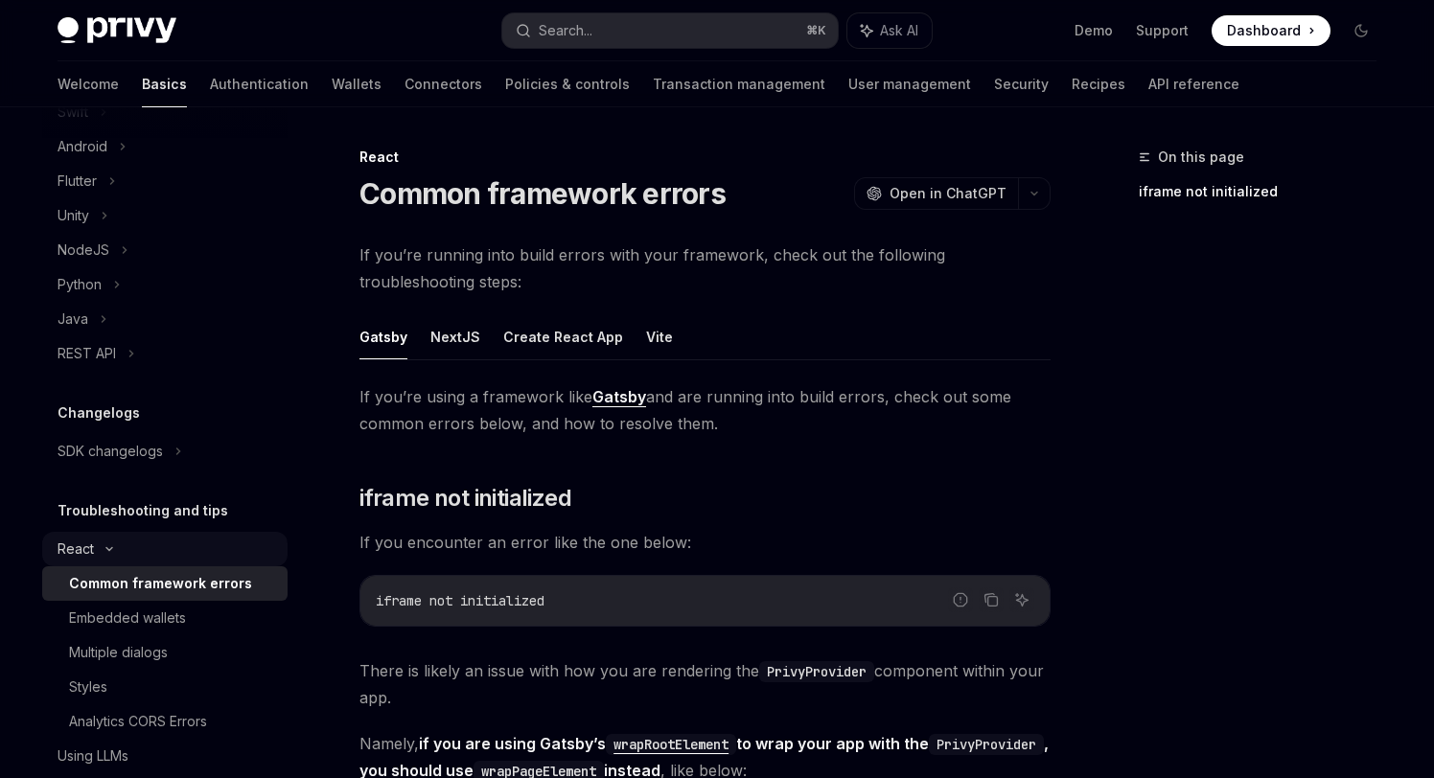
scroll to position [350, 0]
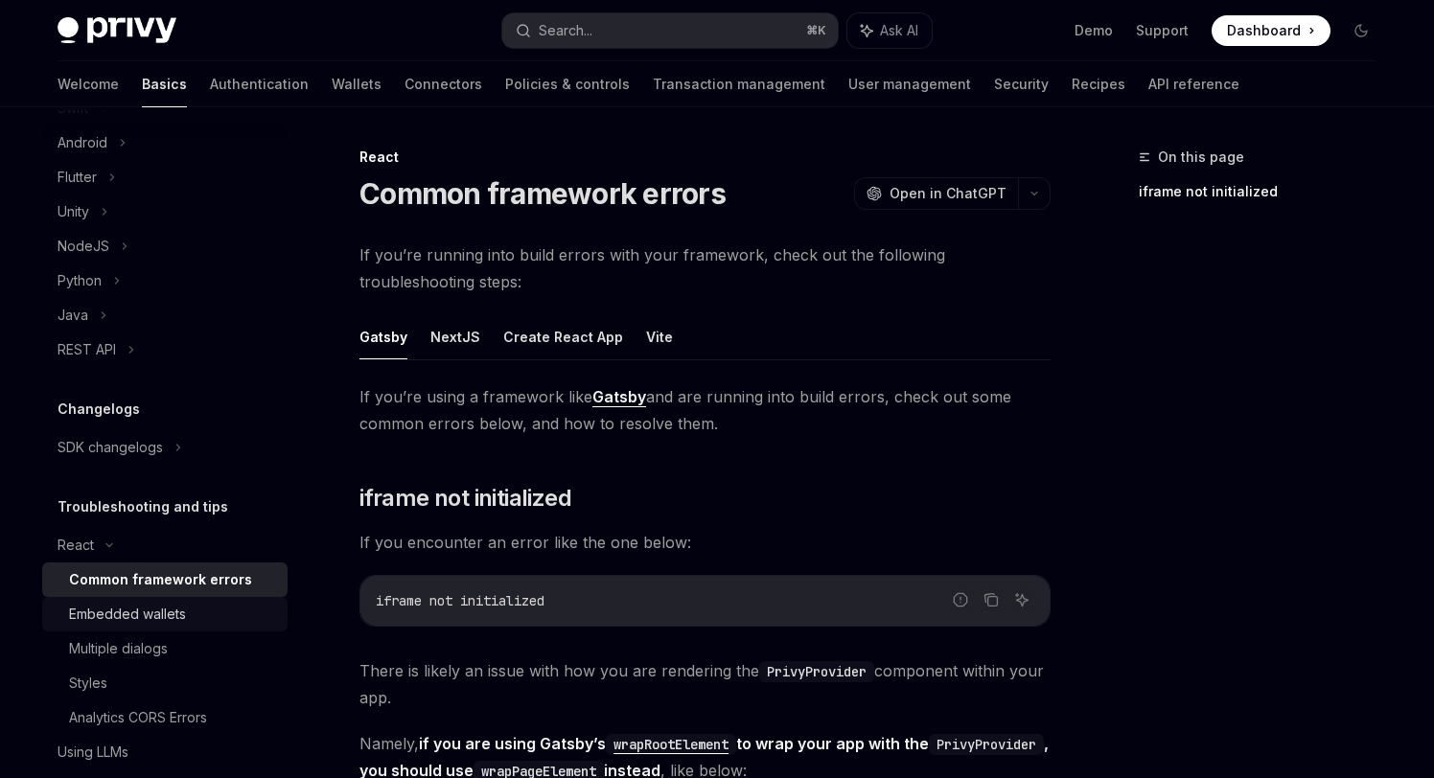
click at [138, 623] on div "Embedded wallets" at bounding box center [127, 614] width 117 height 23
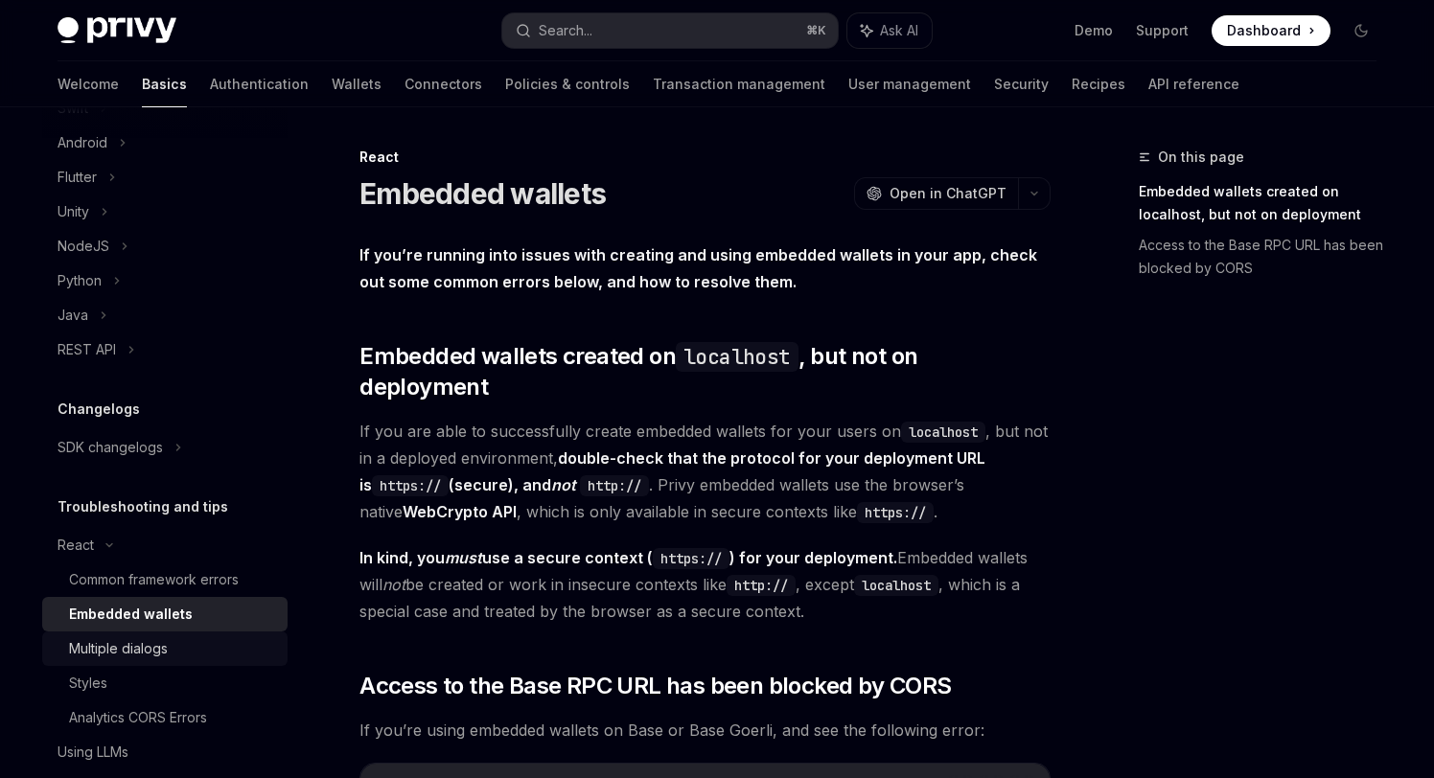
click at [146, 646] on div "Multiple dialogs" at bounding box center [118, 648] width 99 height 23
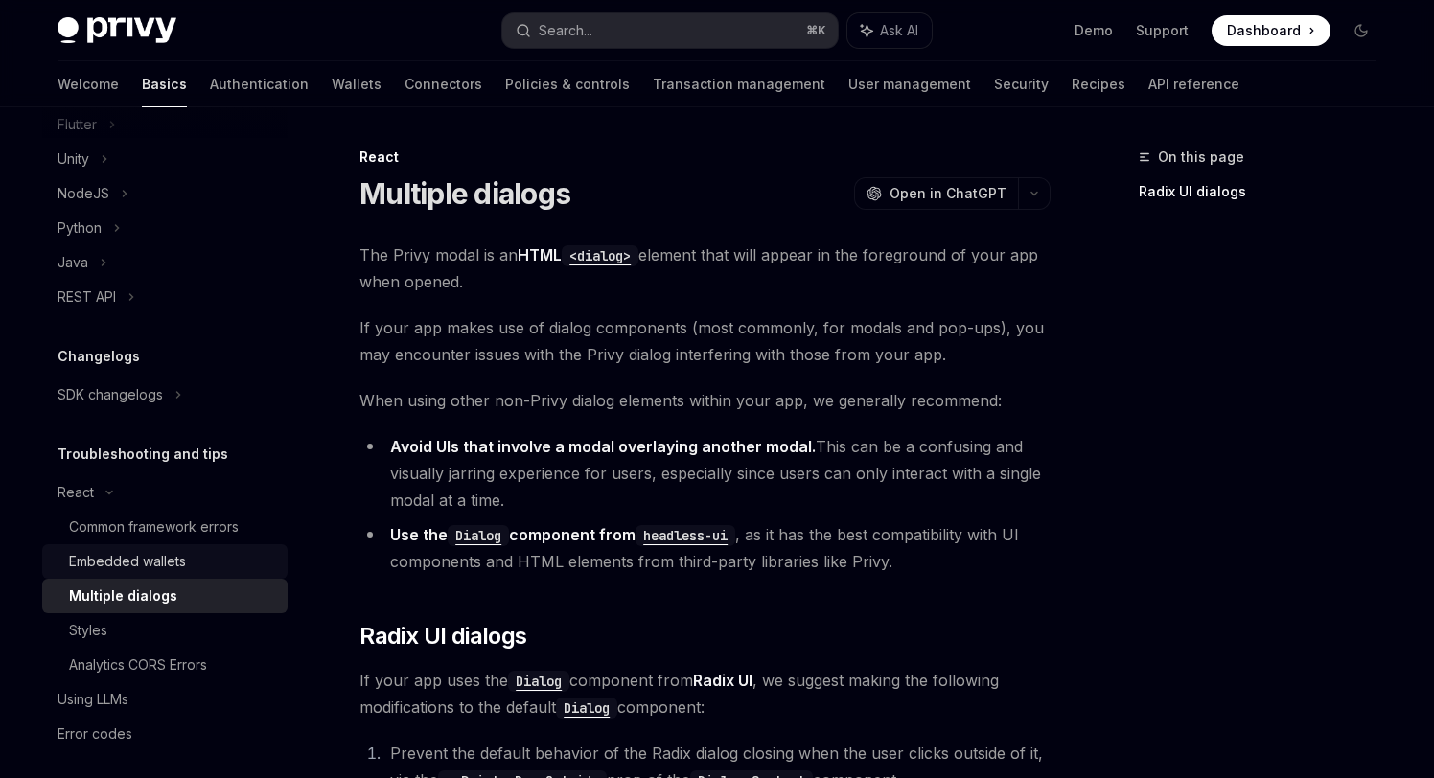
scroll to position [414, 0]
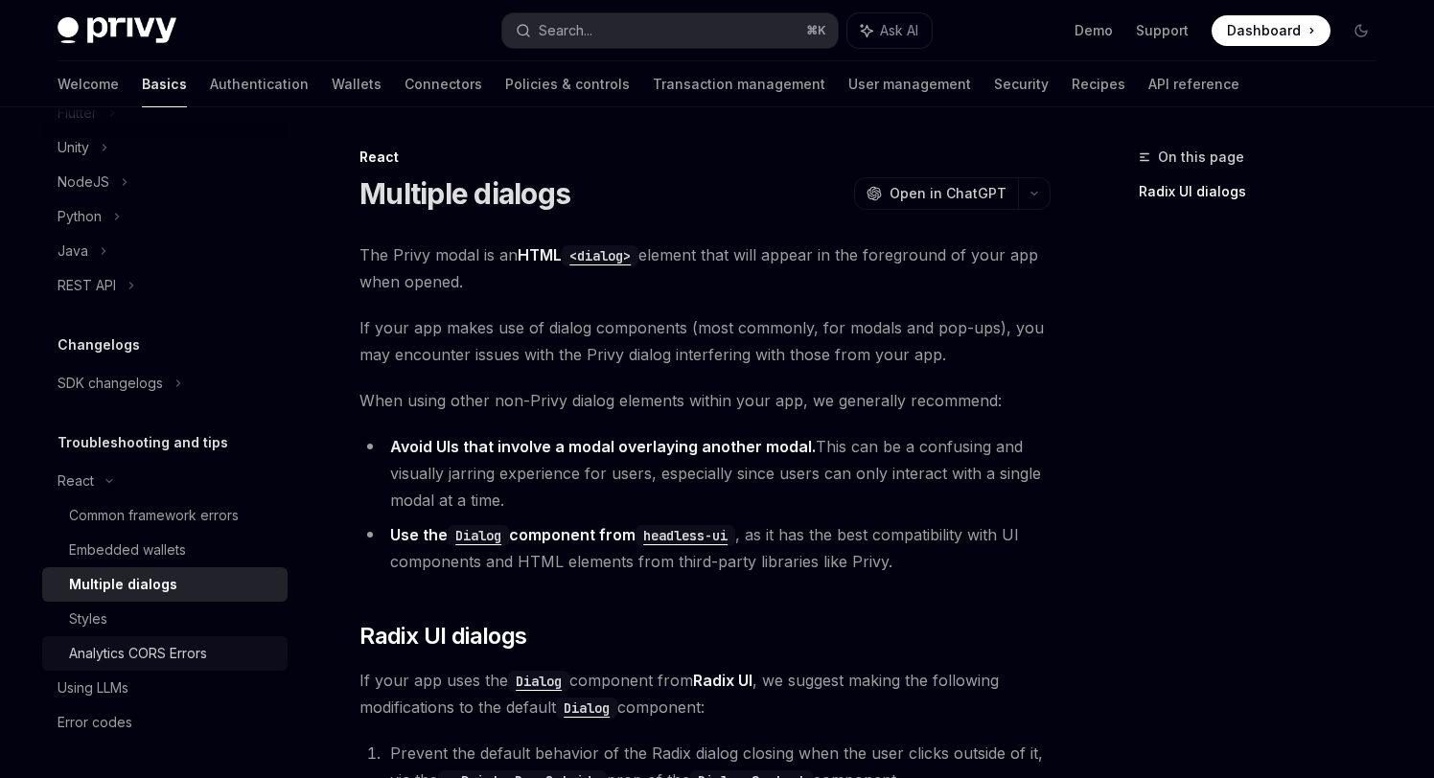
click at [150, 637] on link "Analytics CORS Errors" at bounding box center [164, 653] width 245 height 35
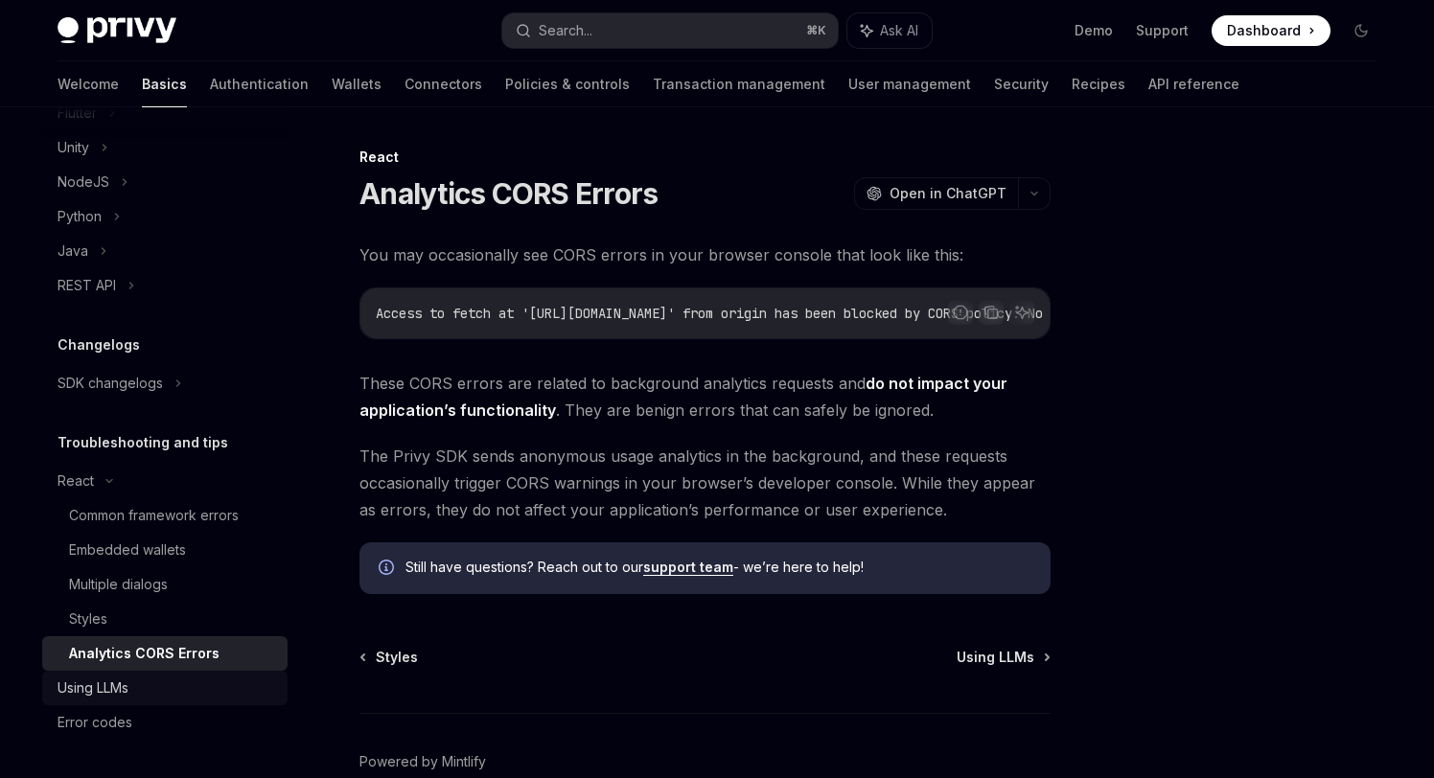
click at [140, 691] on div "Using LLMs" at bounding box center [167, 688] width 219 height 23
type textarea "*"
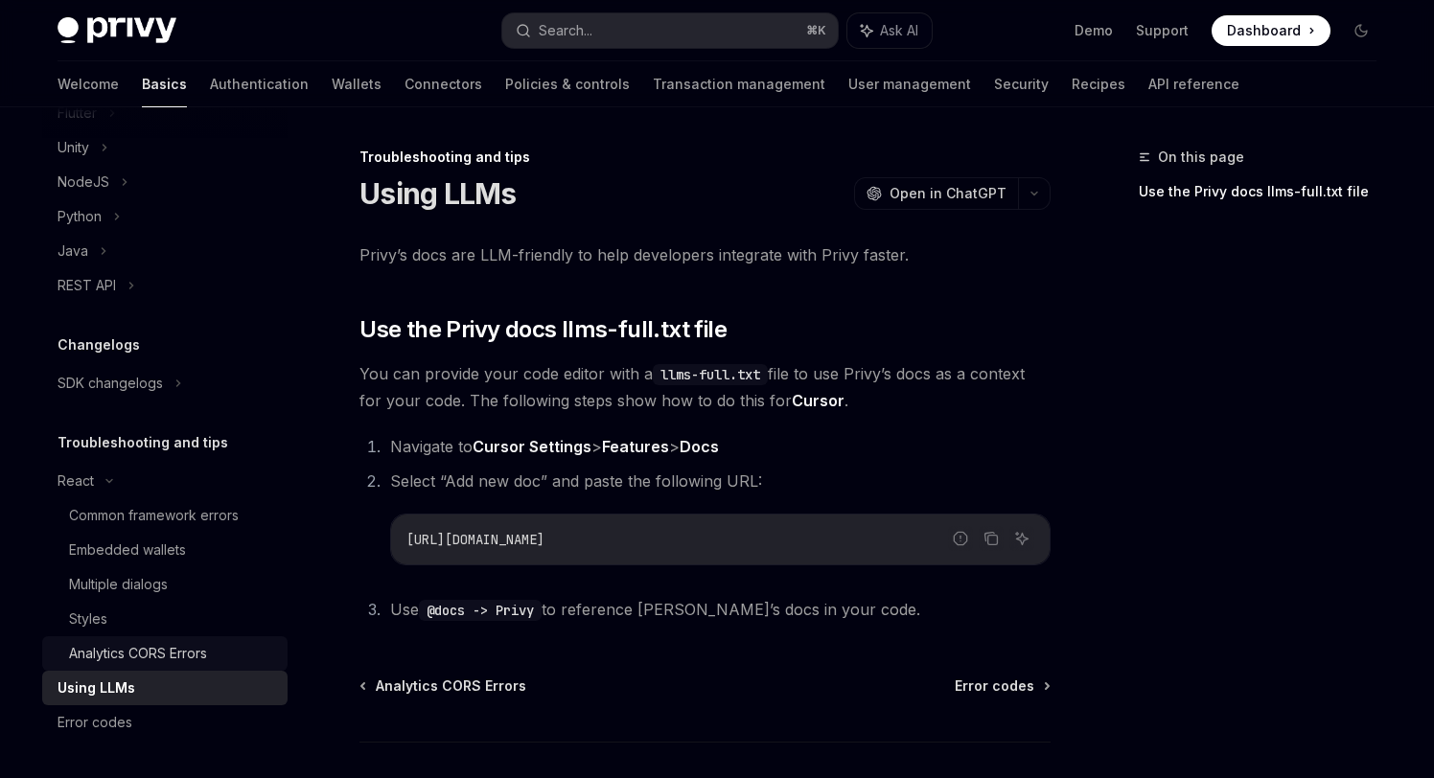
scroll to position [31, 0]
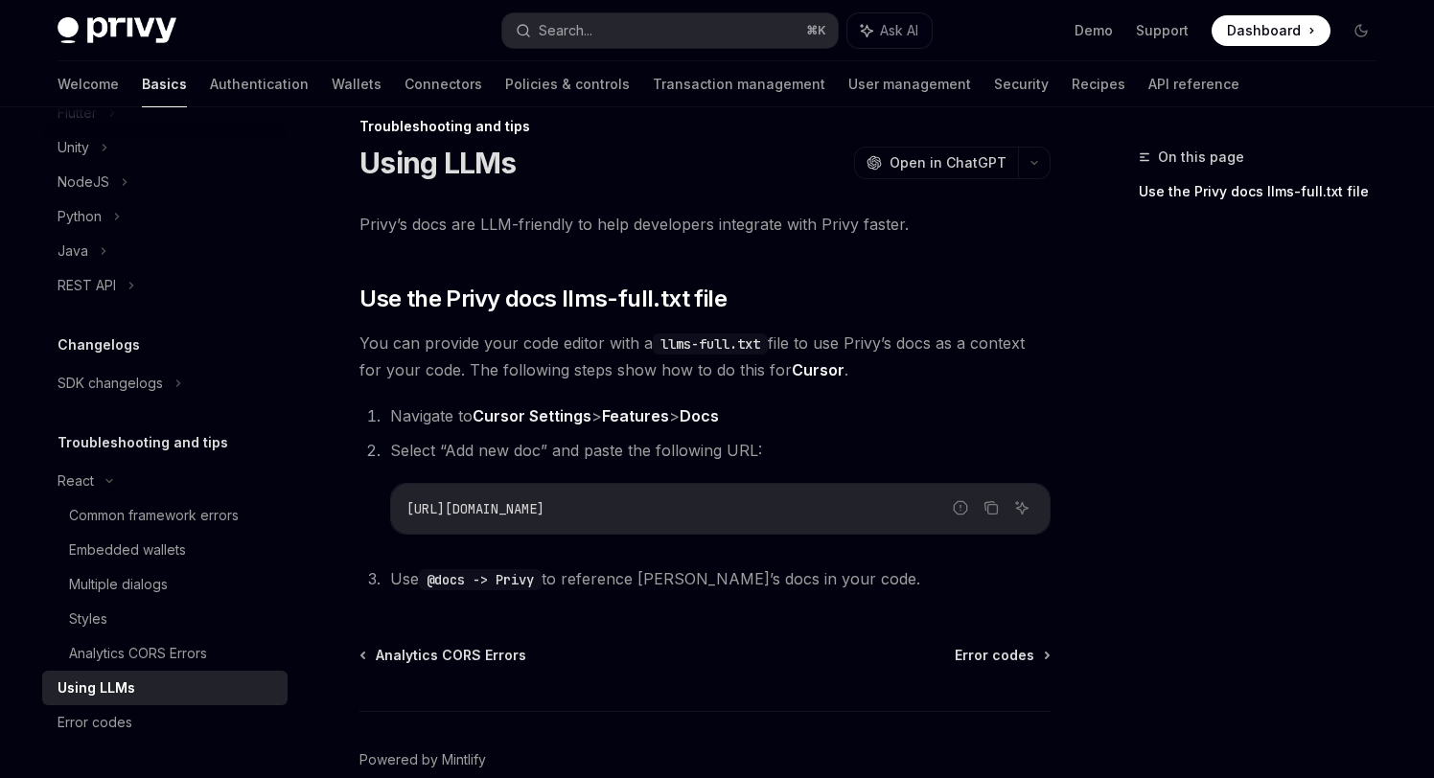
click at [701, 344] on code "llms-full.txt" at bounding box center [710, 344] width 115 height 21
click at [725, 350] on code "llms-full.txt" at bounding box center [710, 344] width 115 height 21
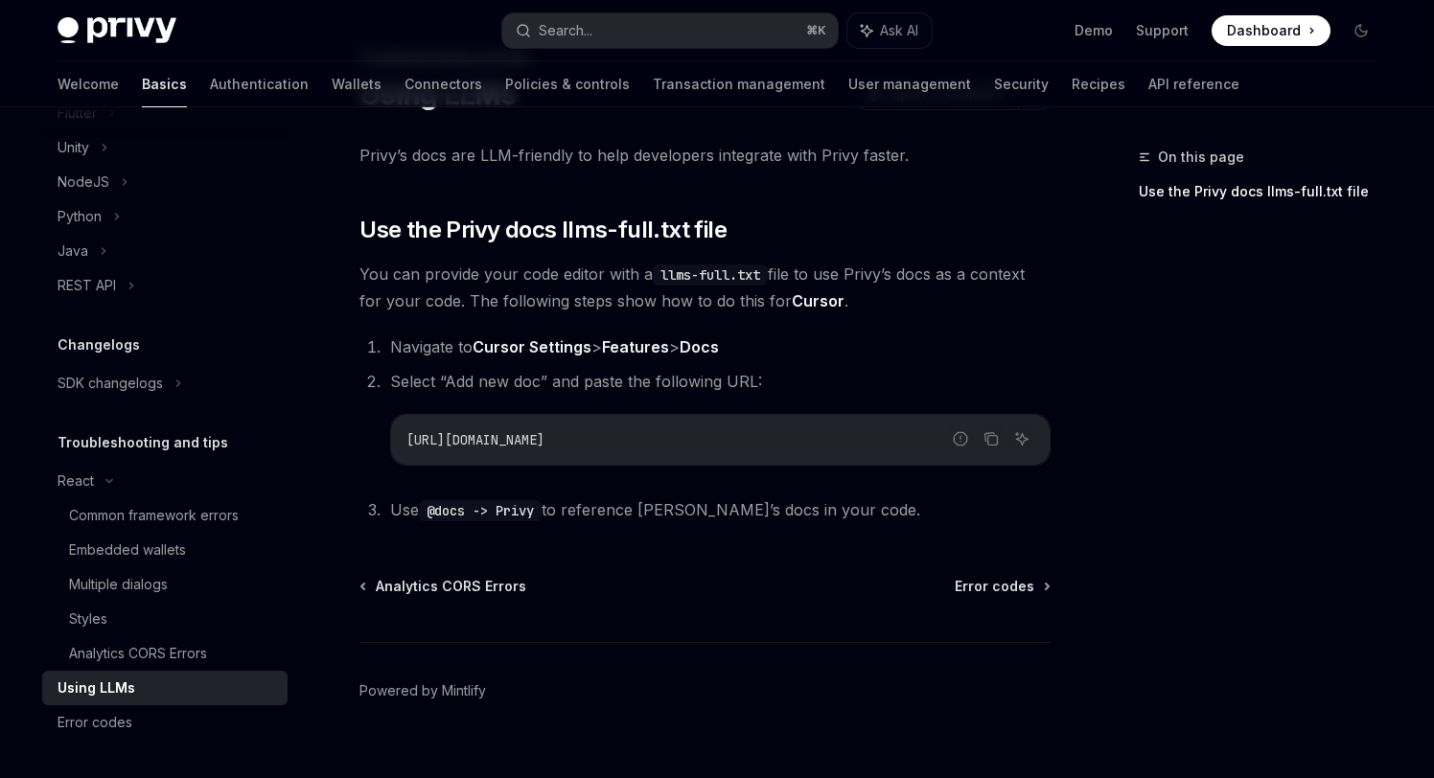
scroll to position [125, 0]
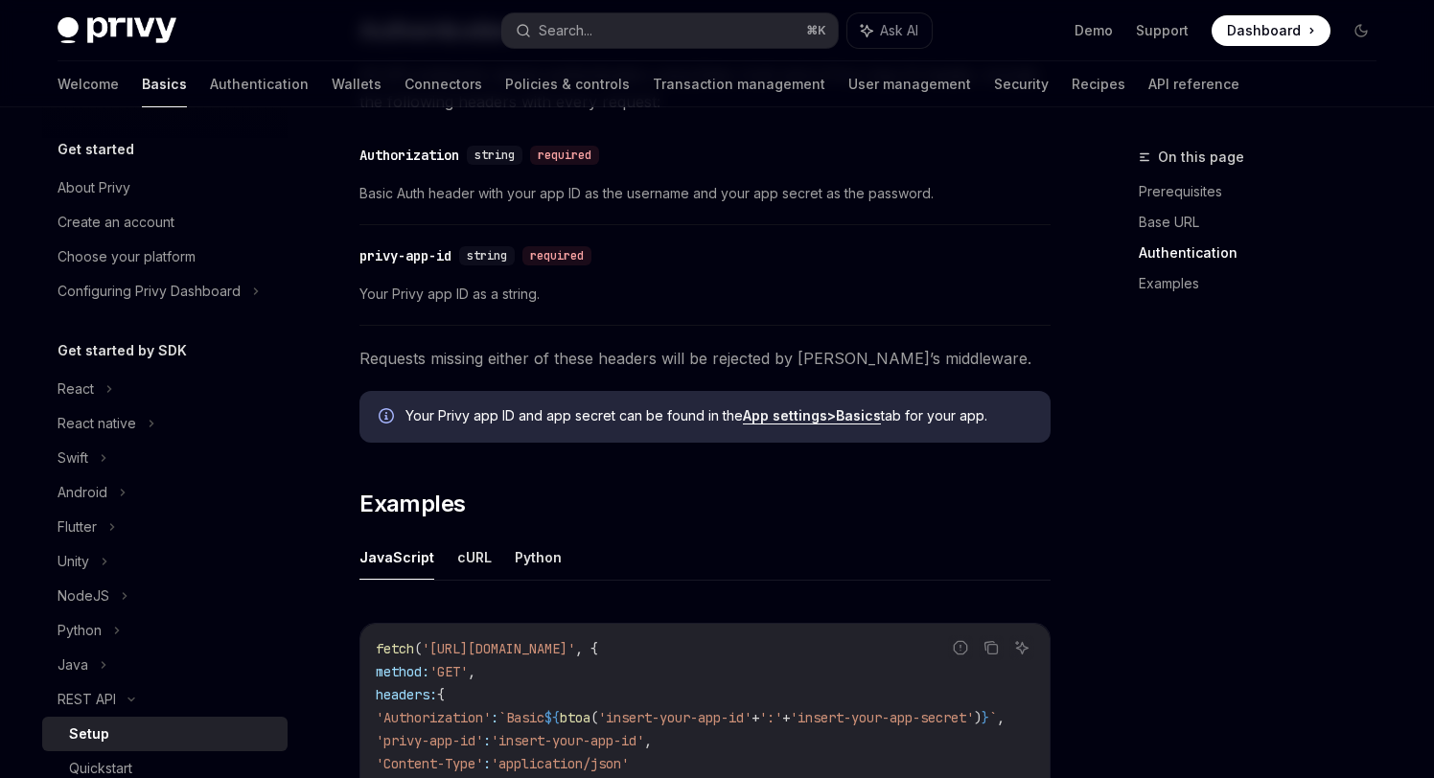
scroll to position [620, 0]
drag, startPoint x: 530, startPoint y: 356, endPoint x: 661, endPoint y: 366, distance: 131.7
click at [657, 366] on span "Requests missing either of these headers will be rejected by [PERSON_NAME]’s mi…" at bounding box center [704, 357] width 691 height 27
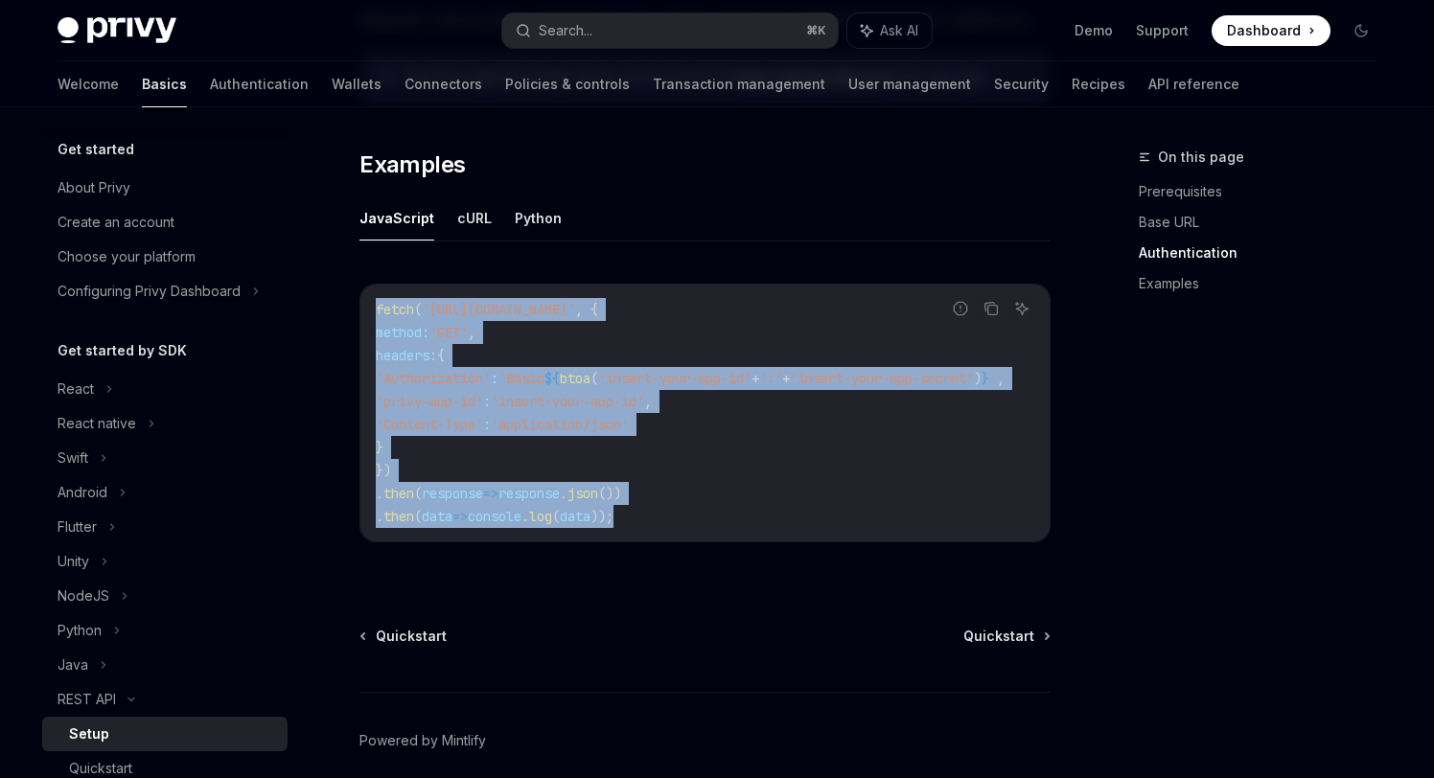
drag, startPoint x: 667, startPoint y: 515, endPoint x: 343, endPoint y: 295, distance: 391.3
click at [344, 296] on div "REST API Setup OpenAI Open in ChatGPT OpenAI Open in ChatGPT ​ Prerequisites Be…" at bounding box center [525, 22] width 1058 height 1670
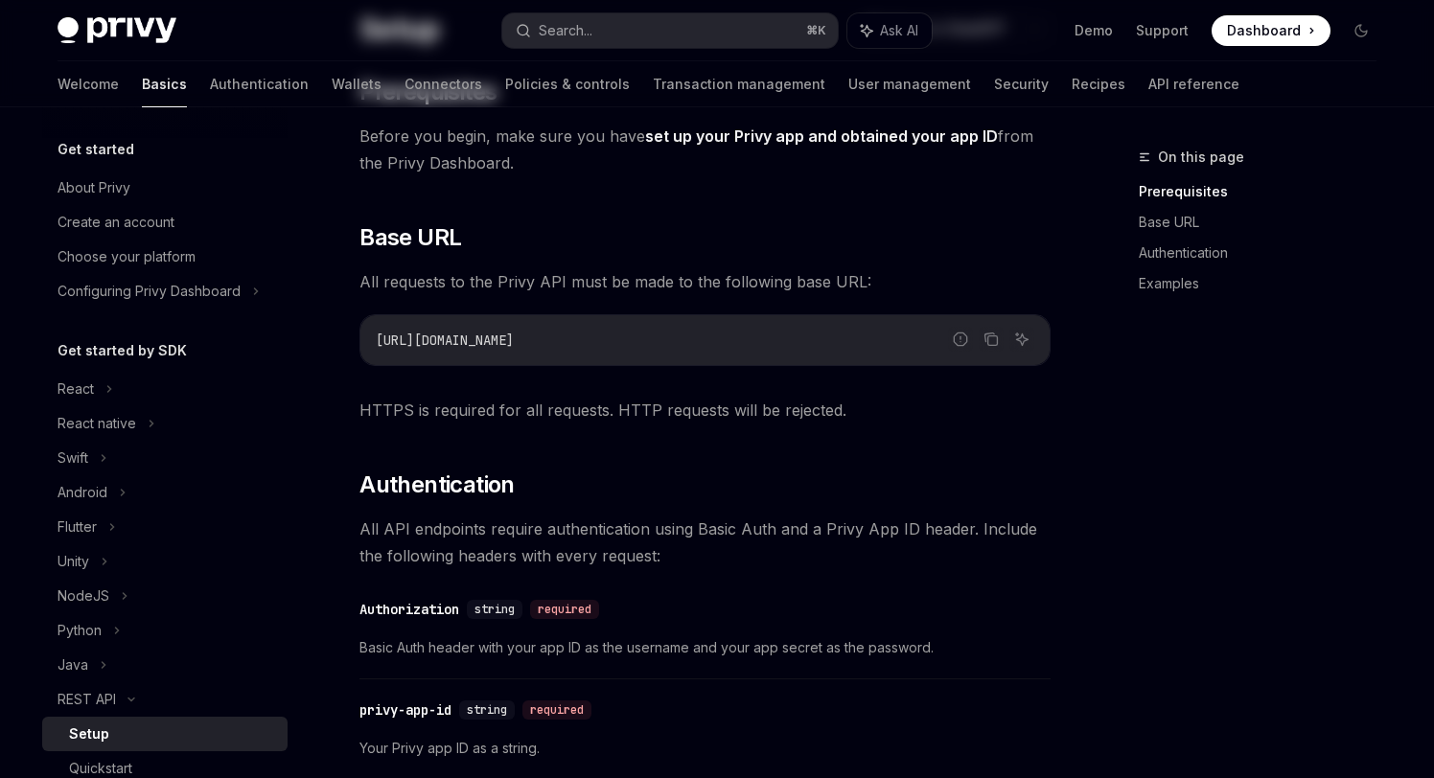
scroll to position [0, 0]
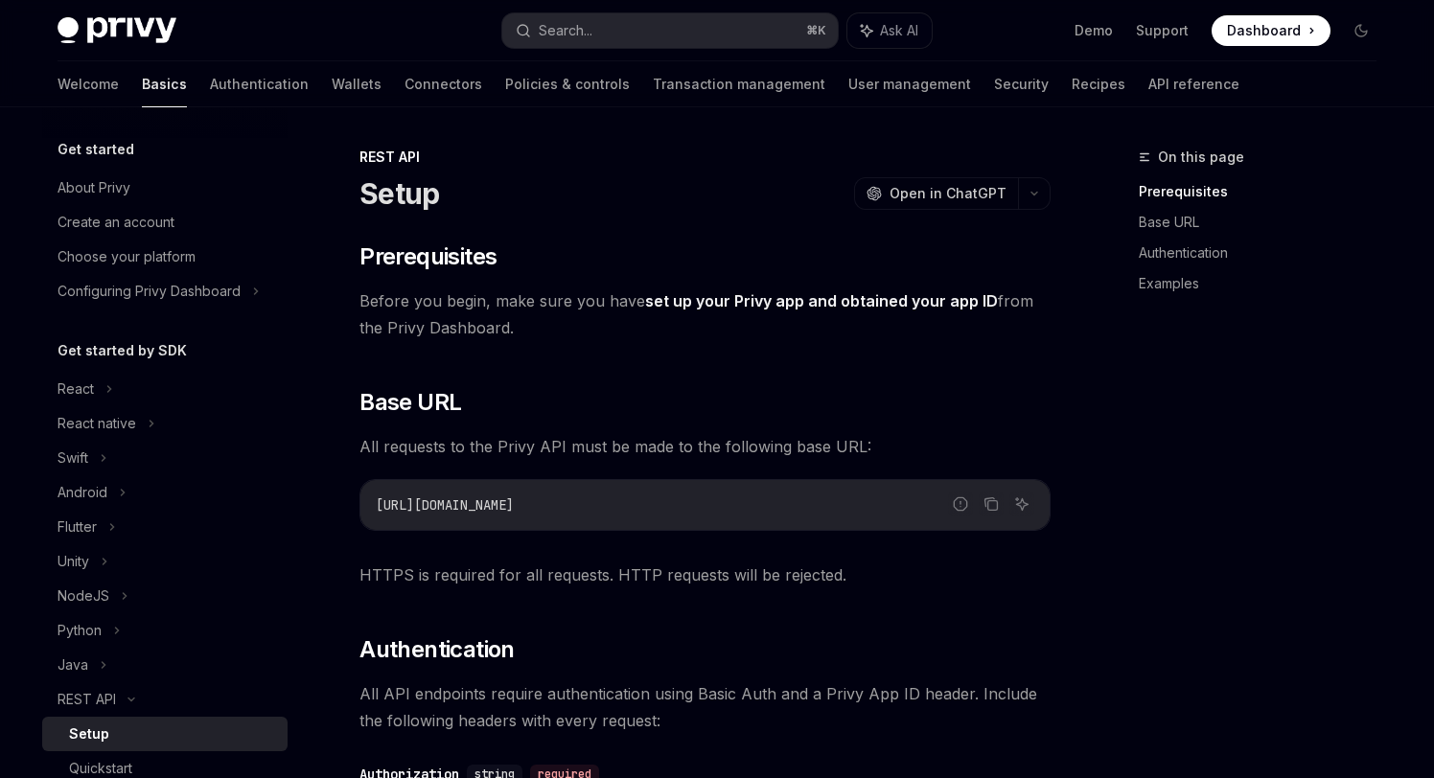
copy code "fetch ( '[URL][DOMAIN_NAME]' , { method: 'GET' , headers: { 'Authorization' : `…"
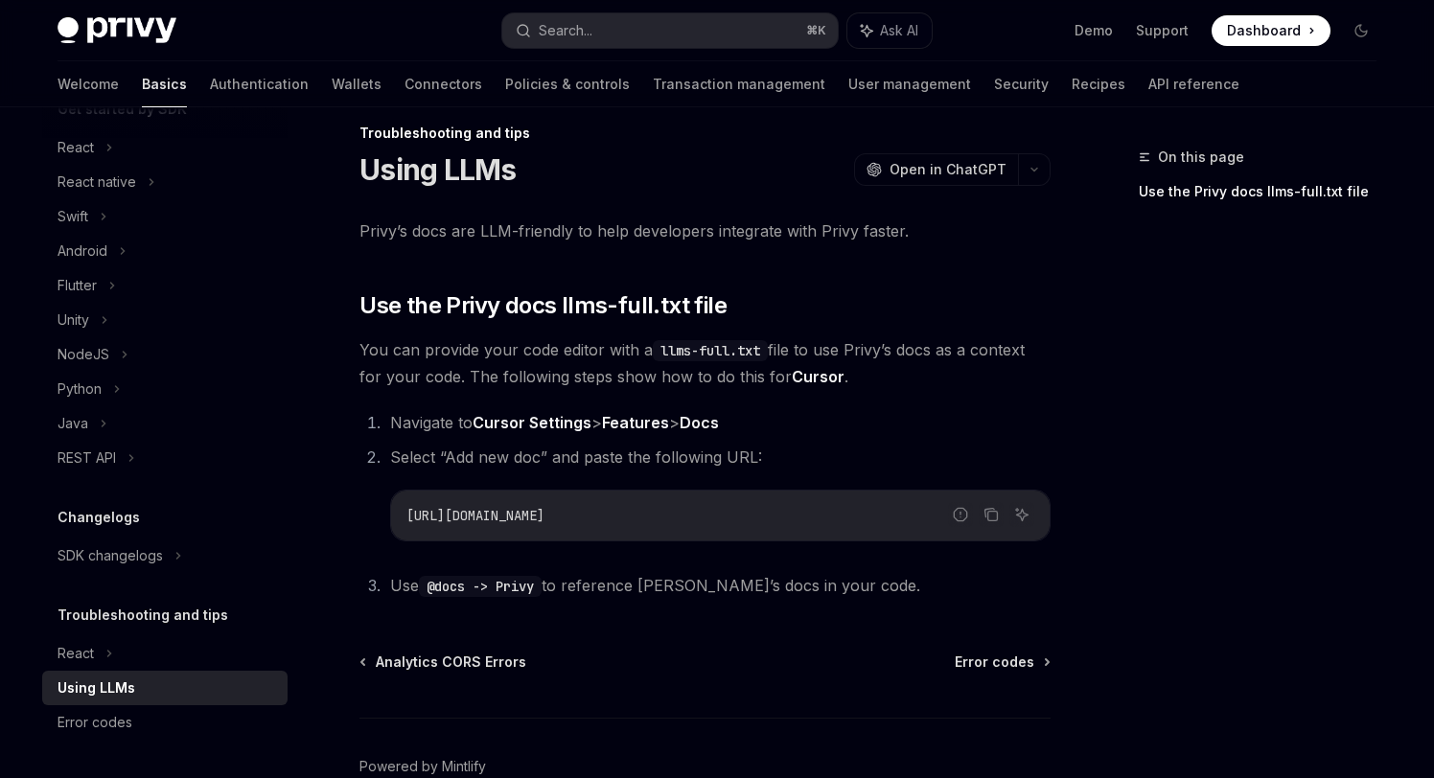
scroll to position [129, 0]
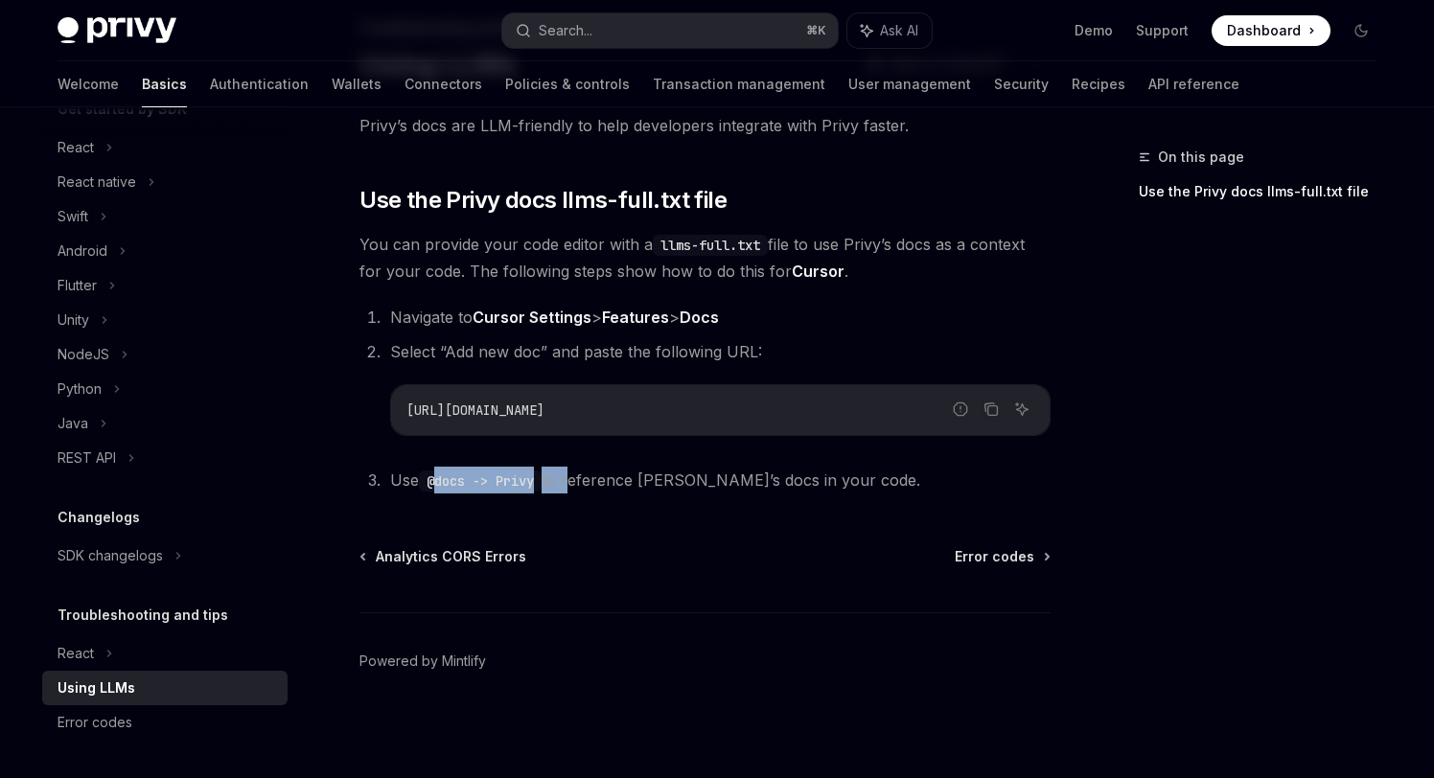
drag, startPoint x: 436, startPoint y: 476, endPoint x: 575, endPoint y: 476, distance: 139.0
click at [575, 476] on span "Use @docs -> Privy to reference [PERSON_NAME]’s docs in your code." at bounding box center [655, 480] width 530 height 19
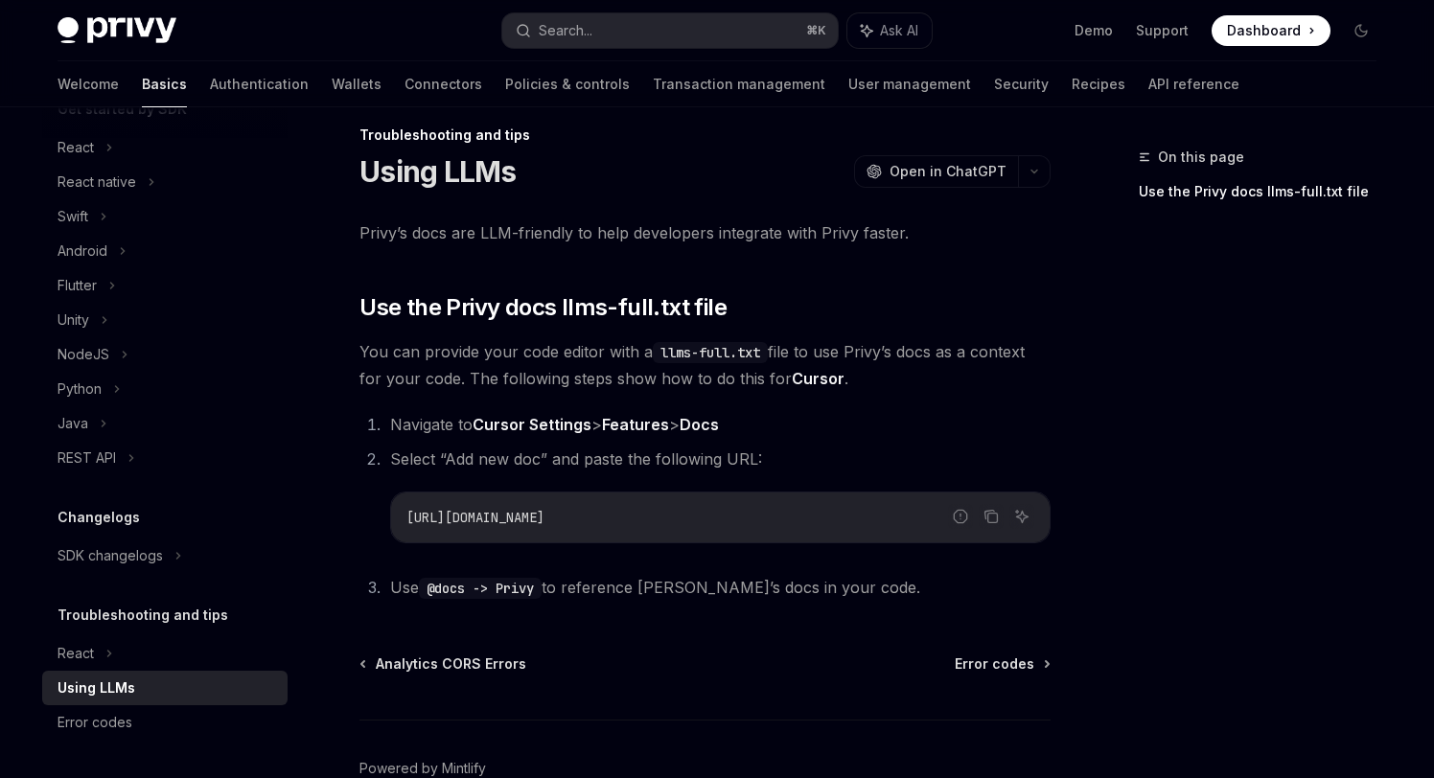
scroll to position [14, 0]
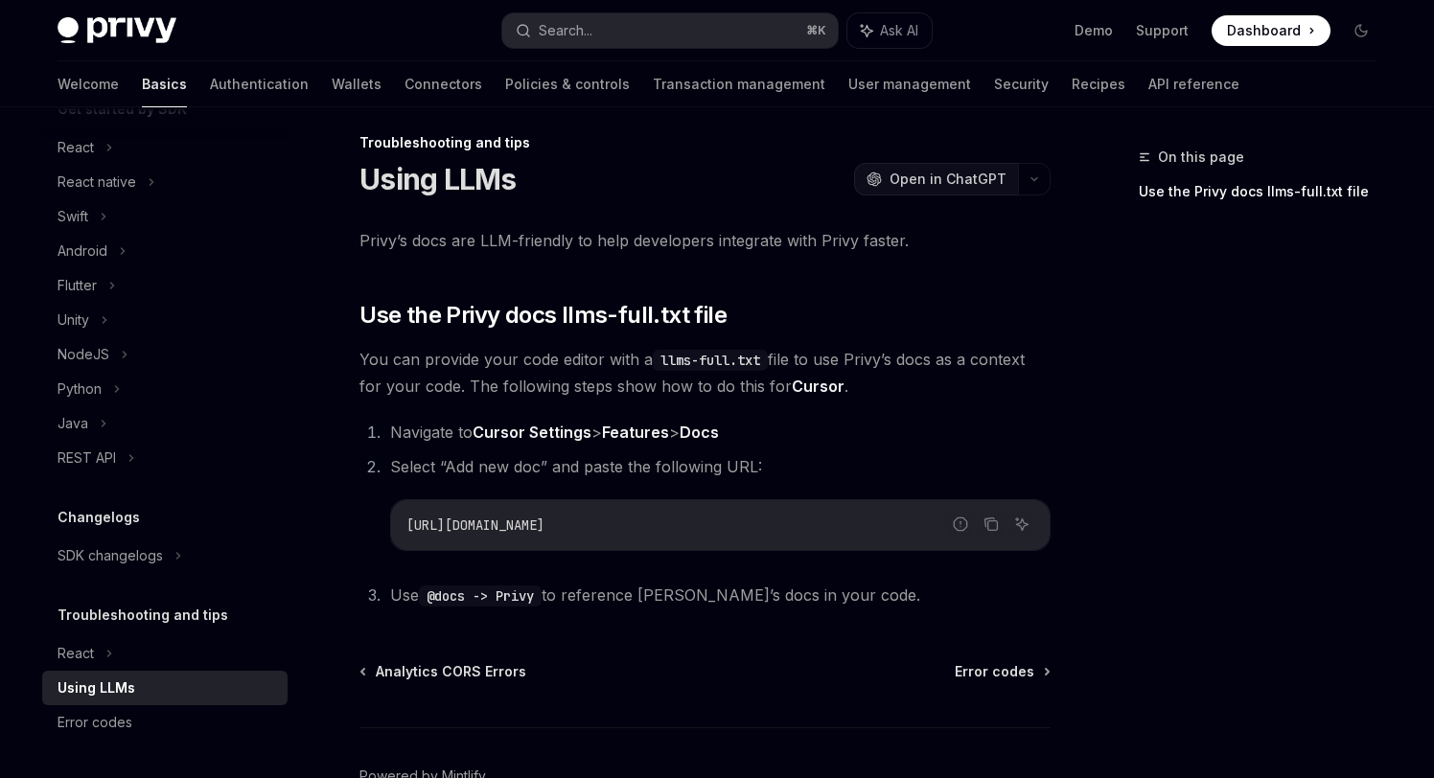
click at [973, 179] on span "Open in ChatGPT" at bounding box center [947, 179] width 117 height 19
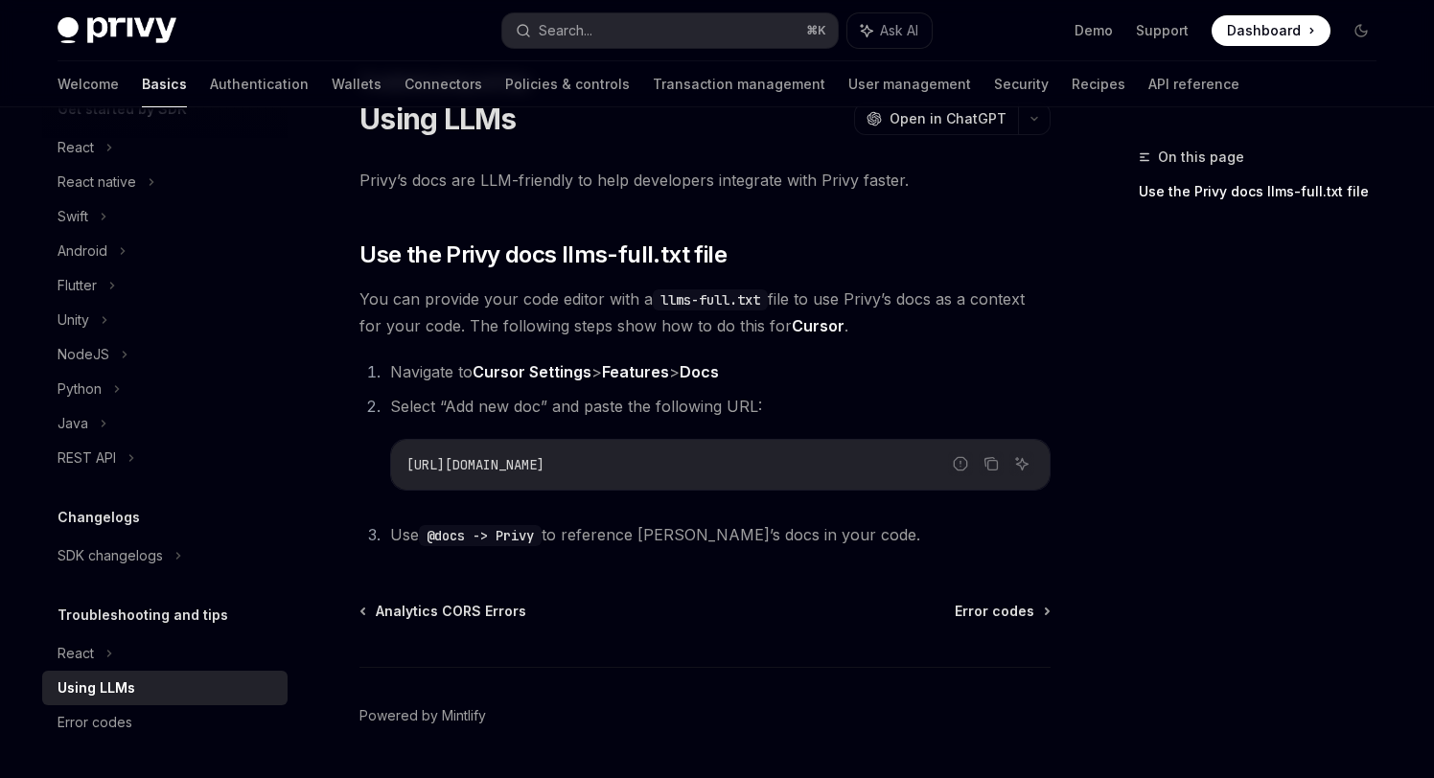
scroll to position [129, 0]
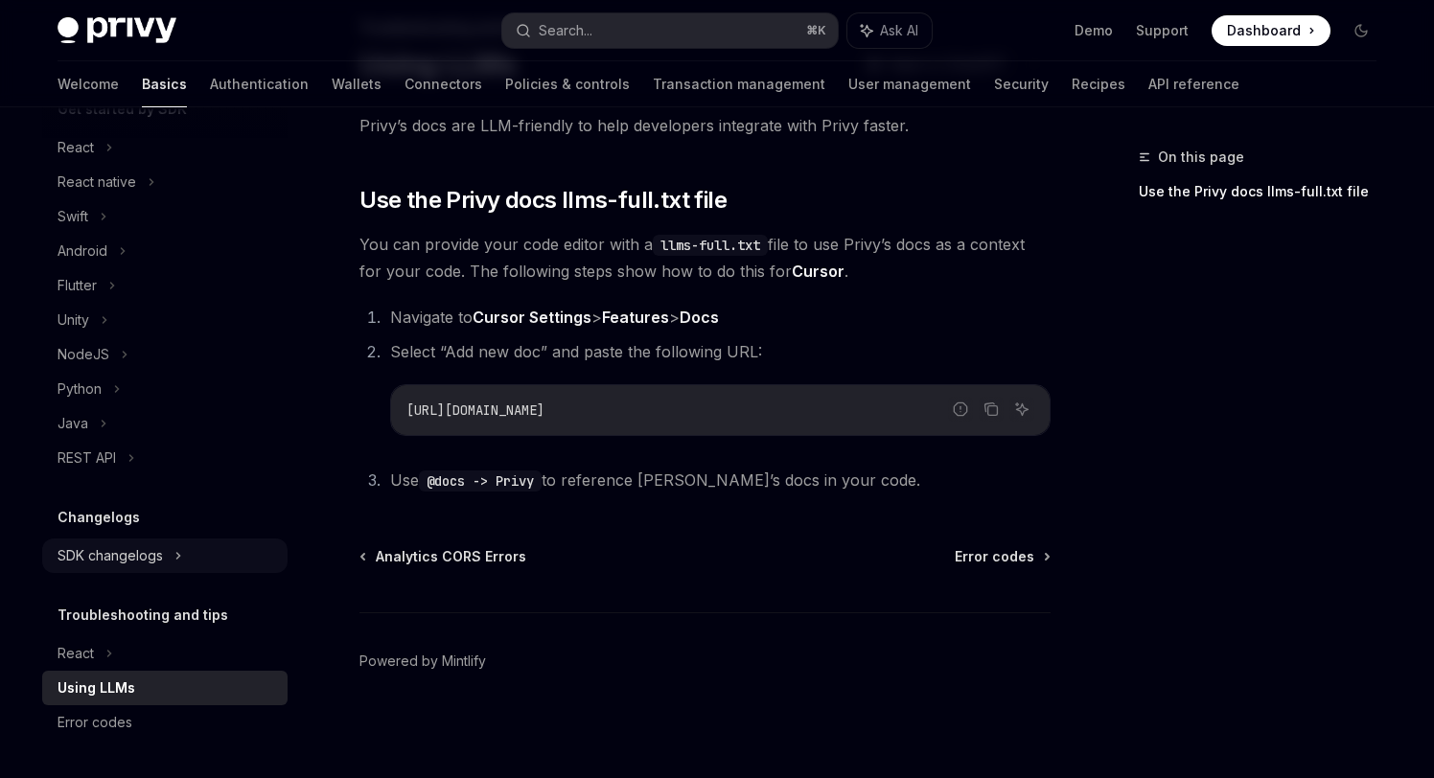
click at [122, 567] on div "SDK changelogs" at bounding box center [164, 556] width 245 height 35
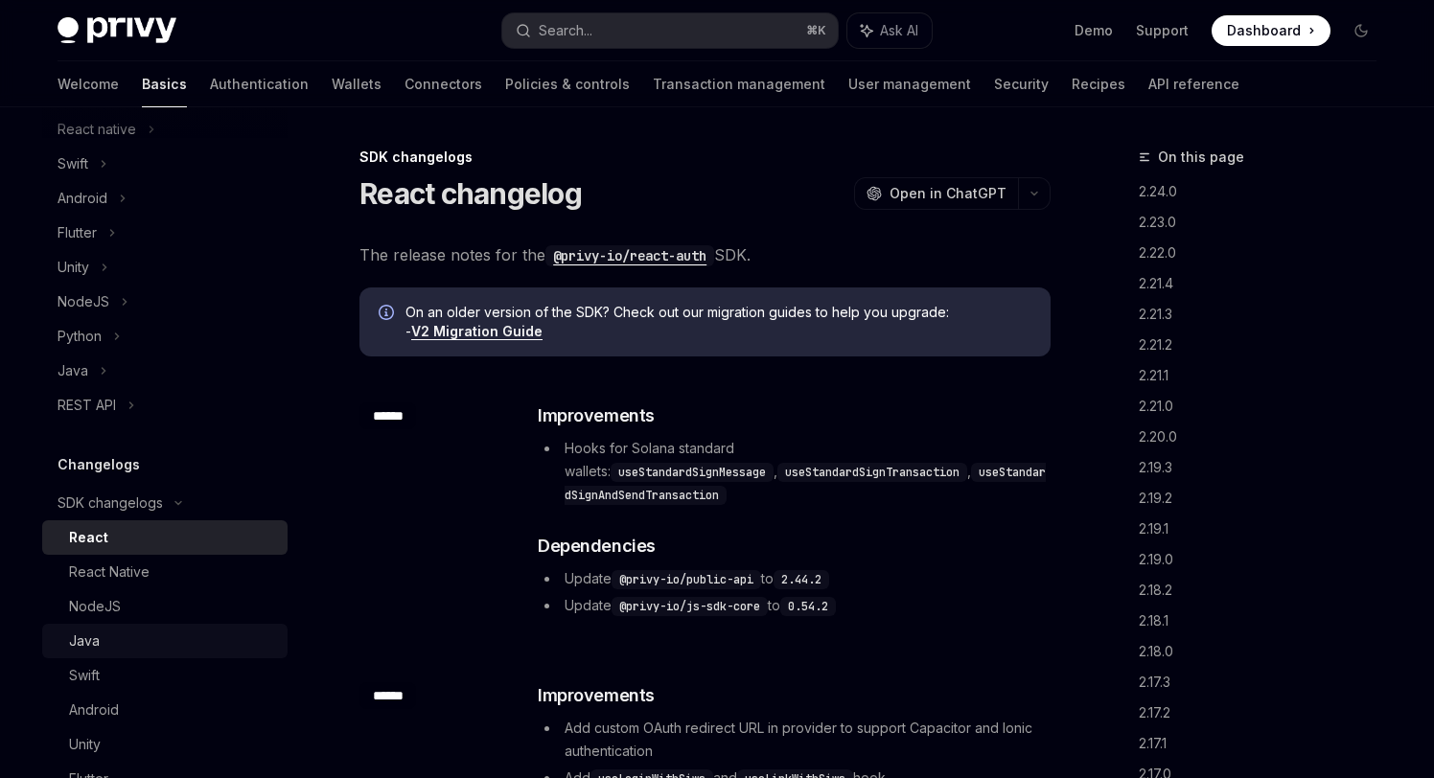
scroll to position [293, 0]
click at [162, 609] on div "NodeJS" at bounding box center [172, 607] width 207 height 23
type textarea "*"
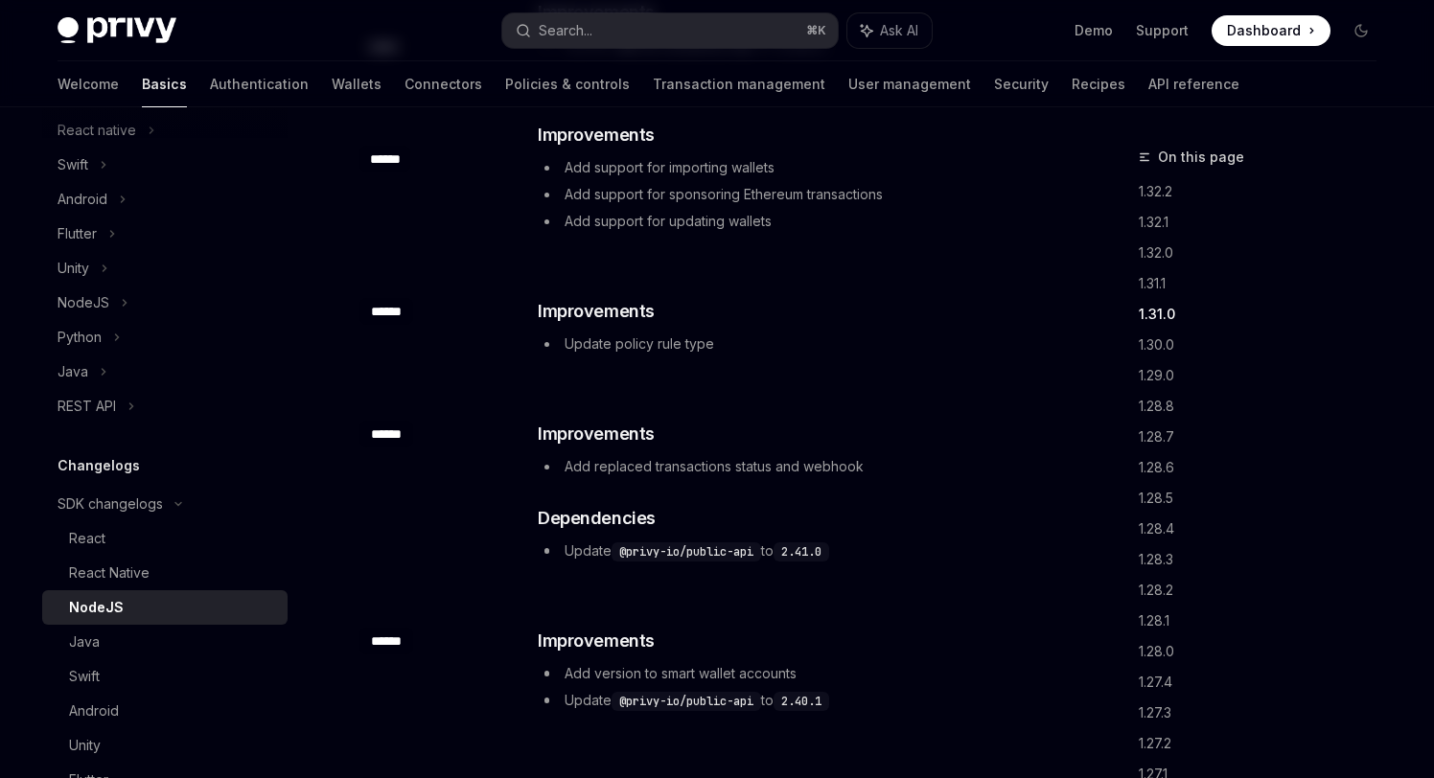
scroll to position [770, 0]
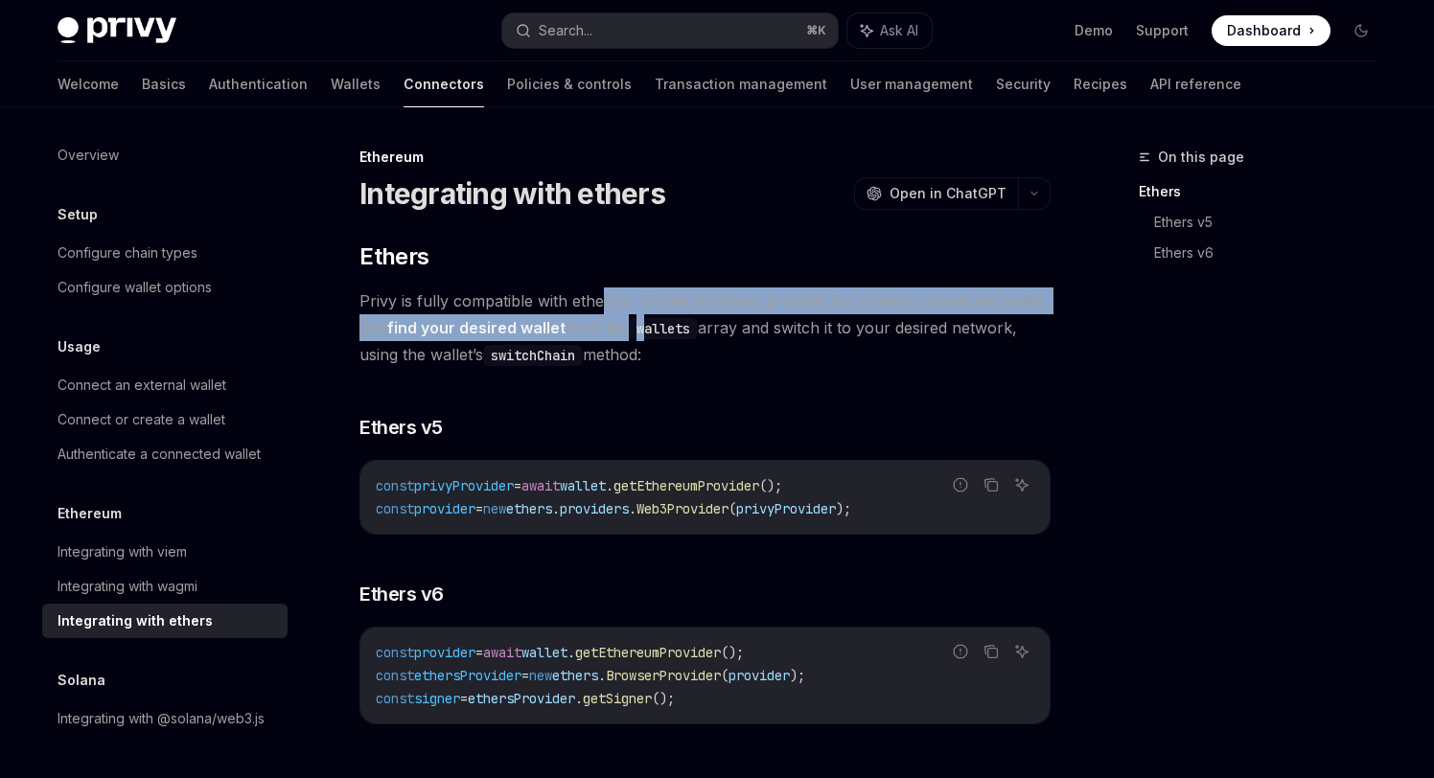
drag, startPoint x: 604, startPoint y: 289, endPoint x: 648, endPoint y: 322, distance: 54.8
click at [648, 322] on span "Privy is fully compatible with ethers.js. To get an ethers provider for a user’…" at bounding box center [704, 328] width 691 height 81
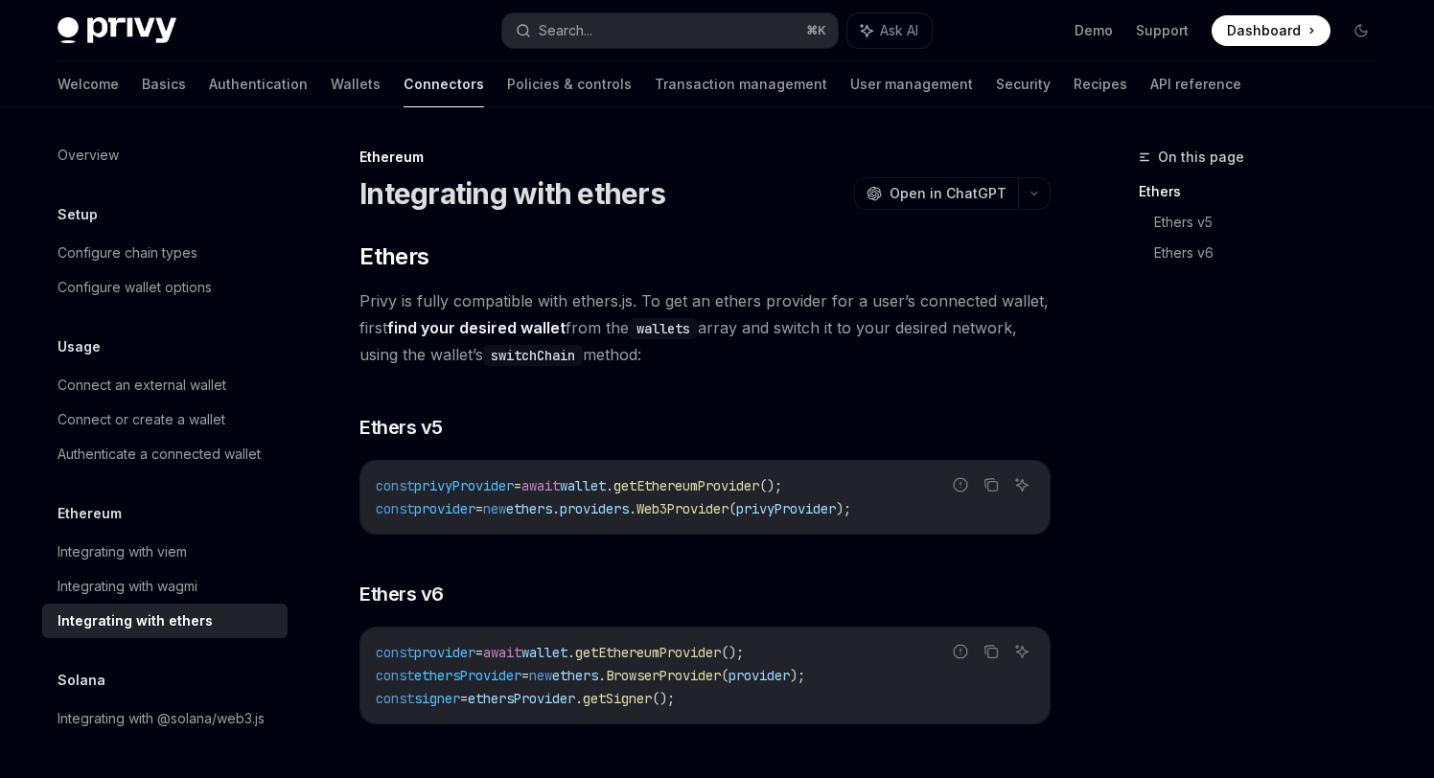
click at [541, 355] on code "switchChain" at bounding box center [533, 355] width 100 height 21
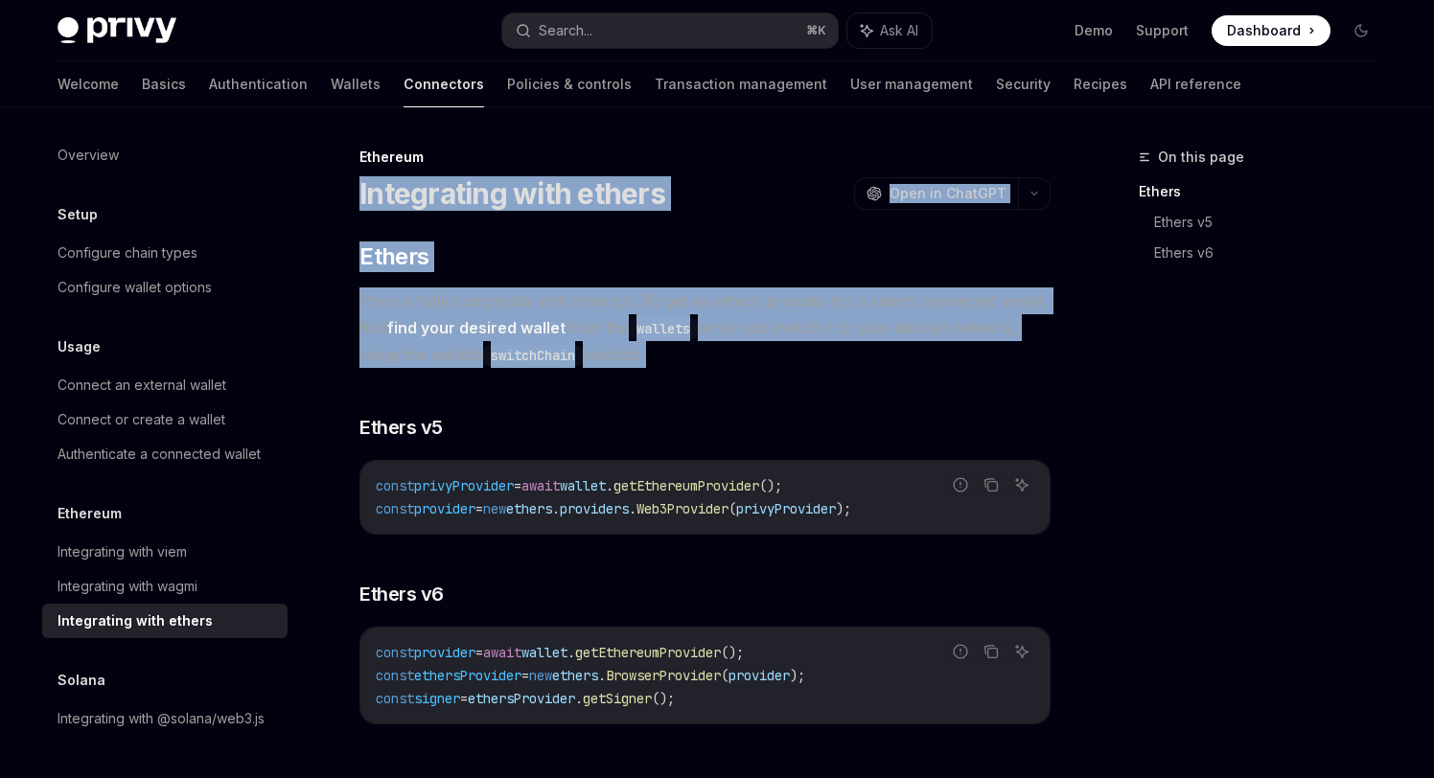
drag, startPoint x: 356, startPoint y: 184, endPoint x: 792, endPoint y: 396, distance: 484.8
click at [792, 396] on div "Ethereum Integrating with ethers OpenAI Open in ChatGPT OpenAI Open in ChatGPT …" at bounding box center [525, 578] width 1058 height 864
copy div "Integrating with ethers OpenAI Open in ChatGPT OpenAI Open in ChatGPT ​ Ethers …"
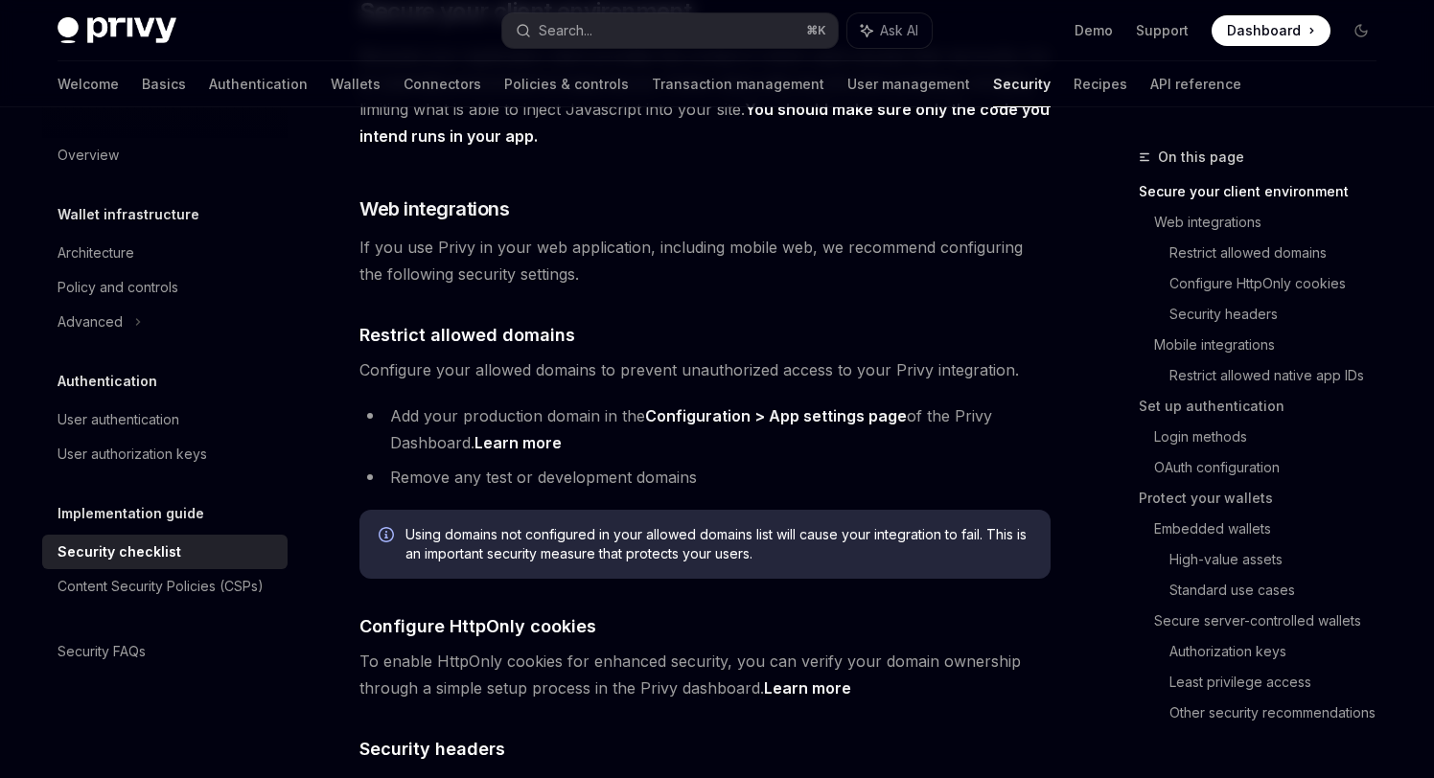
scroll to position [521, 0]
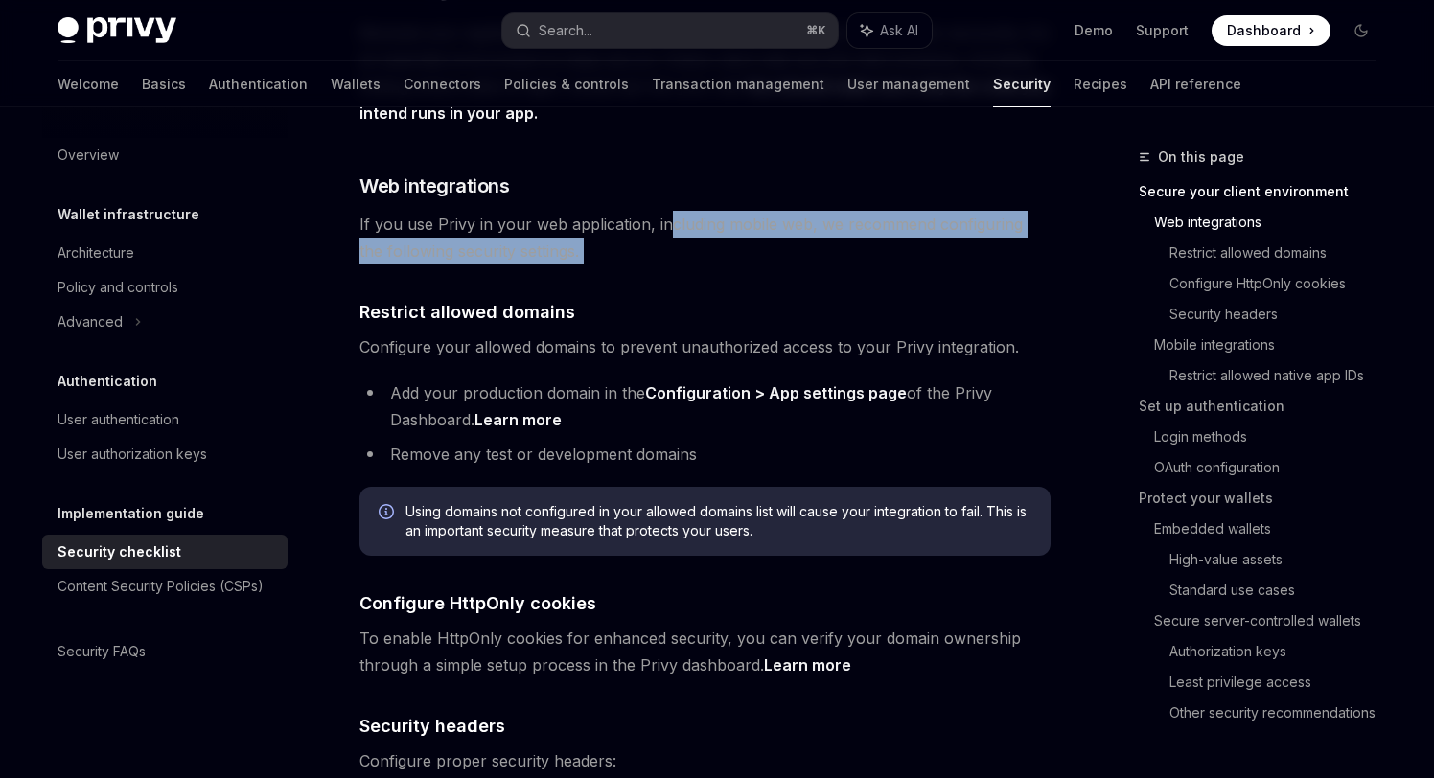
drag, startPoint x: 661, startPoint y: 194, endPoint x: 664, endPoint y: 242, distance: 49.0
click at [626, 226] on span "If you use Privy in your web application, including mobile web, we recommend co…" at bounding box center [704, 238] width 691 height 54
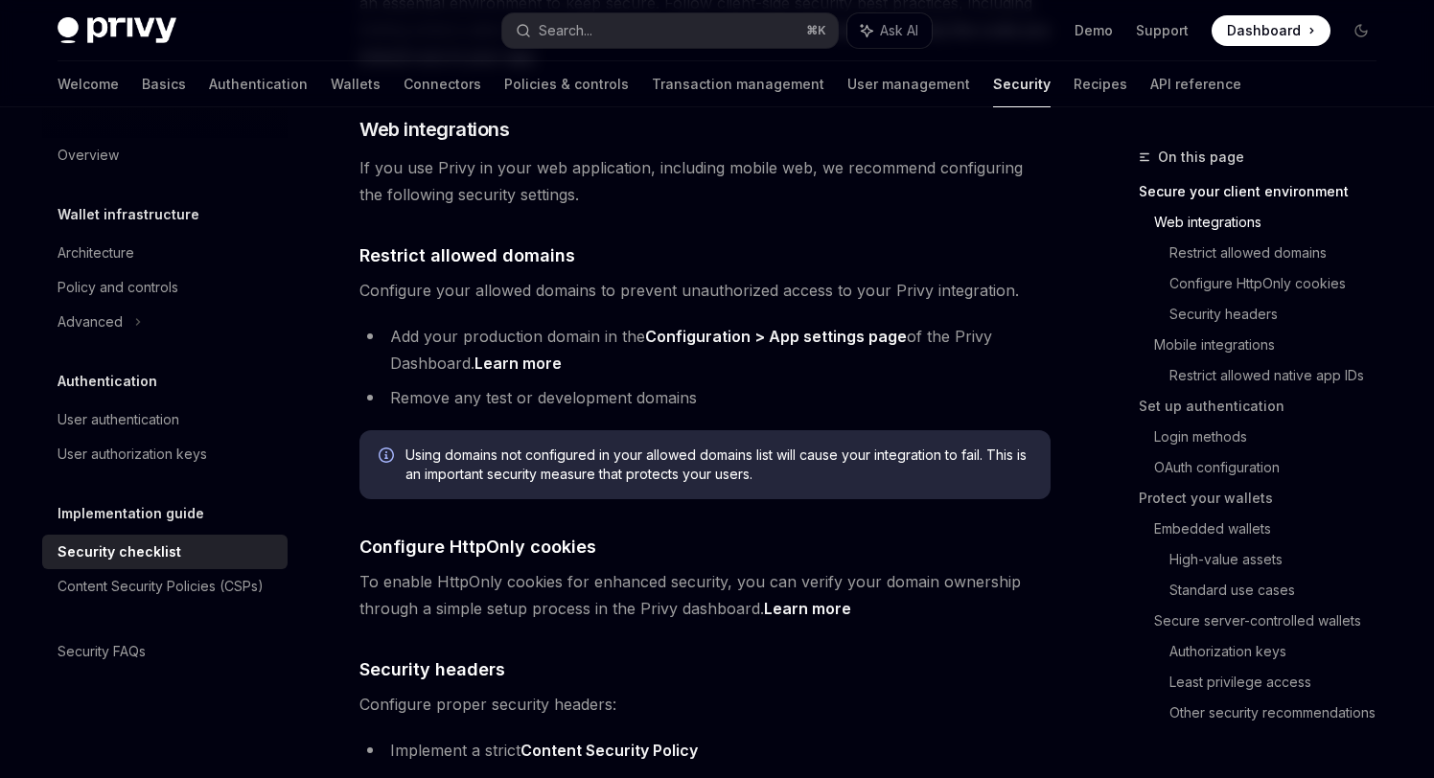
scroll to position [603, 0]
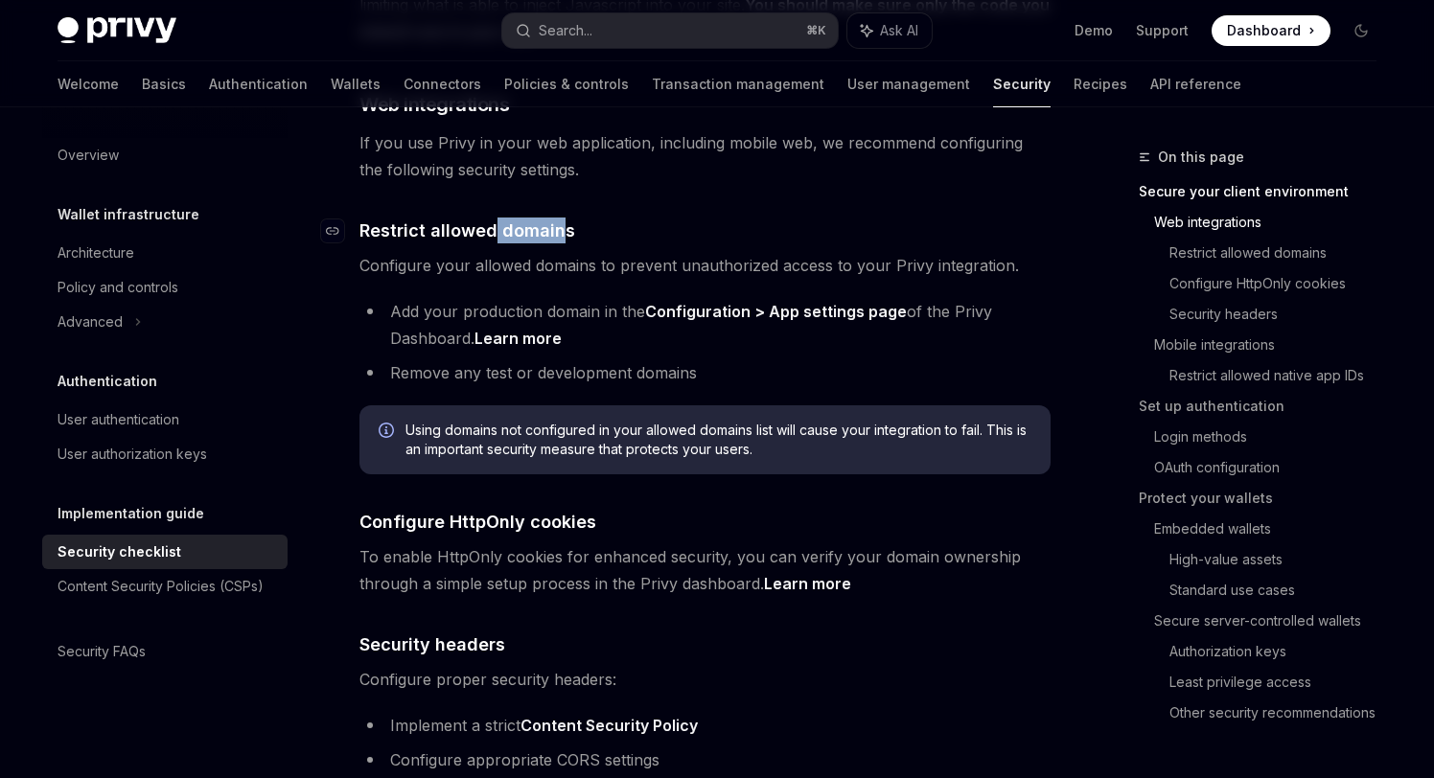
drag, startPoint x: 494, startPoint y: 200, endPoint x: 558, endPoint y: 201, distance: 64.2
click at [558, 218] on span "Restrict allowed domains" at bounding box center [467, 231] width 216 height 26
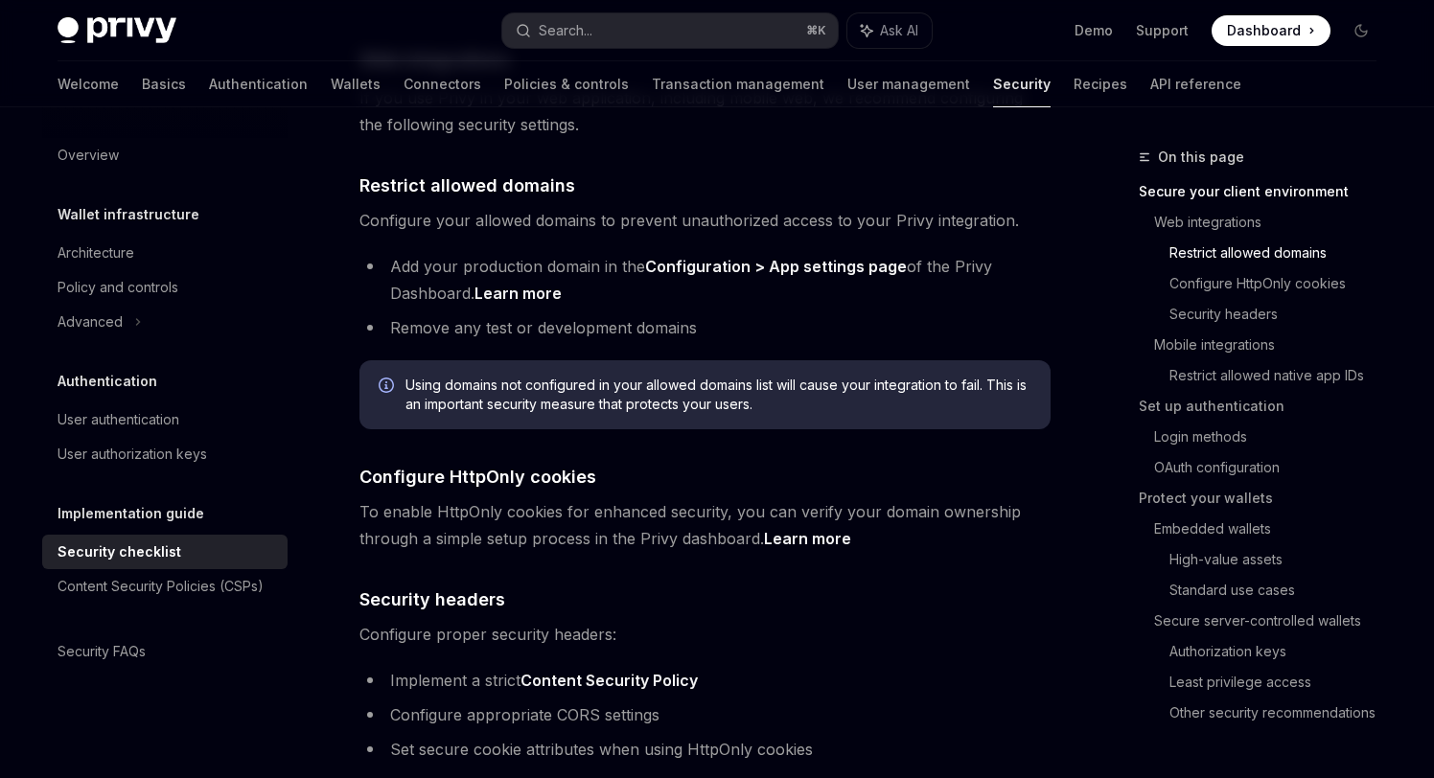
click at [589, 207] on span "Configure your allowed domains to prevent unauthorized access to your Privy int…" at bounding box center [704, 220] width 691 height 27
drag, startPoint x: 582, startPoint y: 230, endPoint x: 642, endPoint y: 232, distance: 60.4
click at [642, 253] on li "Add your production domain in the Configuration > App settings page of the Priv…" at bounding box center [704, 280] width 691 height 54
click at [628, 253] on li "Add your production domain in the Configuration > App settings page of the Priv…" at bounding box center [704, 280] width 691 height 54
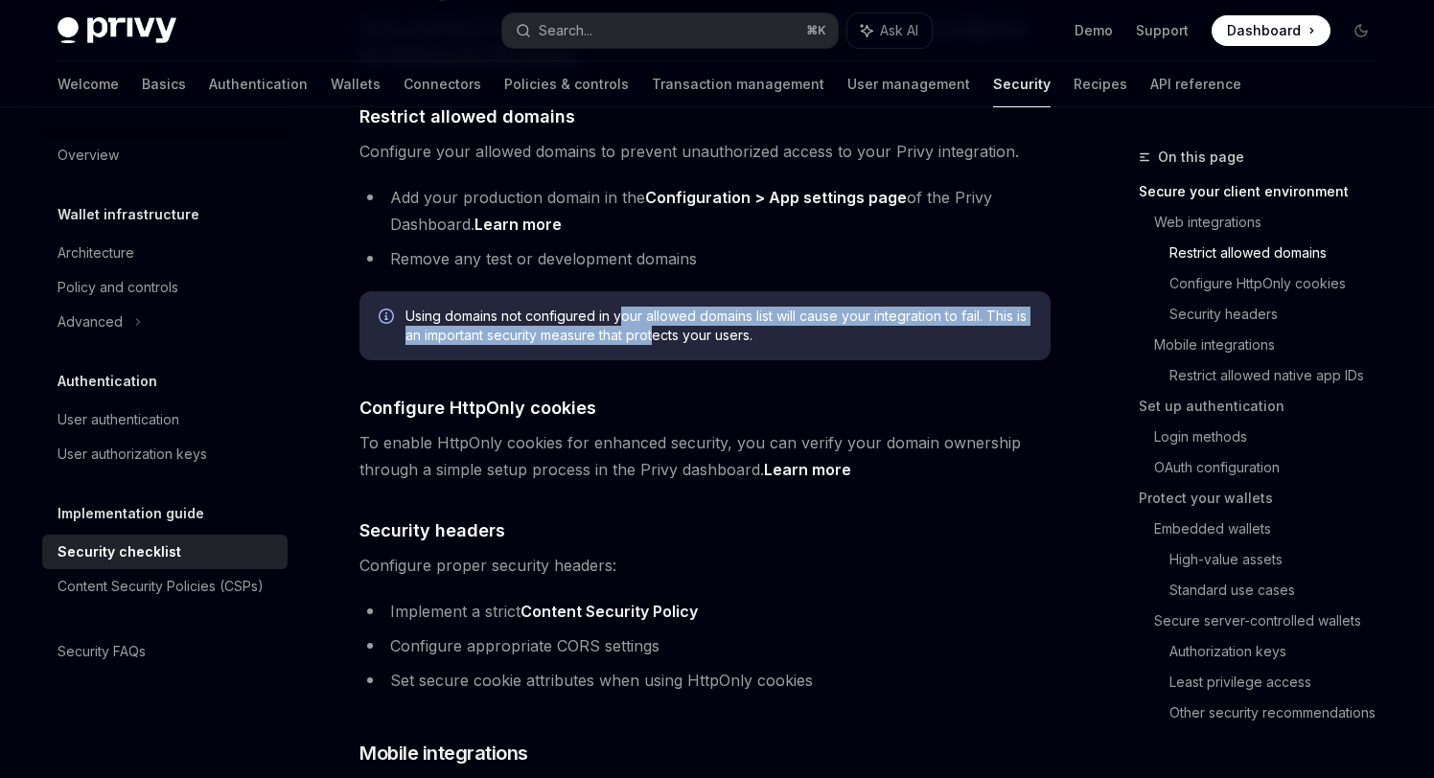
drag, startPoint x: 622, startPoint y: 286, endPoint x: 672, endPoint y: 298, distance: 51.4
click at [672, 307] on span "Using domains not configured in your allowed domains list will cause your integ…" at bounding box center [718, 326] width 626 height 38
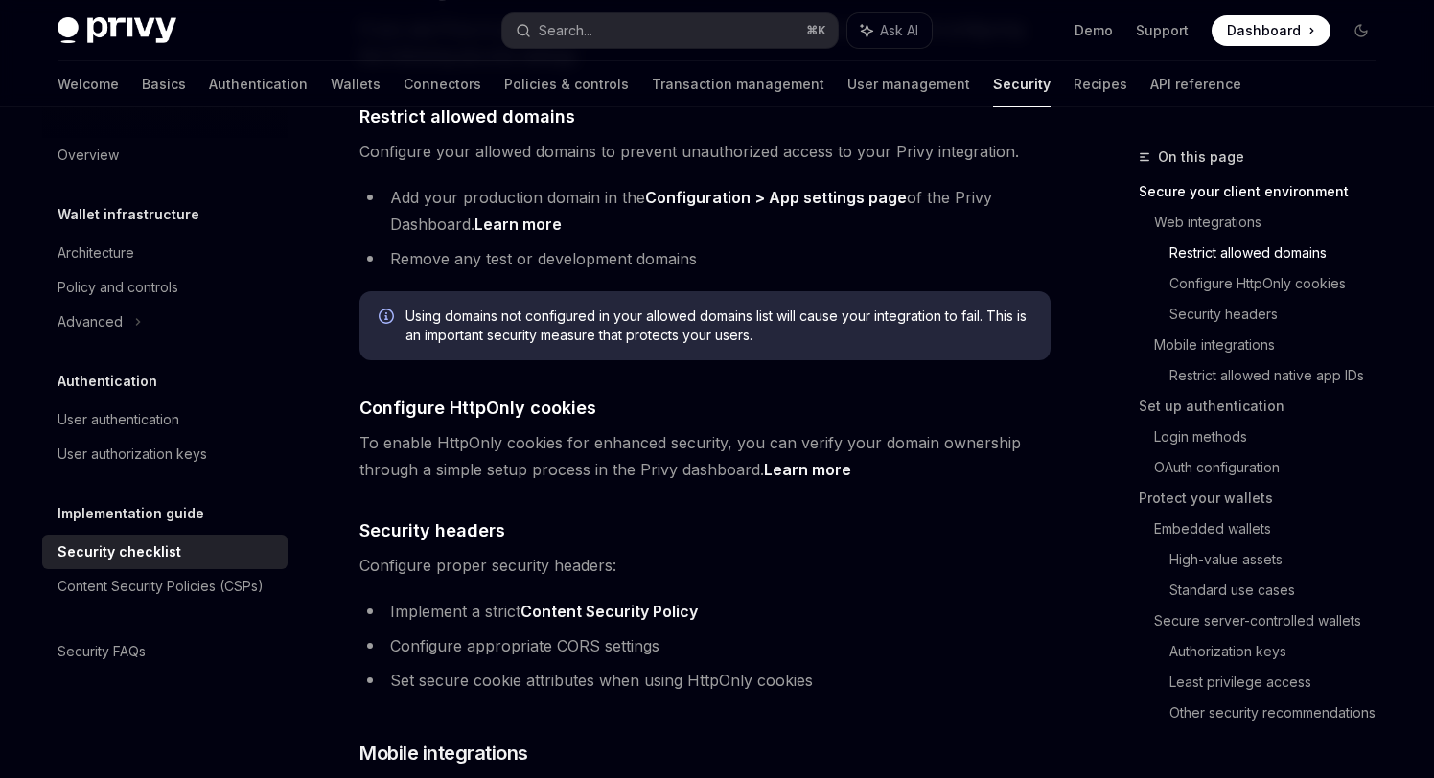
click at [664, 313] on span "Using domains not configured in your allowed domains list will cause your integ…" at bounding box center [718, 326] width 626 height 38
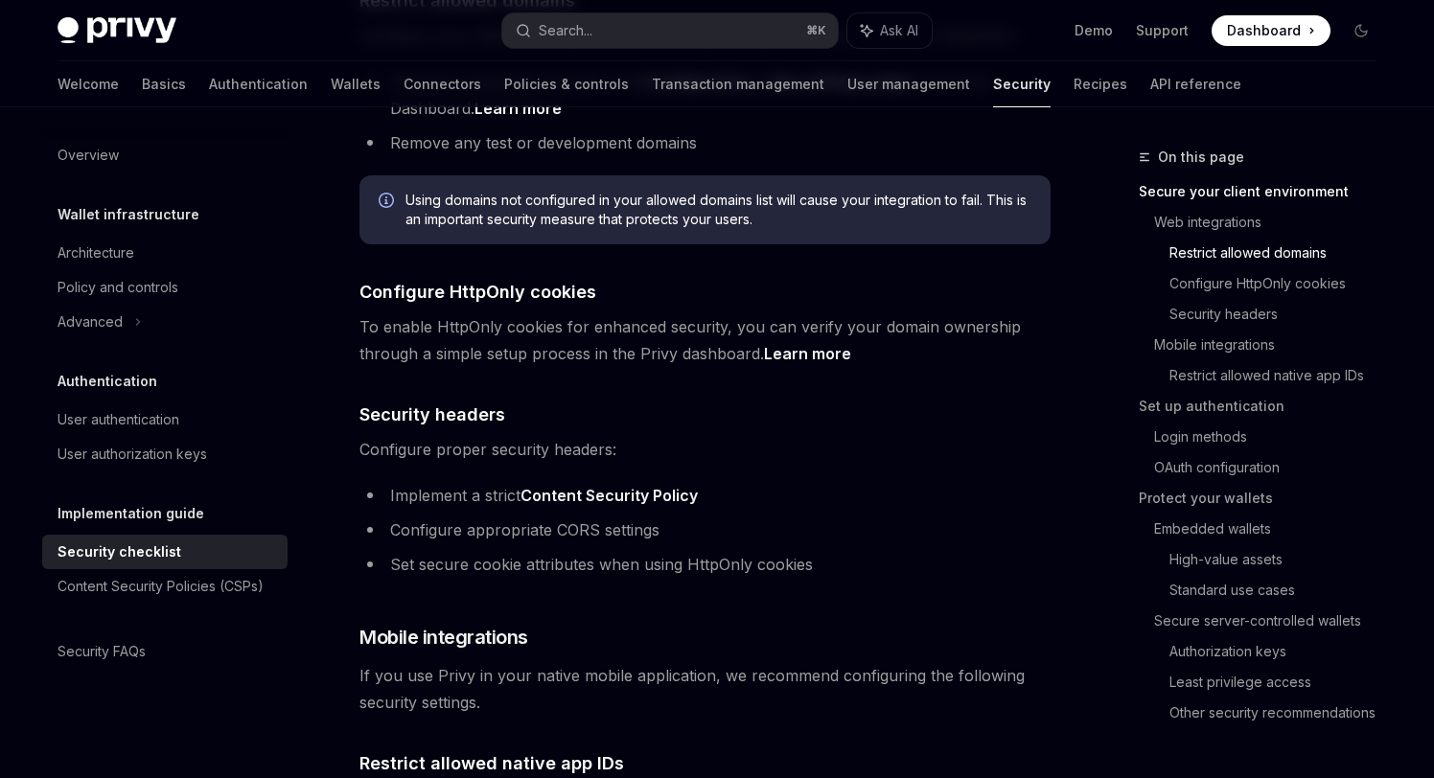
scroll to position [855, 0]
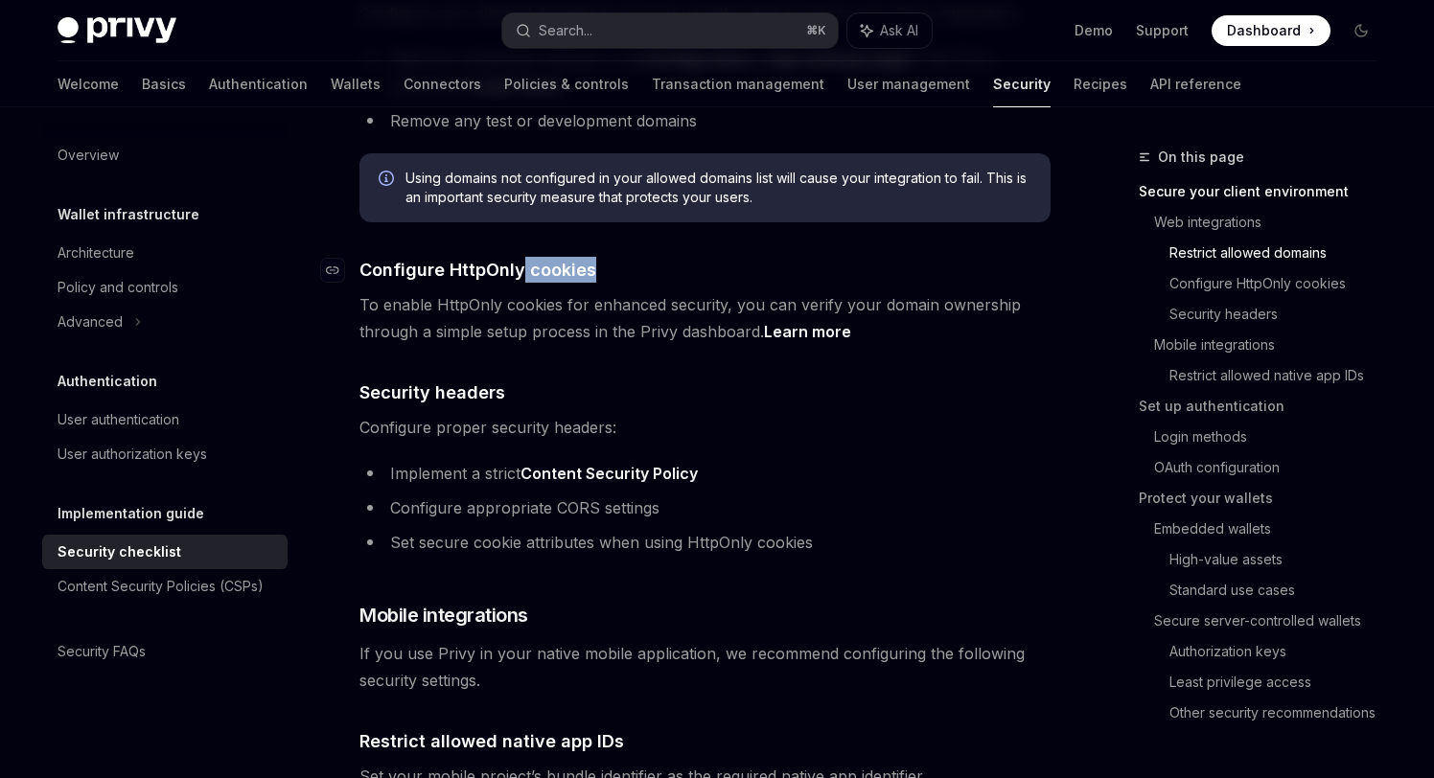
drag, startPoint x: 521, startPoint y: 247, endPoint x: 625, endPoint y: 247, distance: 103.5
click at [625, 257] on h4 "​ Configure HttpOnly cookies" at bounding box center [704, 270] width 691 height 26
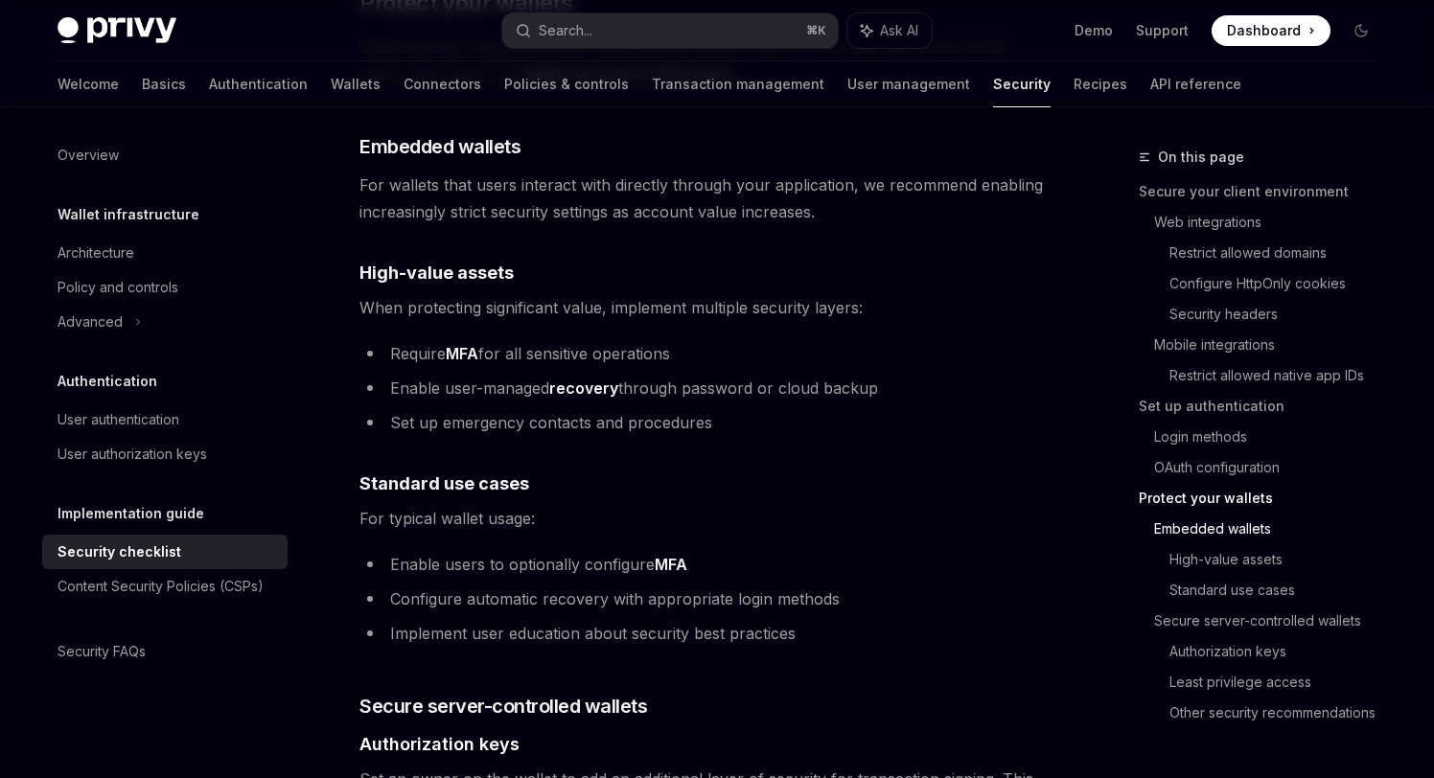
scroll to position [2521, 0]
